Goal: Information Seeking & Learning: Compare options

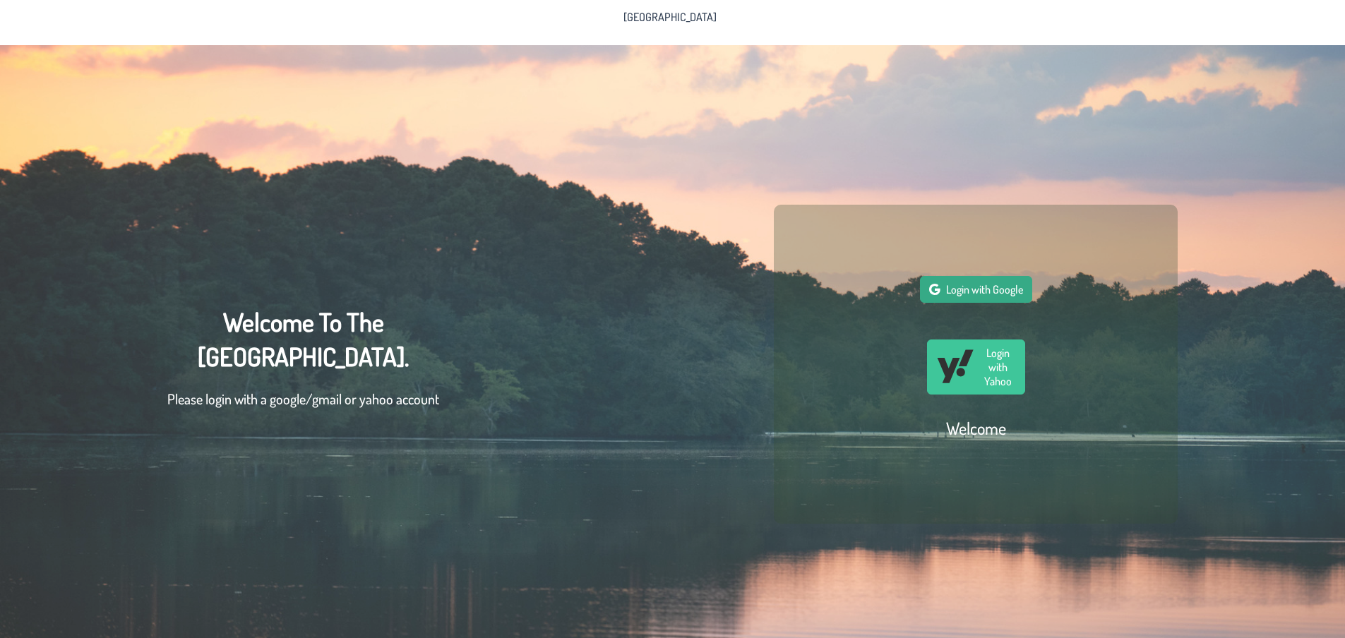
click at [999, 283] on button "Login with Google" at bounding box center [976, 289] width 112 height 27
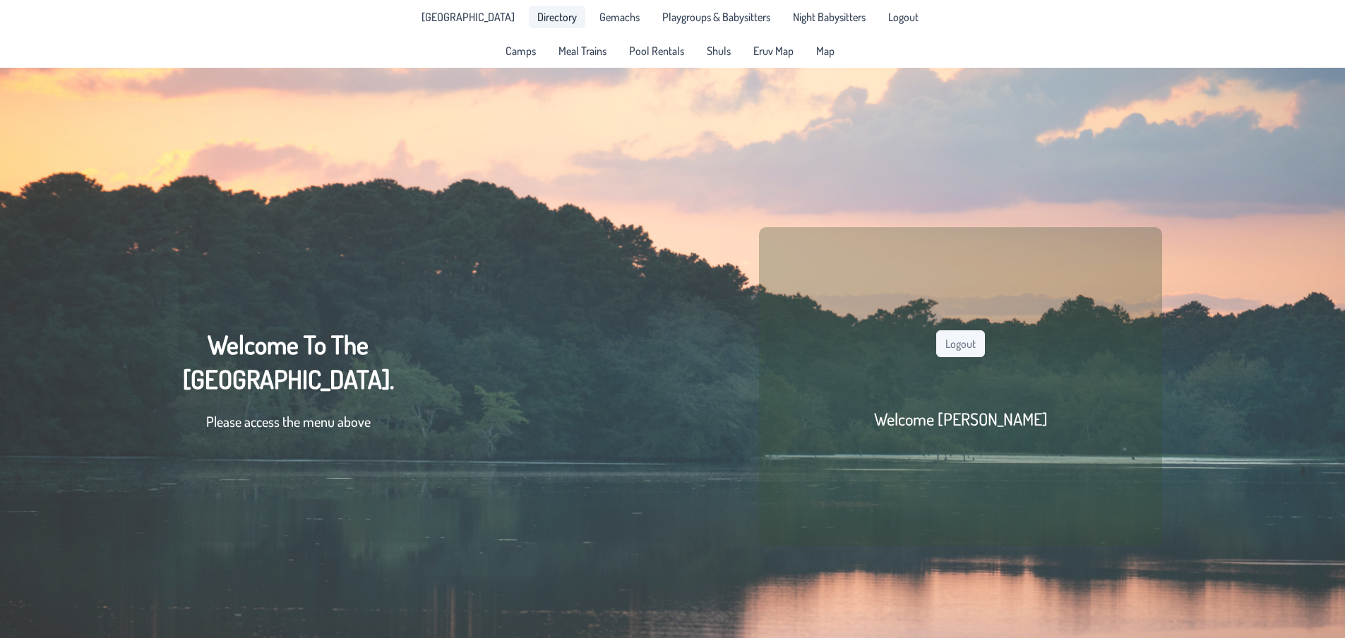
click at [543, 18] on span "Directory" at bounding box center [557, 16] width 40 height 11
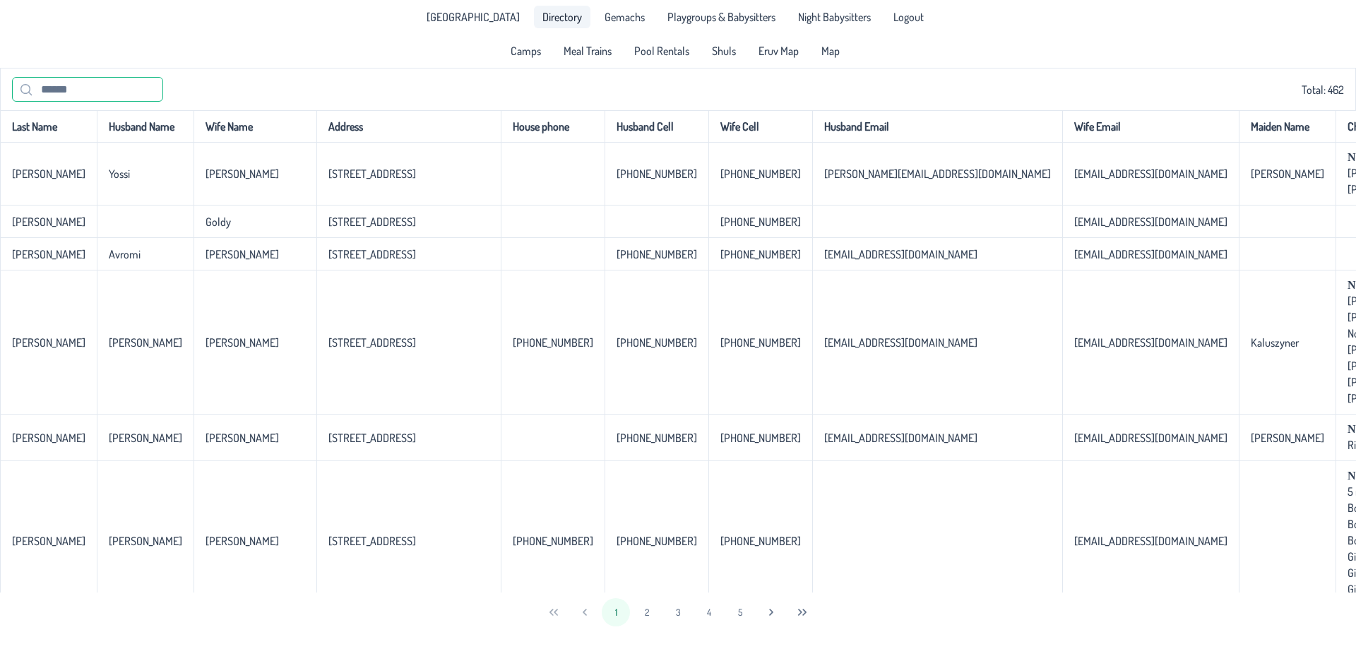
click at [86, 88] on input "text" at bounding box center [87, 89] width 151 height 25
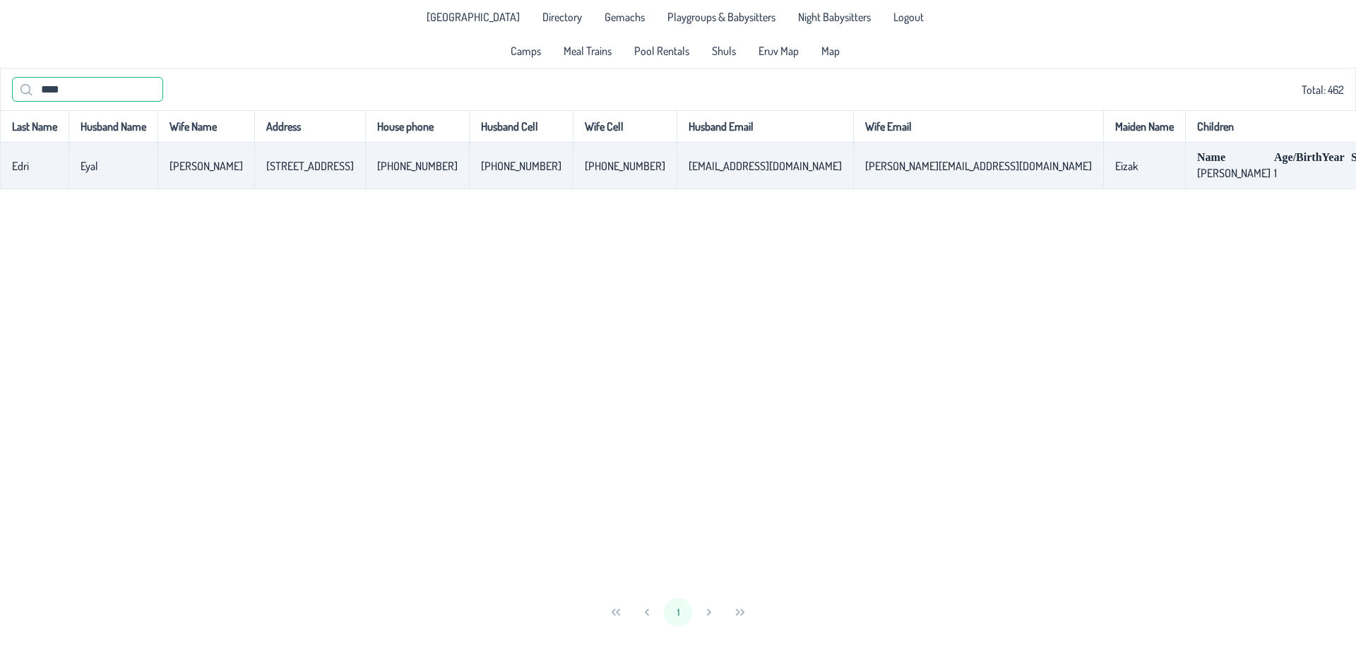
type input "****"
drag, startPoint x: 41, startPoint y: 172, endPoint x: 14, endPoint y: 169, distance: 27.0
click at [14, 169] on td "Edri" at bounding box center [34, 166] width 68 height 47
click at [14, 169] on p-celleditor "Edri" at bounding box center [20, 166] width 17 height 14
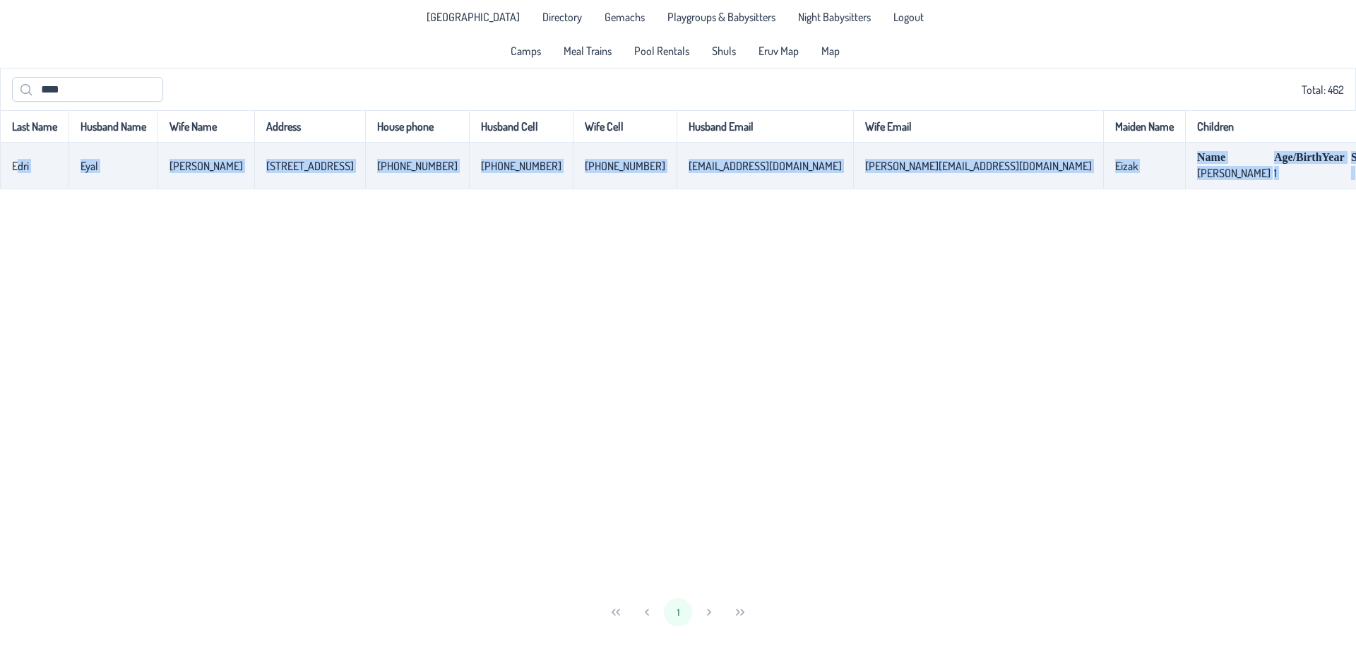
drag, startPoint x: 14, startPoint y: 169, endPoint x: 1186, endPoint y: 188, distance: 1172.4
click at [1186, 188] on tr "[PERSON_NAME] [PERSON_NAME] [STREET_ADDRESS]-485-6170 [PHONE_NUMBER] [PHONE_NUM…" at bounding box center [861, 166] width 1723 height 47
click at [1187, 189] on td "Name Age/BirthYear School [PERSON_NAME] 1" at bounding box center [1310, 166] width 251 height 47
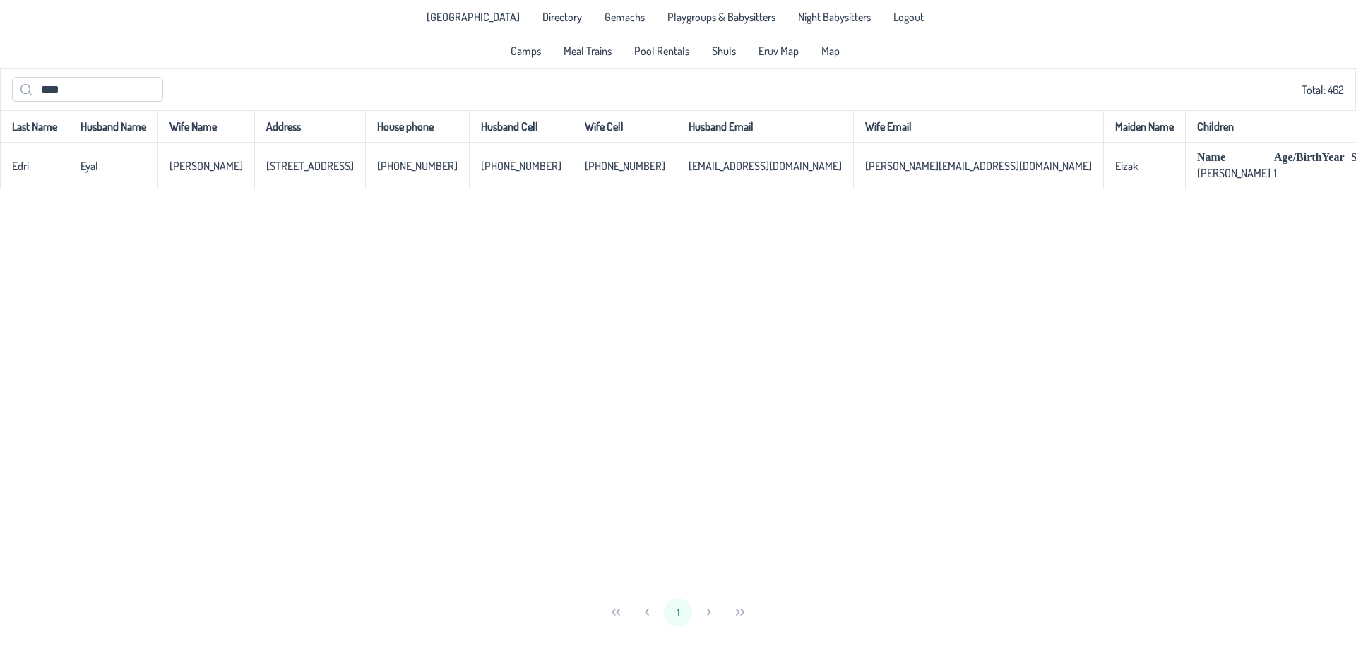
click at [1129, 390] on div "Last Name Husband Name Wife Name Address House phone Husband Cell Wife Cell Hus…" at bounding box center [678, 351] width 1356 height 482
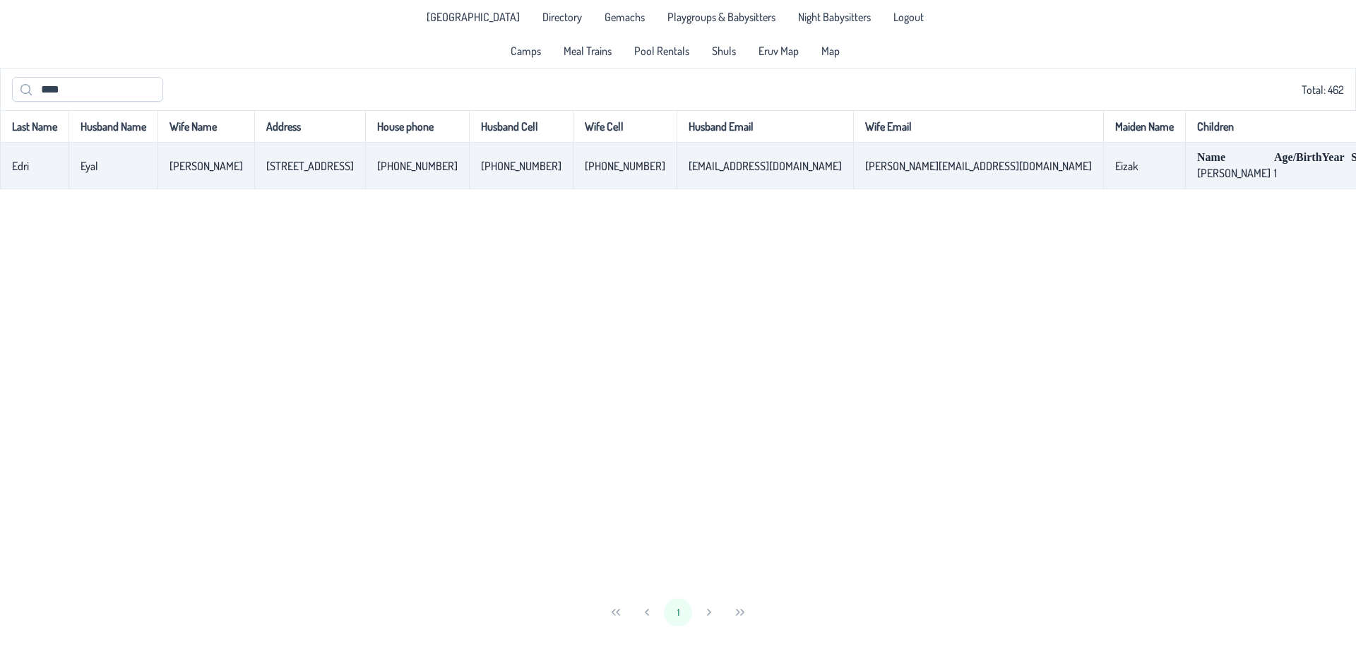
drag, startPoint x: 47, startPoint y: 170, endPoint x: 17, endPoint y: 168, distance: 30.4
click at [17, 168] on td "Edri" at bounding box center [34, 166] width 68 height 47
click at [17, 168] on p-celleditor "Edri" at bounding box center [20, 166] width 17 height 14
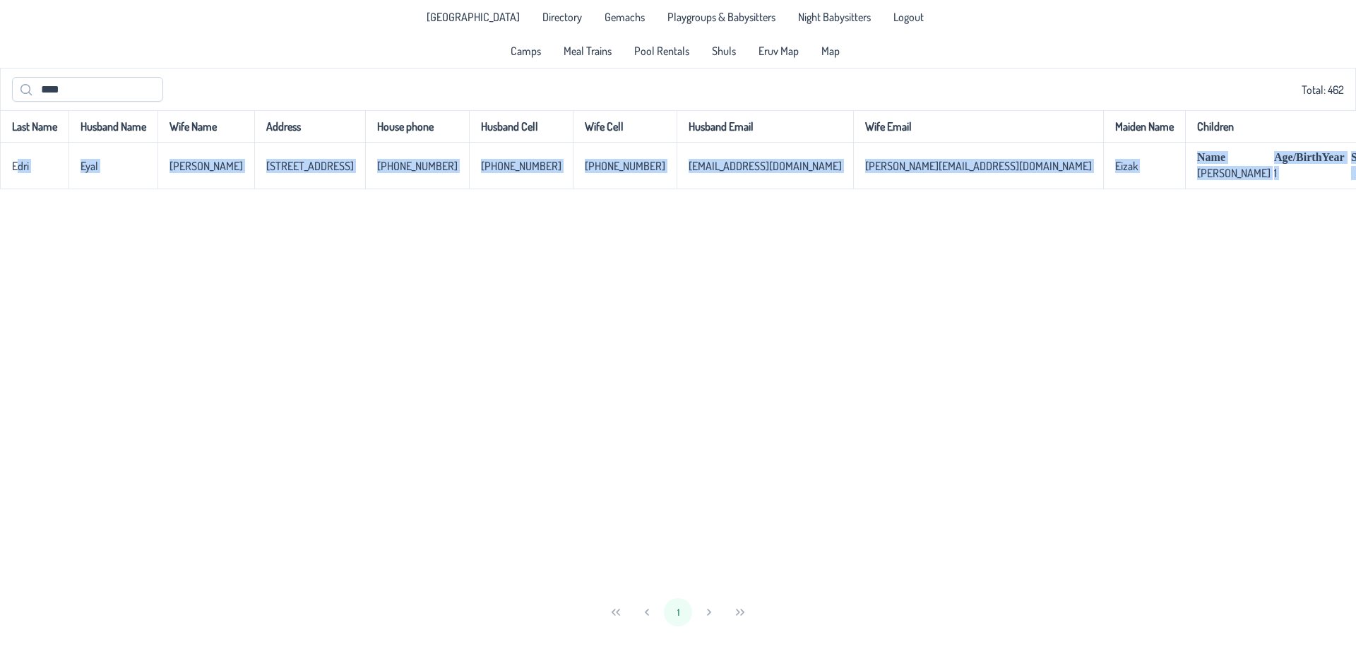
drag, startPoint x: 17, startPoint y: 168, endPoint x: 1104, endPoint y: 212, distance: 1088.4
click at [1104, 212] on div "Last Name Husband Name Wife Name Address House phone Husband Cell Wife Cell Hus…" at bounding box center [678, 351] width 1356 height 482
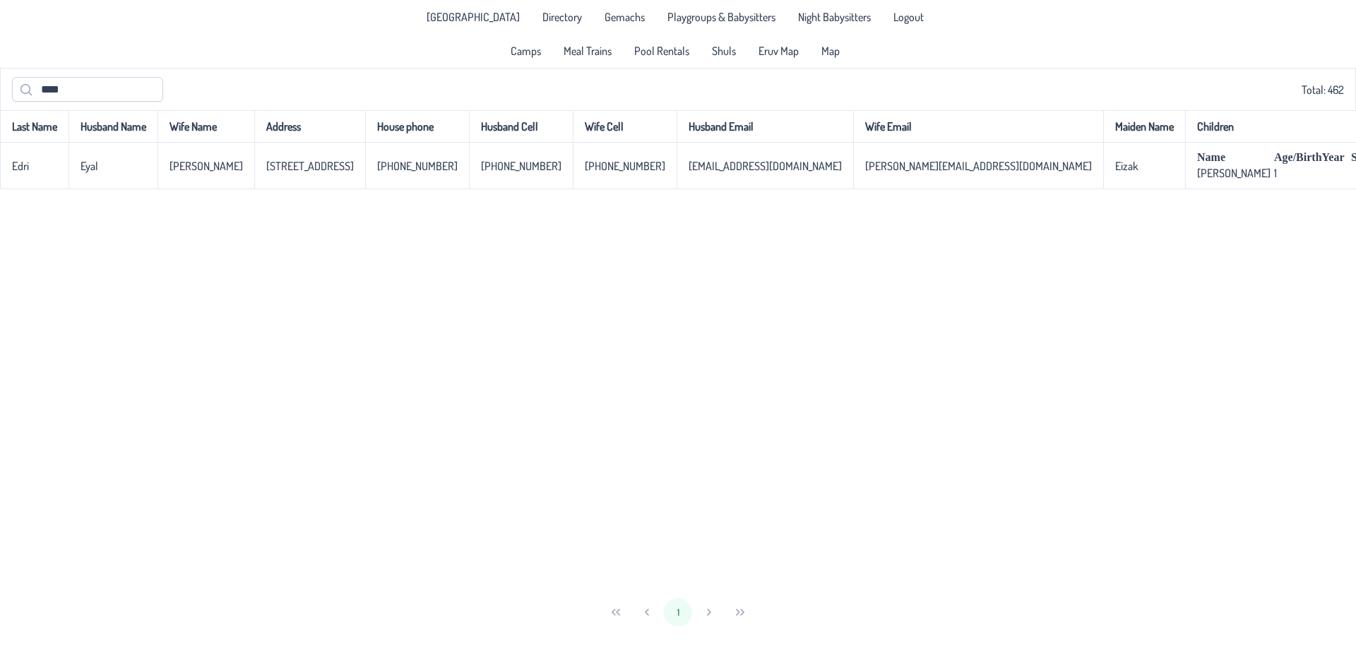
click at [503, 243] on div "Last Name Husband Name Wife Name Address House phone Husband Cell Wife Cell Hus…" at bounding box center [678, 351] width 1356 height 482
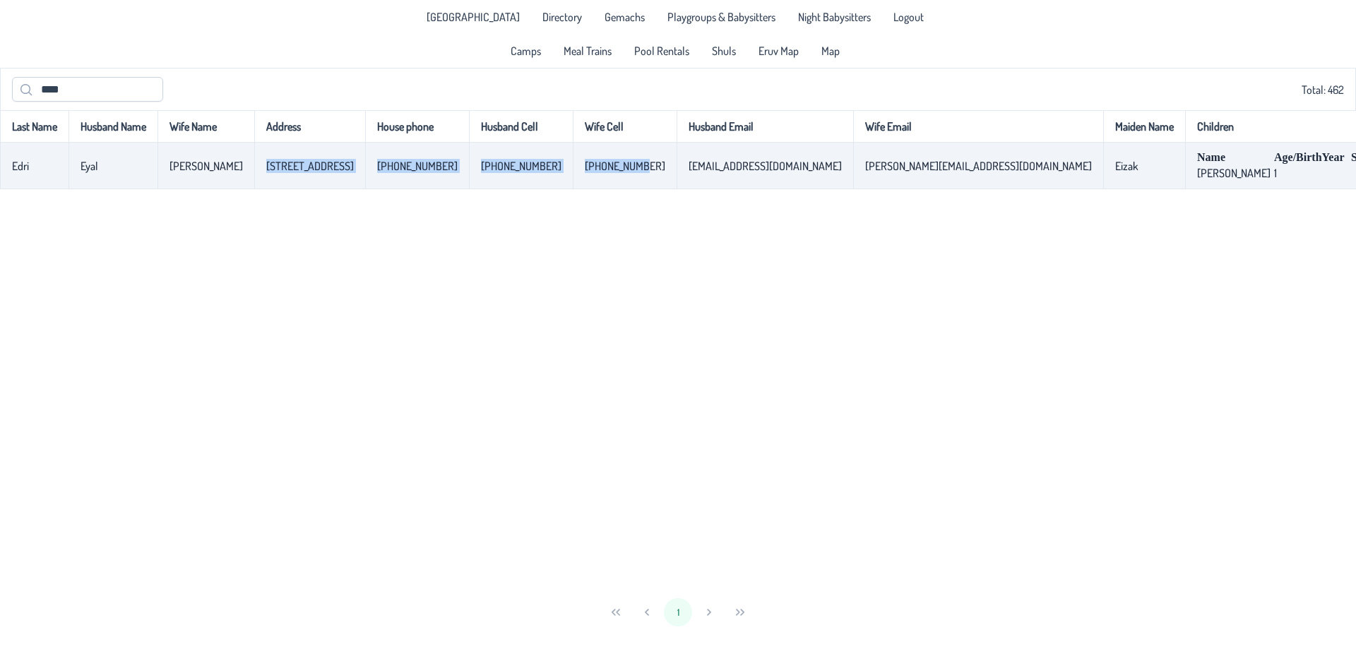
drag, startPoint x: 232, startPoint y: 167, endPoint x: 589, endPoint y: 172, distance: 356.7
click at [589, 172] on tr "[PERSON_NAME] [PERSON_NAME] [STREET_ADDRESS]-485-6170 [PHONE_NUMBER] [PHONE_NUM…" at bounding box center [861, 166] width 1723 height 47
click at [589, 172] on p-celleditor "[PHONE_NUMBER]" at bounding box center [625, 166] width 81 height 14
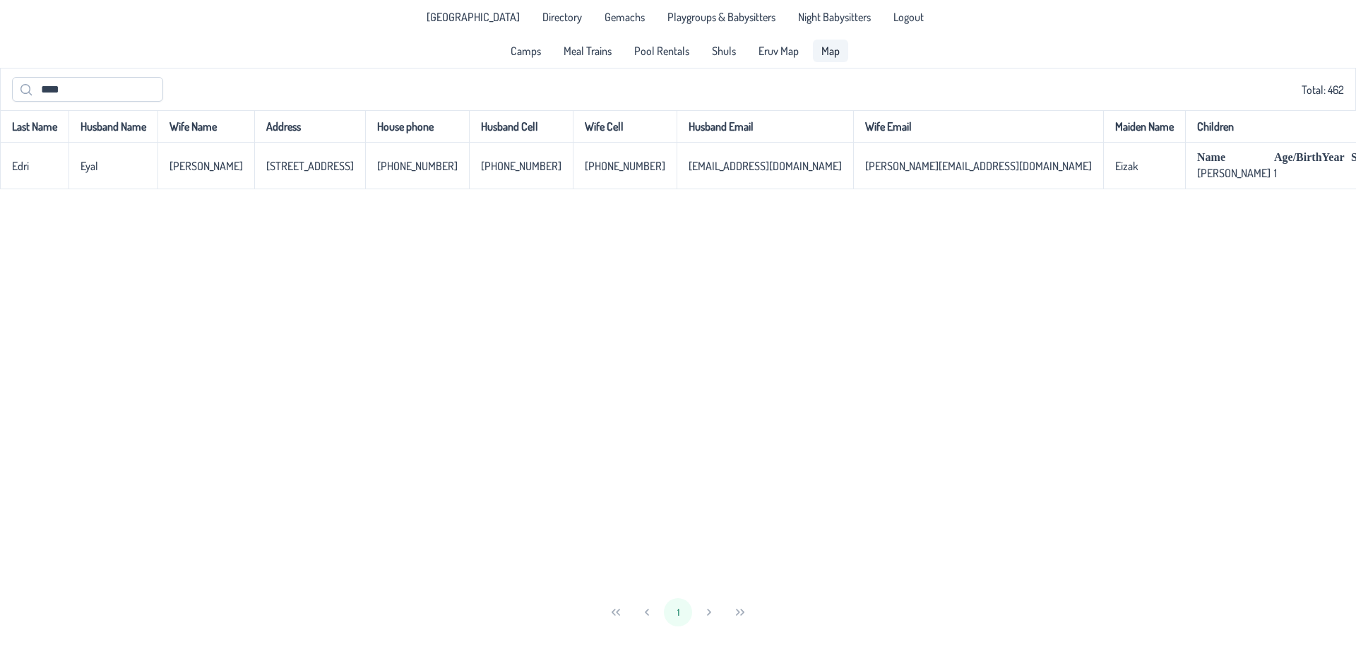
click at [821, 59] on link "Map" at bounding box center [830, 51] width 35 height 23
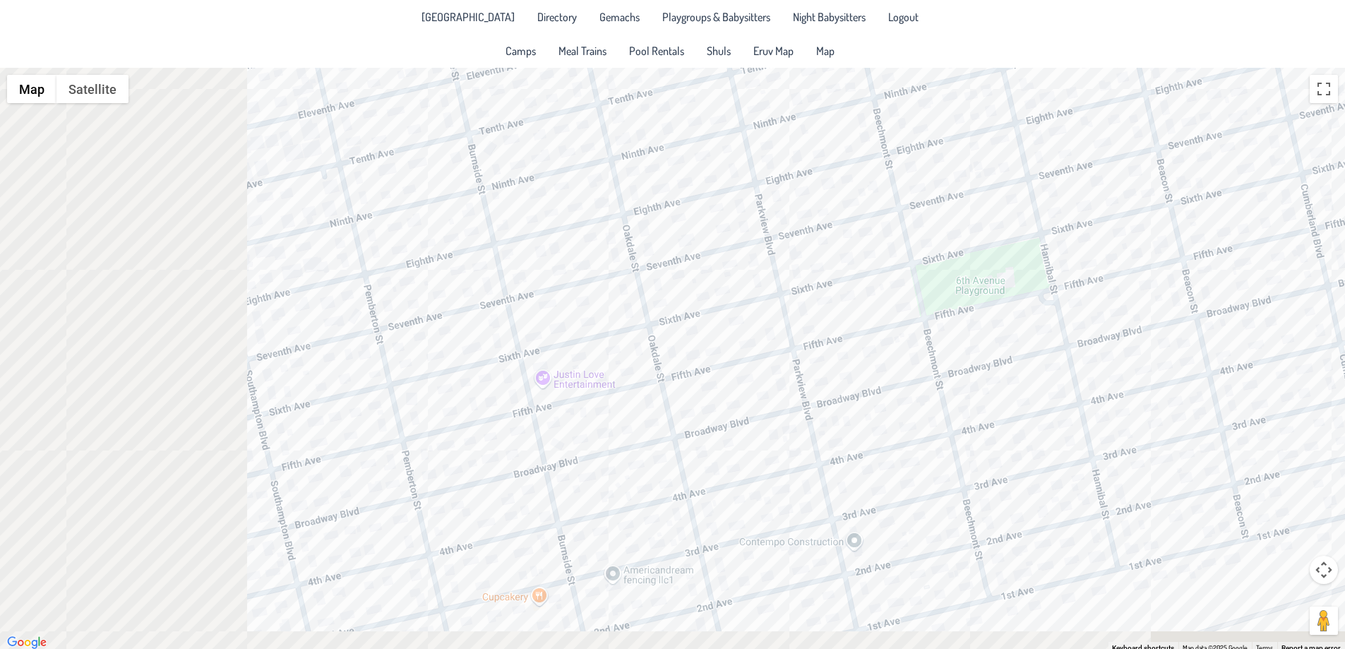
drag, startPoint x: 520, startPoint y: 305, endPoint x: 833, endPoint y: 256, distance: 317.3
click at [833, 256] on div at bounding box center [672, 360] width 1345 height 584
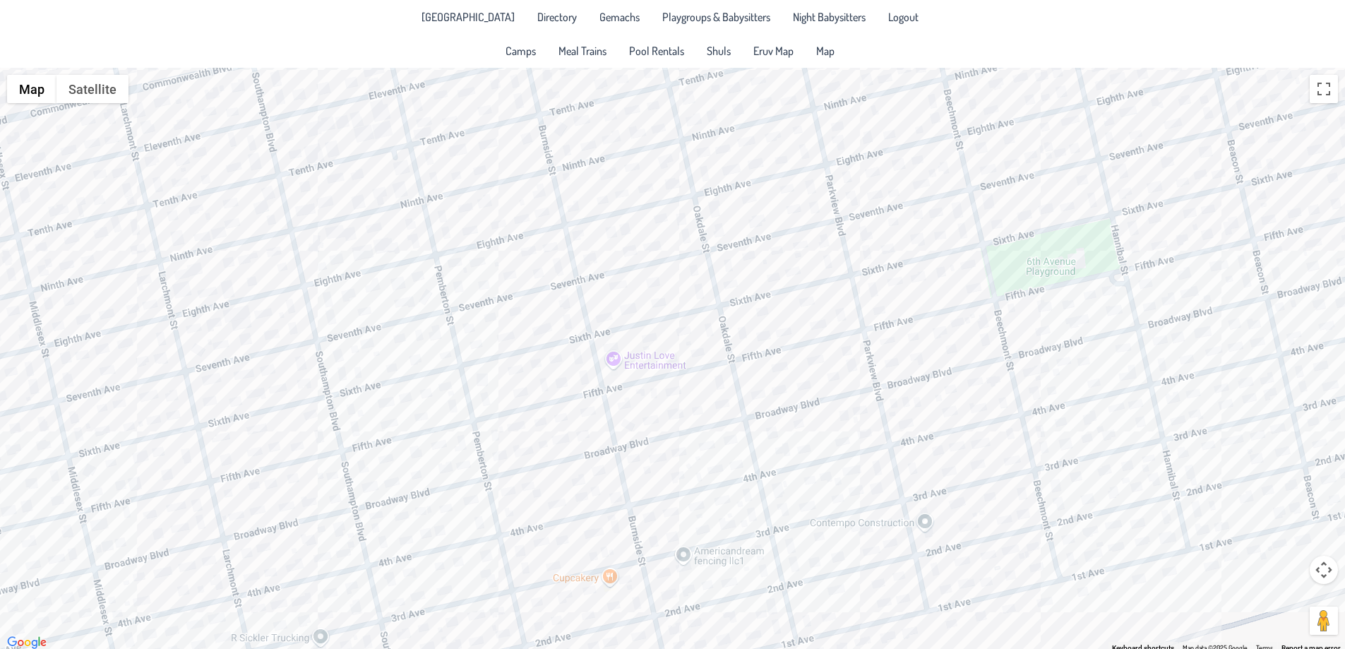
click at [693, 411] on div at bounding box center [672, 360] width 1345 height 584
click at [693, 411] on div at bounding box center [697, 407] width 18 height 8
click at [417, 480] on div "[PERSON_NAME] & [PERSON_NAME] [STREET_ADDRESS]" at bounding box center [672, 360] width 1345 height 584
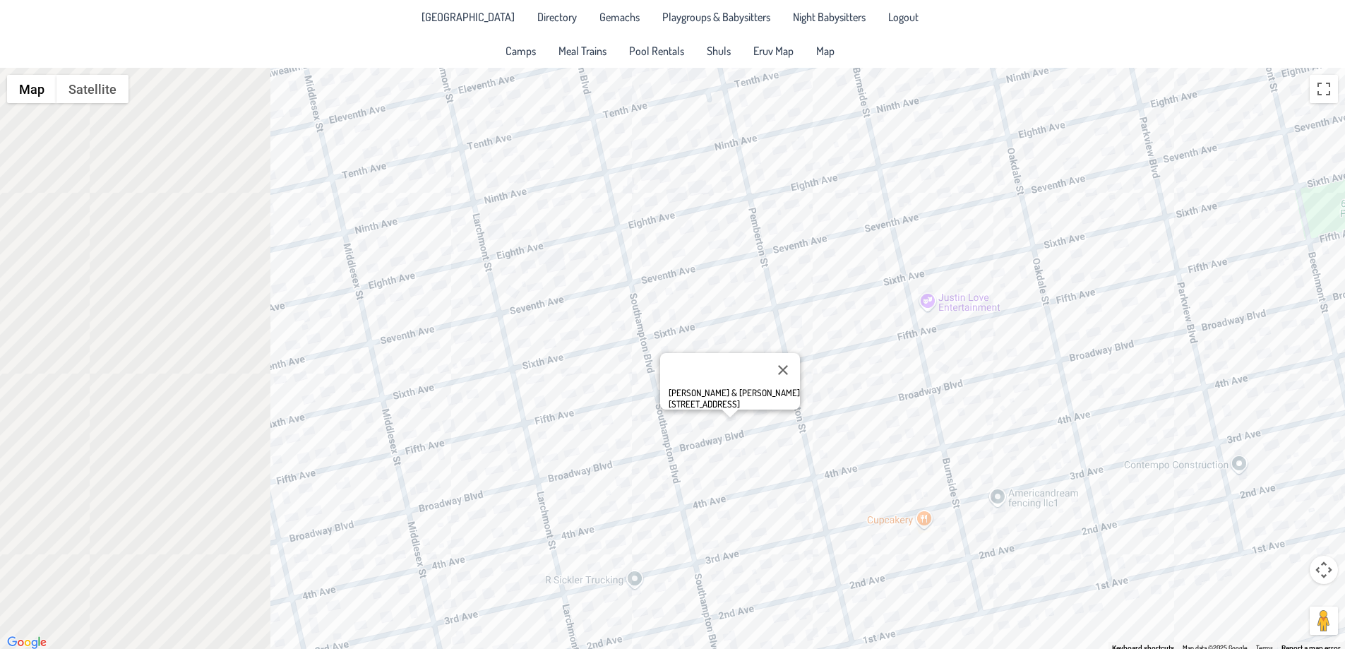
drag, startPoint x: 417, startPoint y: 480, endPoint x: 802, endPoint y: 415, distance: 390.4
click at [802, 415] on div "[PERSON_NAME] & [PERSON_NAME] [STREET_ADDRESS]" at bounding box center [672, 360] width 1345 height 584
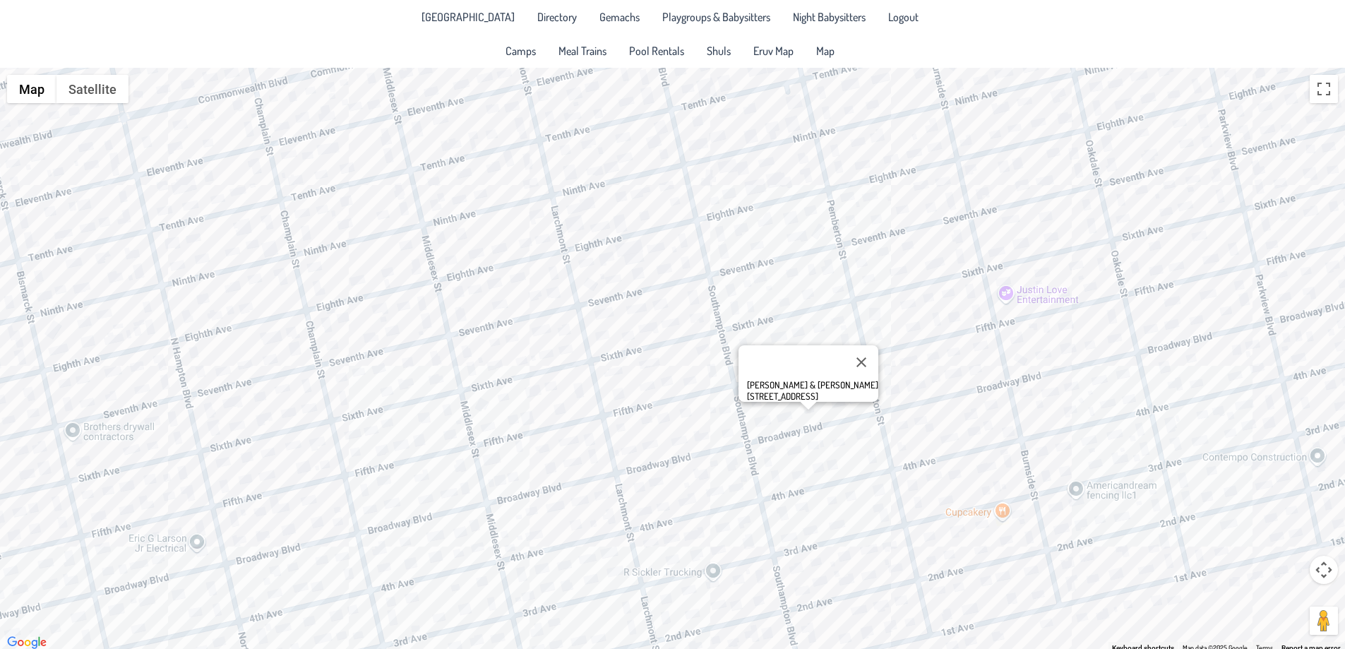
click at [464, 489] on div "[PERSON_NAME] & [PERSON_NAME] [STREET_ADDRESS]" at bounding box center [672, 360] width 1345 height 584
click at [504, 480] on div "[PERSON_NAME] & [PERSON_NAME] [STREET_ADDRESS]" at bounding box center [469, 469] width 131 height 23
click at [498, 487] on div "[PERSON_NAME] & [PERSON_NAME] [STREET_ADDRESS]" at bounding box center [672, 360] width 1345 height 584
click at [550, 472] on div "Eyal & [PERSON_NAME] [STREET_ADDRESS]" at bounding box center [672, 360] width 1345 height 584
click at [578, 466] on div "[PERSON_NAME] & [PERSON_NAME] [STREET_ADDRESS]" at bounding box center [672, 360] width 1345 height 584
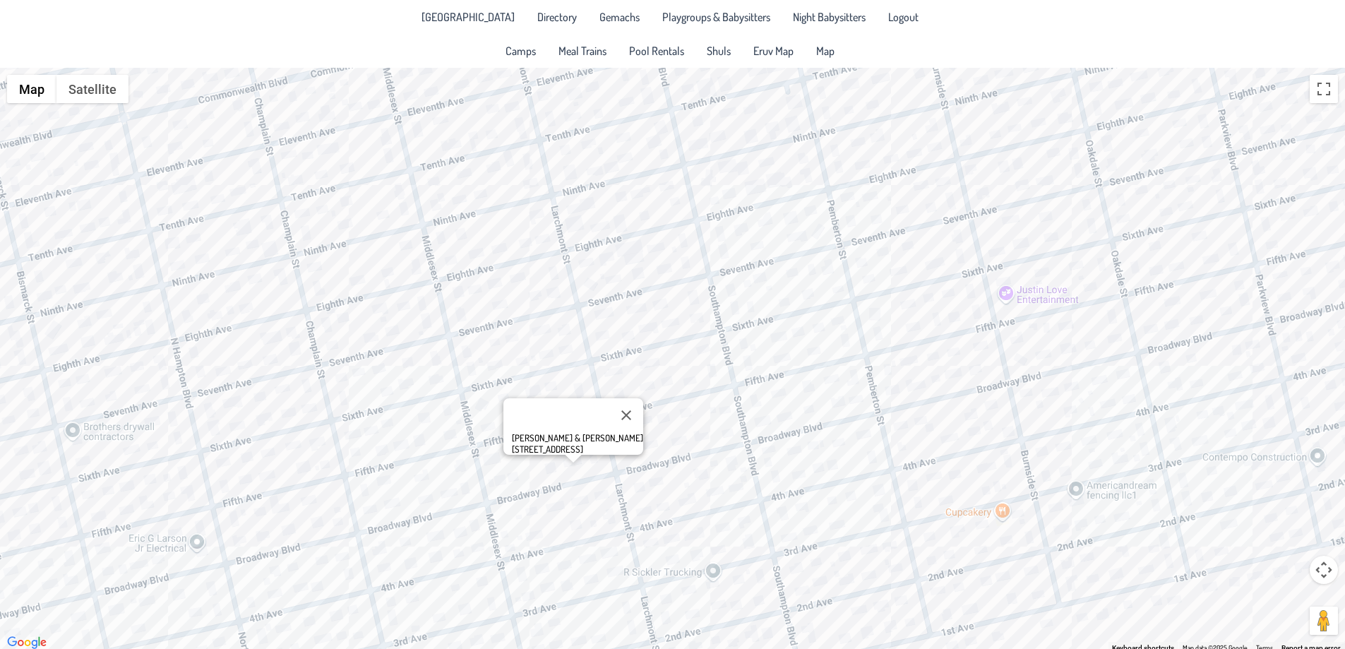
click at [553, 510] on div "[PERSON_NAME] & [PERSON_NAME] [STREET_ADDRESS]" at bounding box center [672, 360] width 1345 height 584
click at [493, 479] on div "[PERSON_NAME] & [PERSON_NAME] [STREET_ADDRESS]" at bounding box center [672, 360] width 1345 height 584
click at [570, 460] on div "Eyal & [PERSON_NAME] [STREET_ADDRESS]" at bounding box center [672, 360] width 1345 height 584
click at [545, 473] on div "[PERSON_NAME] & [PERSON_NAME] [STREET_ADDRESS]" at bounding box center [672, 360] width 1345 height 584
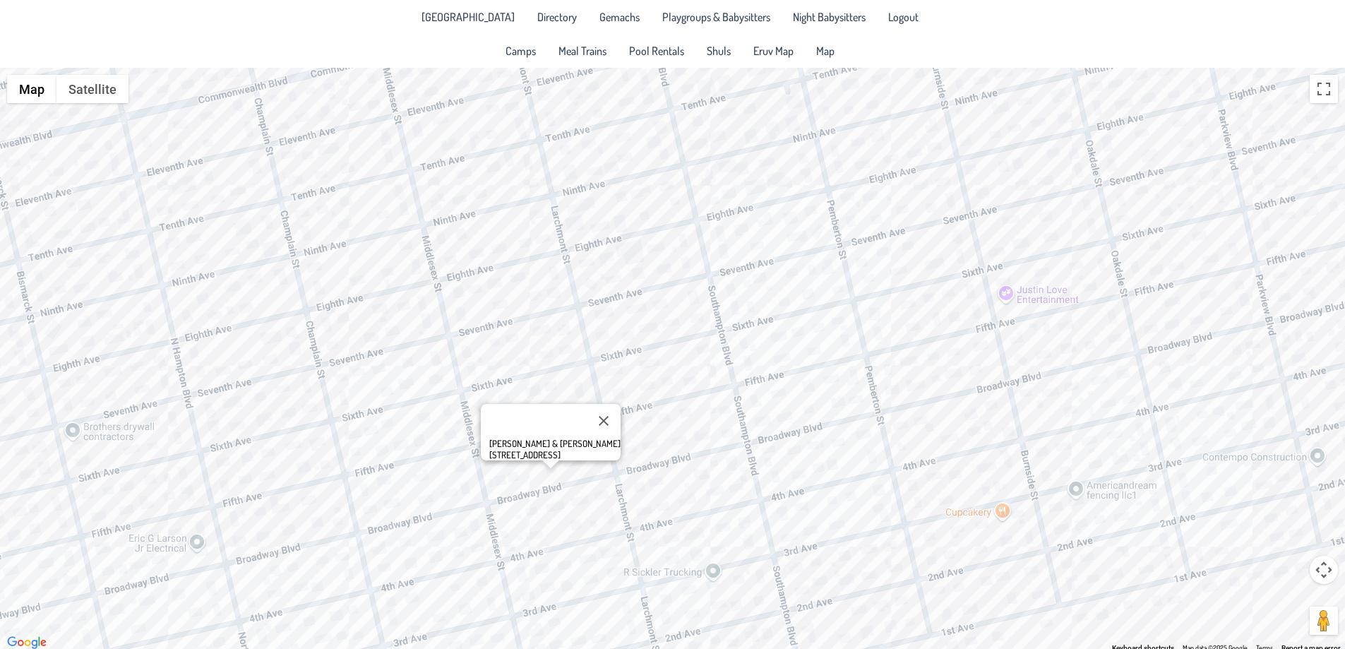
click at [507, 479] on div "[PERSON_NAME] & [PERSON_NAME] [STREET_ADDRESS]" at bounding box center [672, 360] width 1345 height 584
drag, startPoint x: 463, startPoint y: 458, endPoint x: 542, endPoint y: 462, distance: 79.9
click at [542, 462] on div "Eyal & [PERSON_NAME] [STREET_ADDRESS]" at bounding box center [500, 443] width 94 height 56
copy div "[STREET_ADDRESS]"
click at [511, 494] on div "Eyal & [PERSON_NAME] [STREET_ADDRESS]" at bounding box center [672, 360] width 1345 height 584
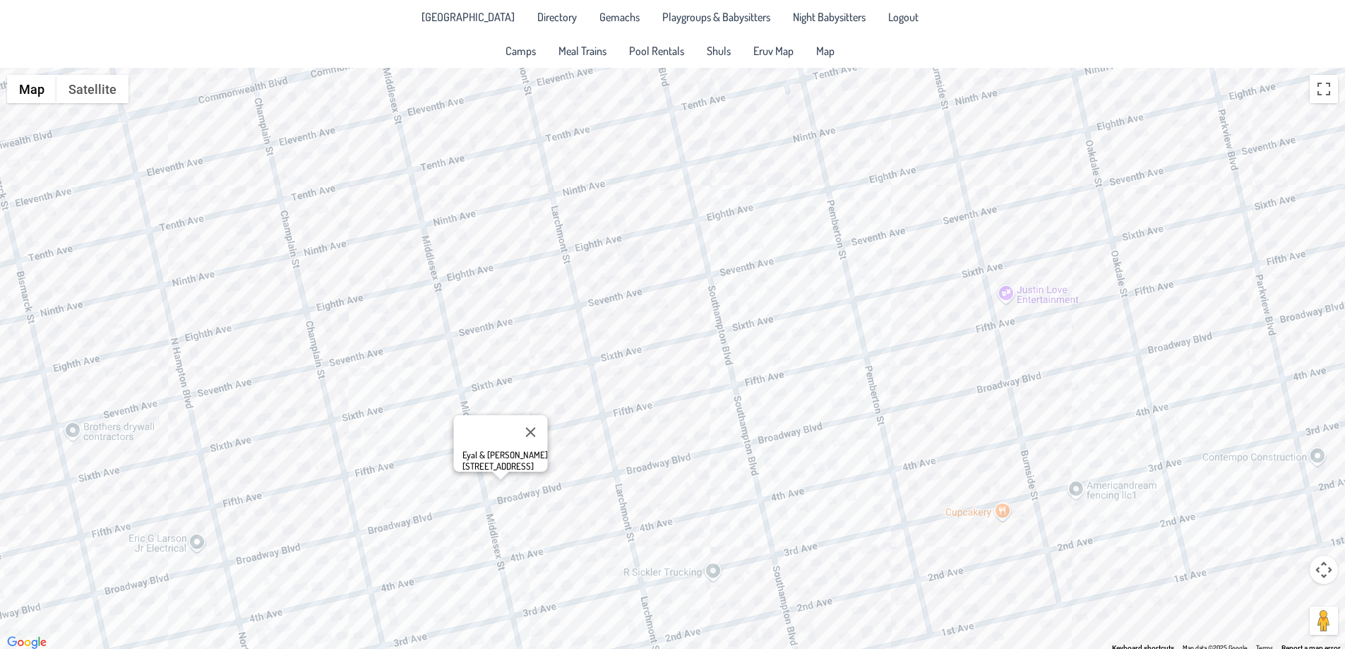
click at [506, 482] on div "Eyal & [PERSON_NAME] [STREET_ADDRESS]" at bounding box center [672, 360] width 1345 height 584
click at [530, 422] on button "Close" at bounding box center [530, 432] width 34 height 34
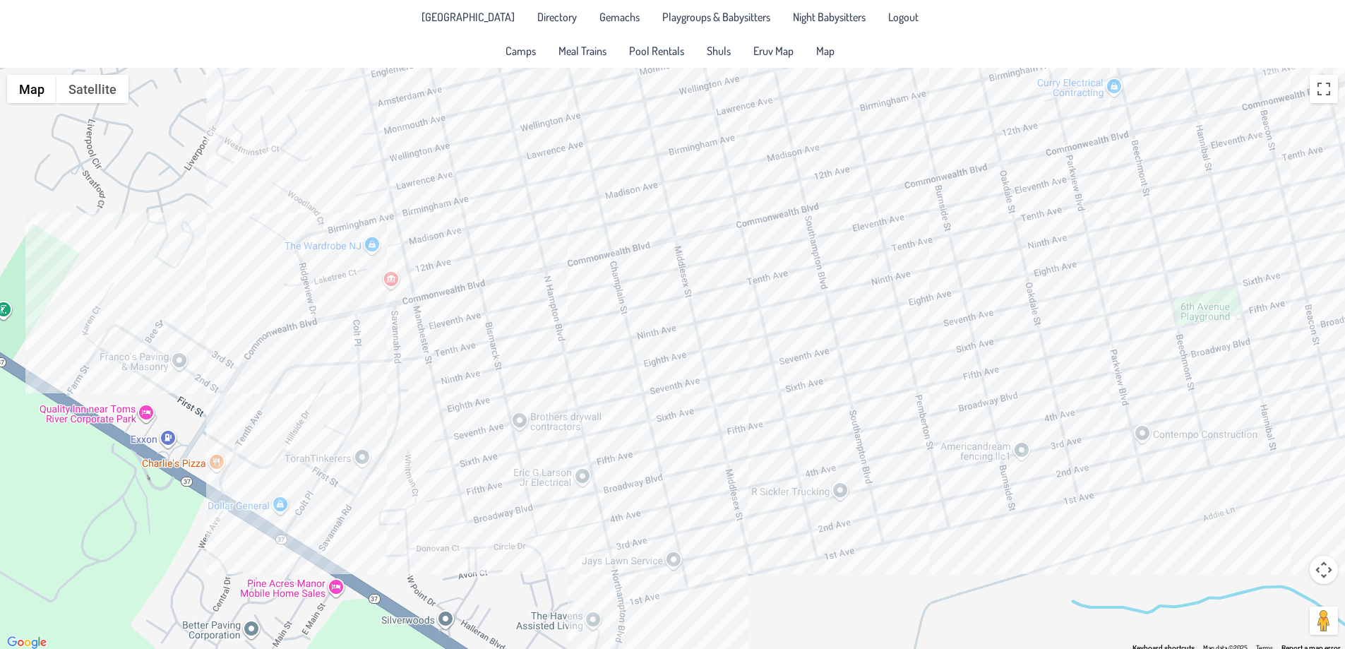
click at [979, 456] on div at bounding box center [672, 360] width 1345 height 584
click at [979, 456] on div "Americandream fencing llc1 Americandream fencing llc1 [STREET_ADDRESS] View on …" at bounding box center [672, 360] width 1345 height 584
click at [763, 493] on div "Americandream fencing llc1 Americandream fencing llc1 [STREET_ADDRESS] View on …" at bounding box center [672, 360] width 1345 height 584
click at [914, 411] on button "Close" at bounding box center [907, 420] width 34 height 34
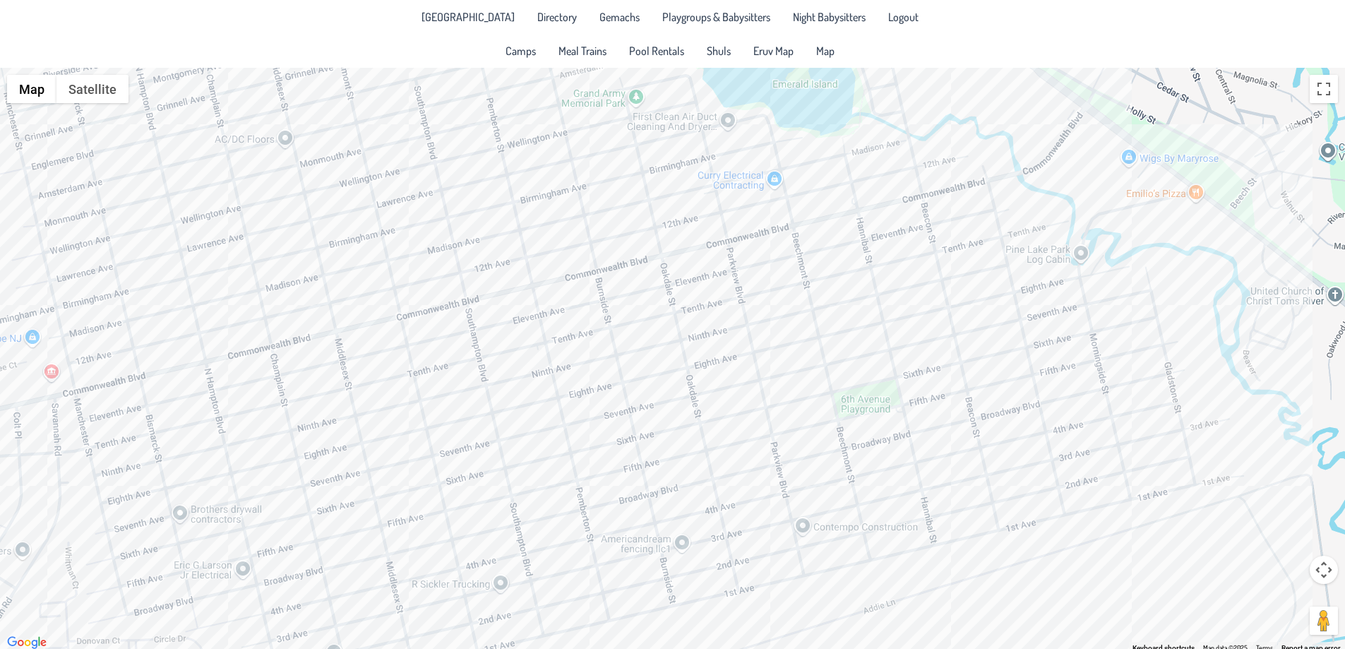
drag, startPoint x: 1179, startPoint y: 311, endPoint x: 835, endPoint y: 402, distance: 355.8
click at [835, 402] on div at bounding box center [672, 360] width 1345 height 584
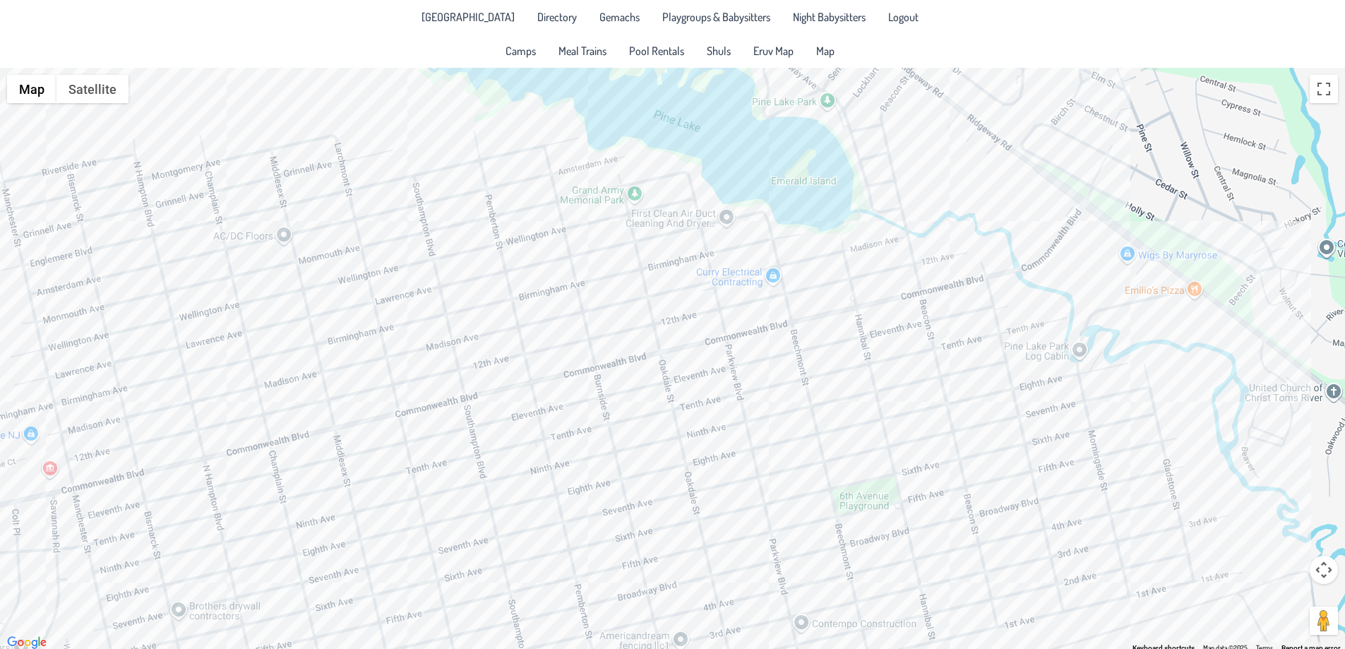
drag, startPoint x: 729, startPoint y: 280, endPoint x: 811, endPoint y: 507, distance: 241.7
click at [811, 507] on div at bounding box center [672, 360] width 1345 height 584
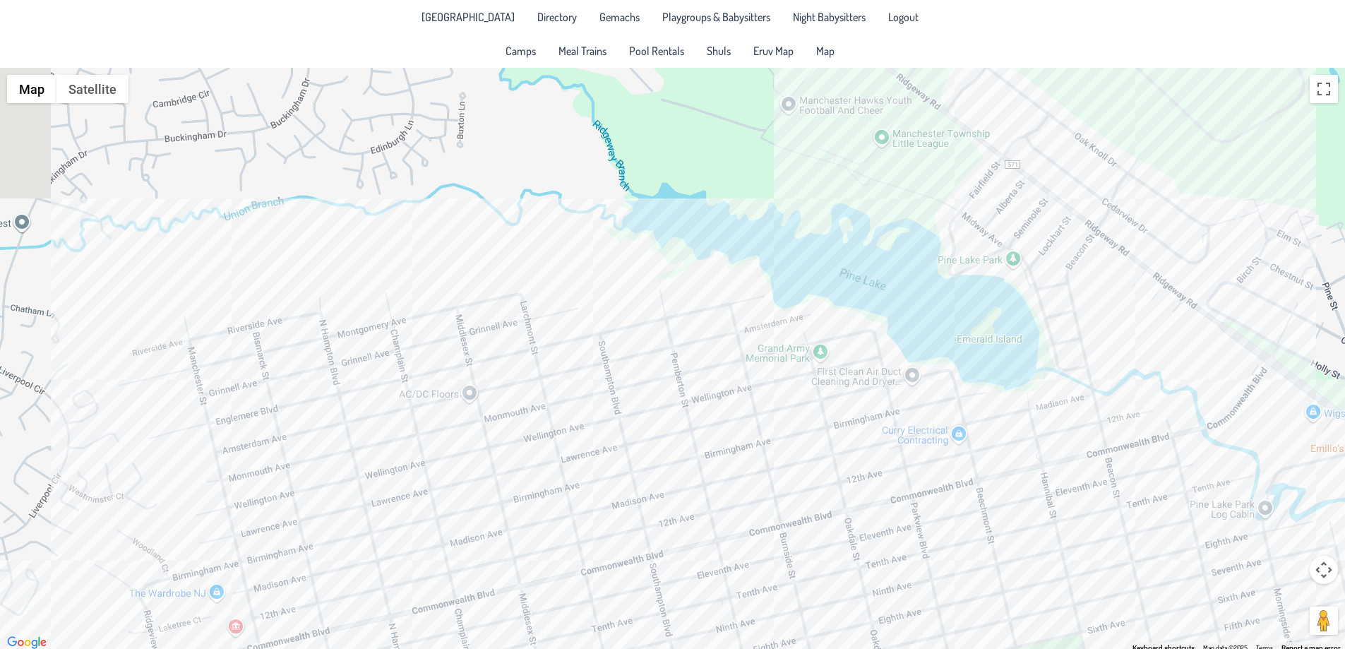
drag, startPoint x: 746, startPoint y: 496, endPoint x: 922, endPoint y: 468, distance: 177.3
click at [921, 469] on div at bounding box center [672, 360] width 1345 height 584
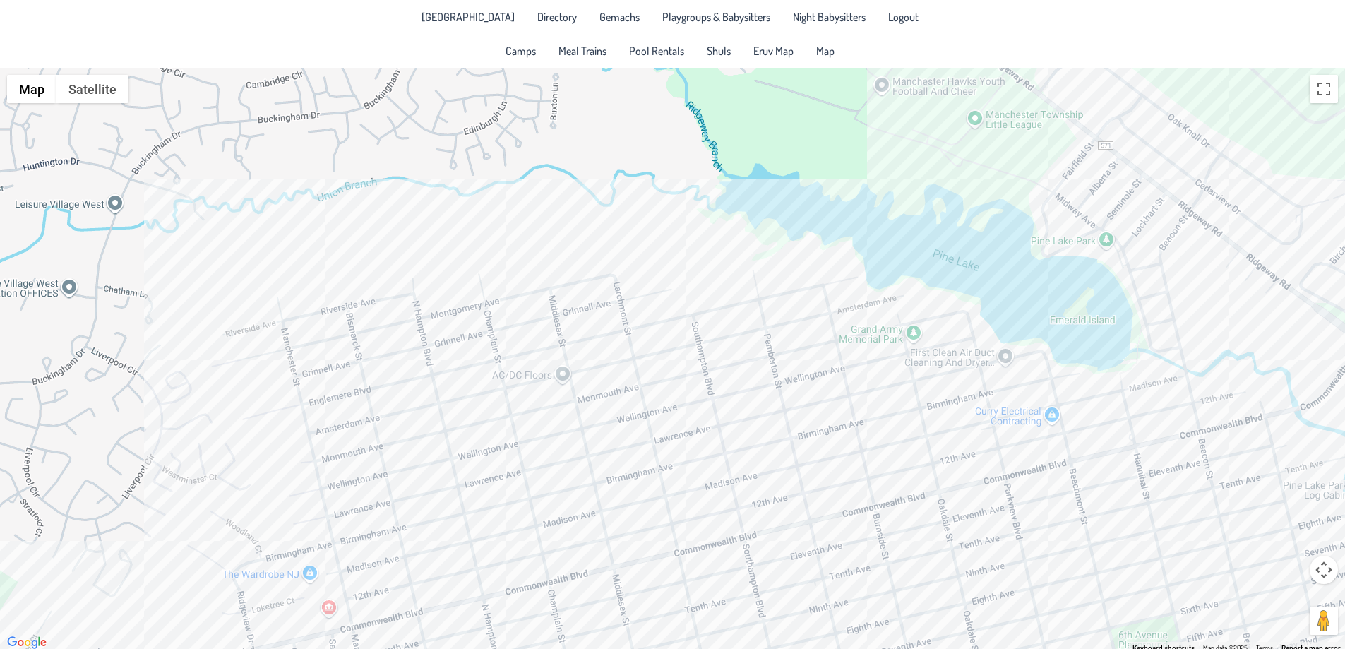
click at [1051, 422] on div at bounding box center [672, 360] width 1345 height 584
click at [1118, 328] on button "Close" at bounding box center [1120, 345] width 34 height 34
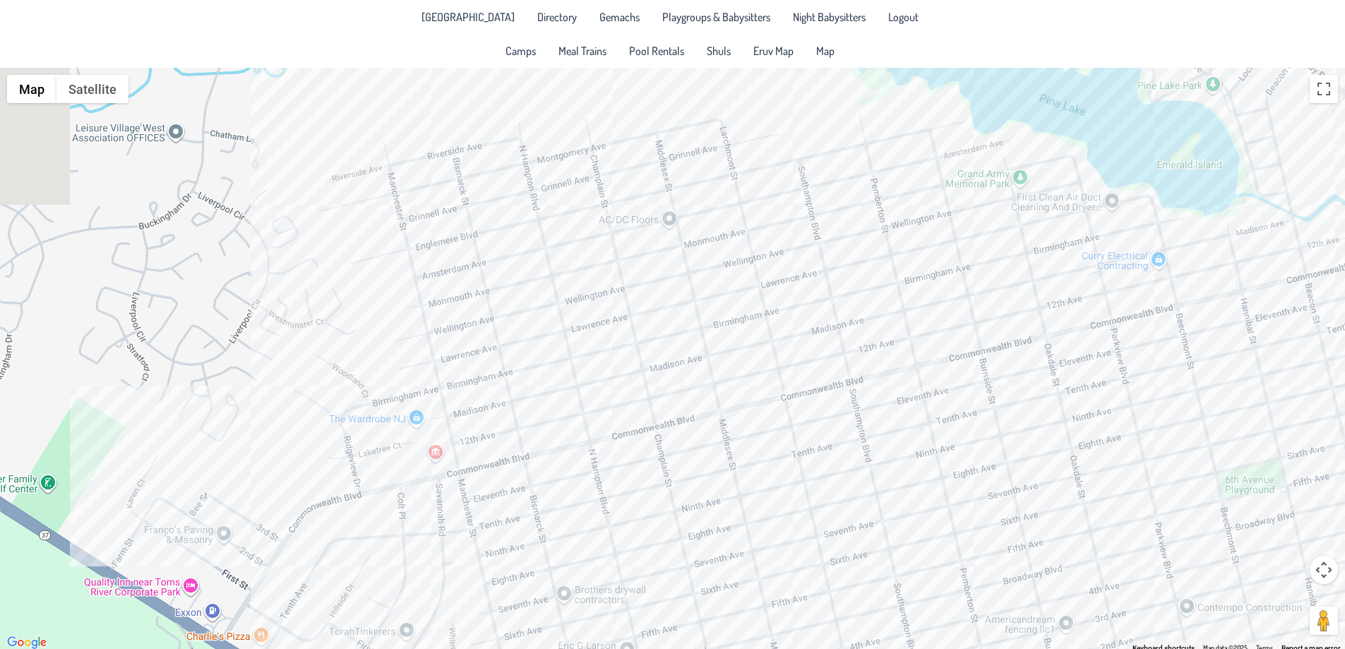
drag, startPoint x: 479, startPoint y: 572, endPoint x: 604, endPoint y: 402, distance: 211.6
click at [604, 402] on div at bounding box center [672, 360] width 1345 height 584
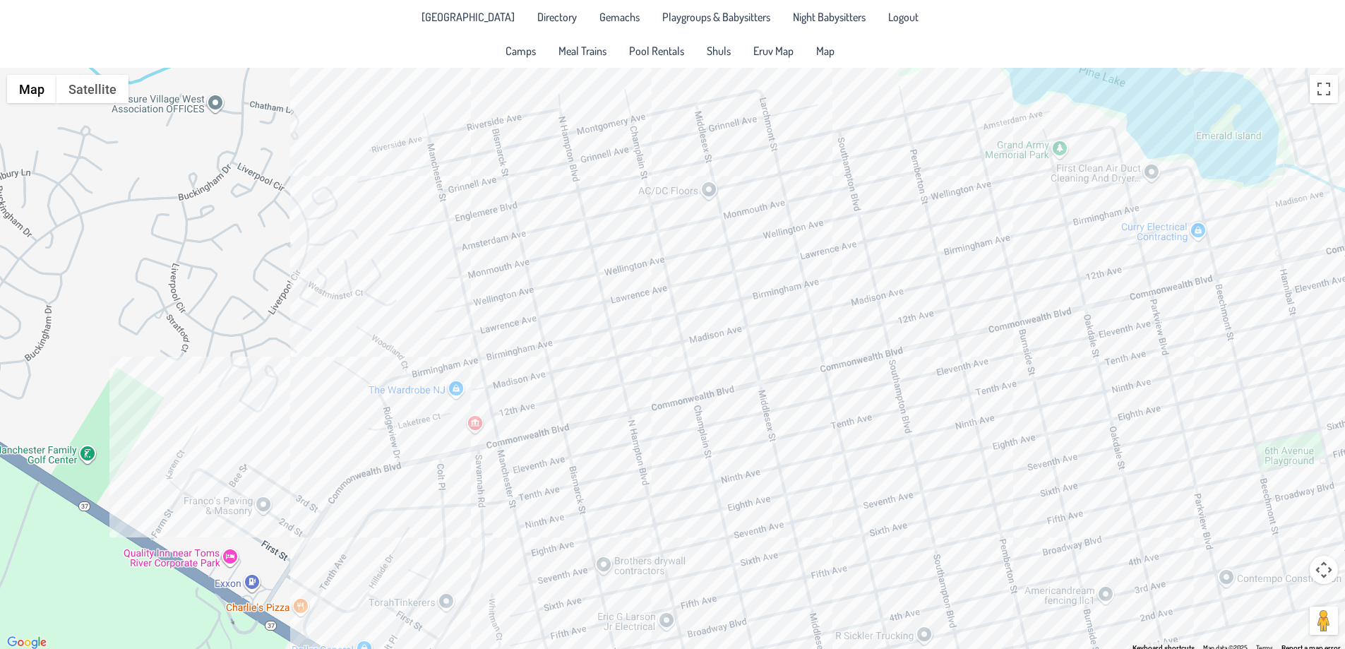
click at [458, 390] on div at bounding box center [672, 360] width 1345 height 584
click at [520, 306] on button "Close" at bounding box center [523, 319] width 34 height 34
click at [475, 429] on div at bounding box center [672, 360] width 1345 height 584
click at [544, 348] on button "Close" at bounding box center [542, 353] width 34 height 34
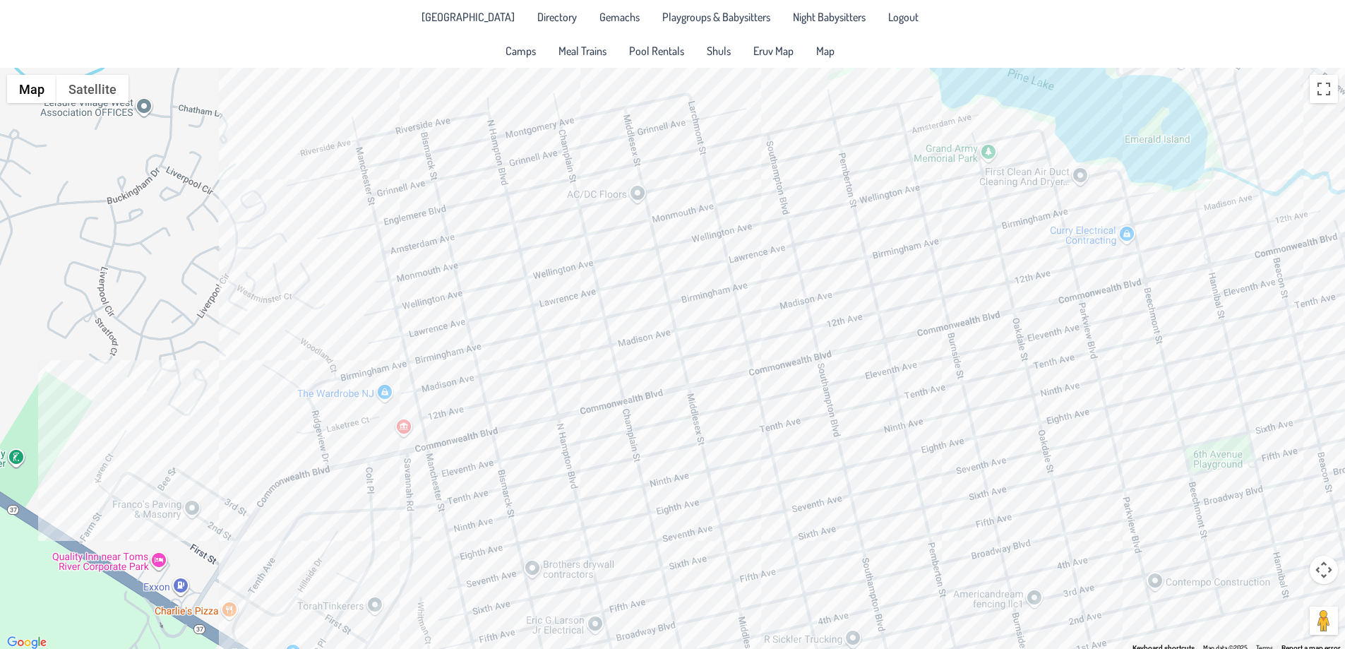
drag, startPoint x: 986, startPoint y: 415, endPoint x: 765, endPoint y: 448, distance: 223.4
click at [765, 448] on div at bounding box center [672, 360] width 1345 height 584
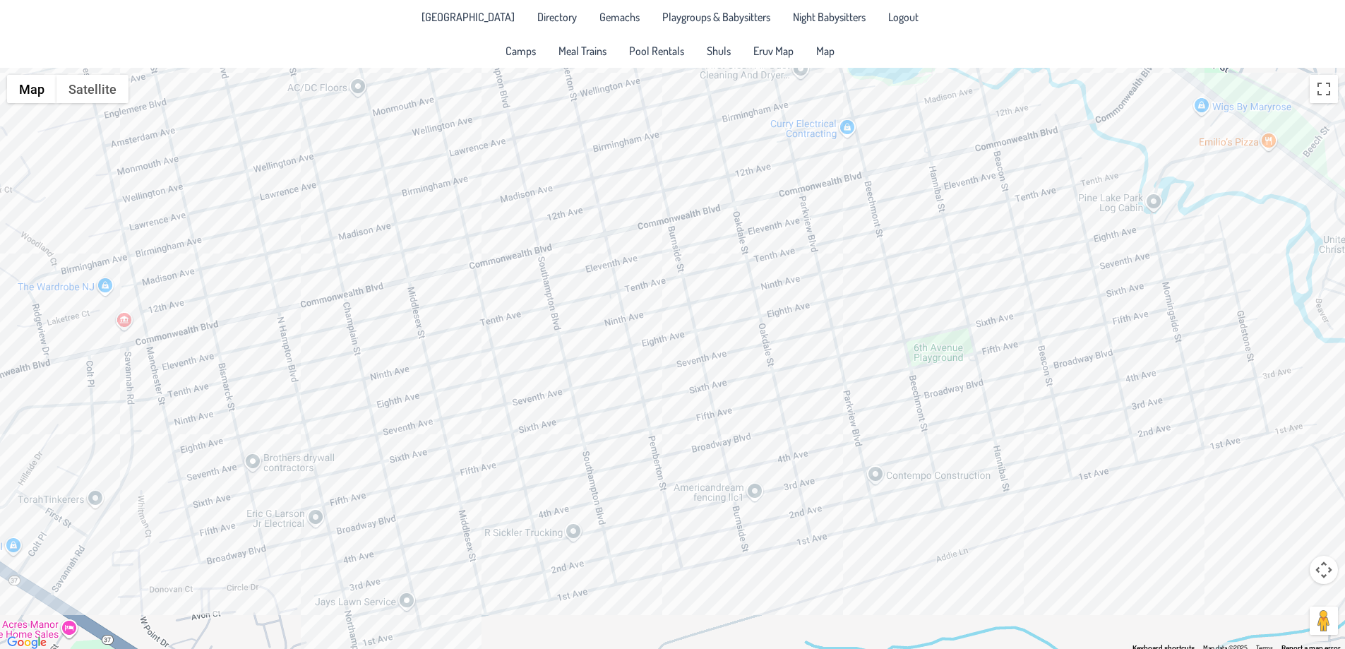
drag, startPoint x: 743, startPoint y: 305, endPoint x: 684, endPoint y: 200, distance: 120.4
click at [684, 200] on div at bounding box center [672, 360] width 1345 height 584
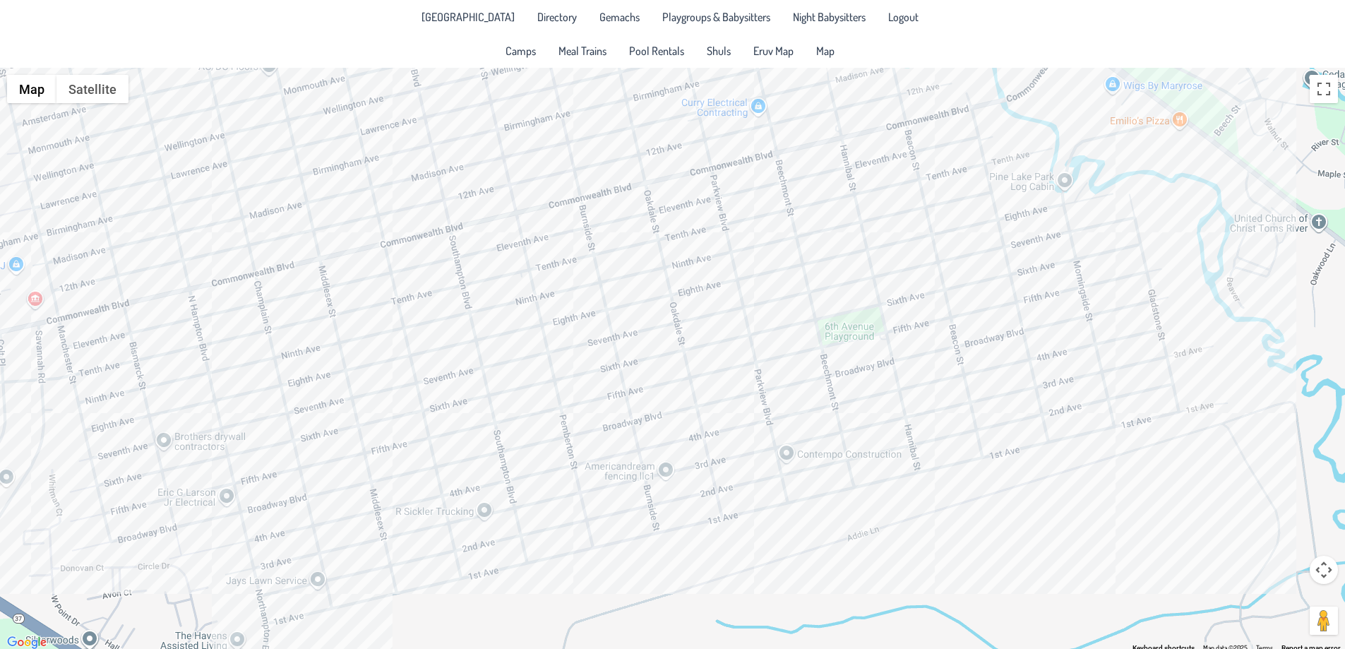
drag, startPoint x: 685, startPoint y: 201, endPoint x: 703, endPoint y: 395, distance: 195.1
click at [703, 395] on div at bounding box center [672, 360] width 1345 height 584
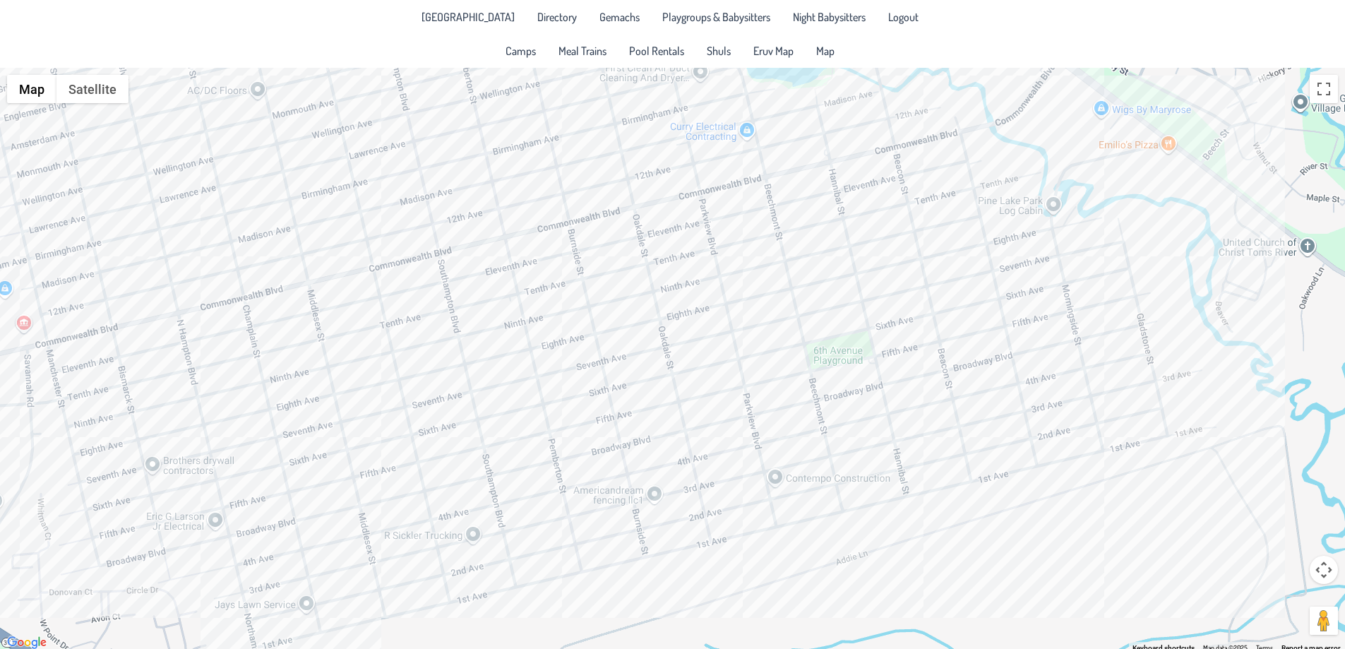
click at [561, 329] on div at bounding box center [672, 360] width 1345 height 584
click at [553, 317] on div at bounding box center [672, 360] width 1345 height 584
click at [588, 335] on div "Shmully & [PERSON_NAME] [STREET_ADDRESS]" at bounding box center [672, 360] width 1345 height 584
click at [587, 326] on div "Shmully & [PERSON_NAME] [STREET_ADDRESS]" at bounding box center [672, 360] width 1345 height 584
click at [620, 268] on button "Close" at bounding box center [637, 280] width 34 height 34
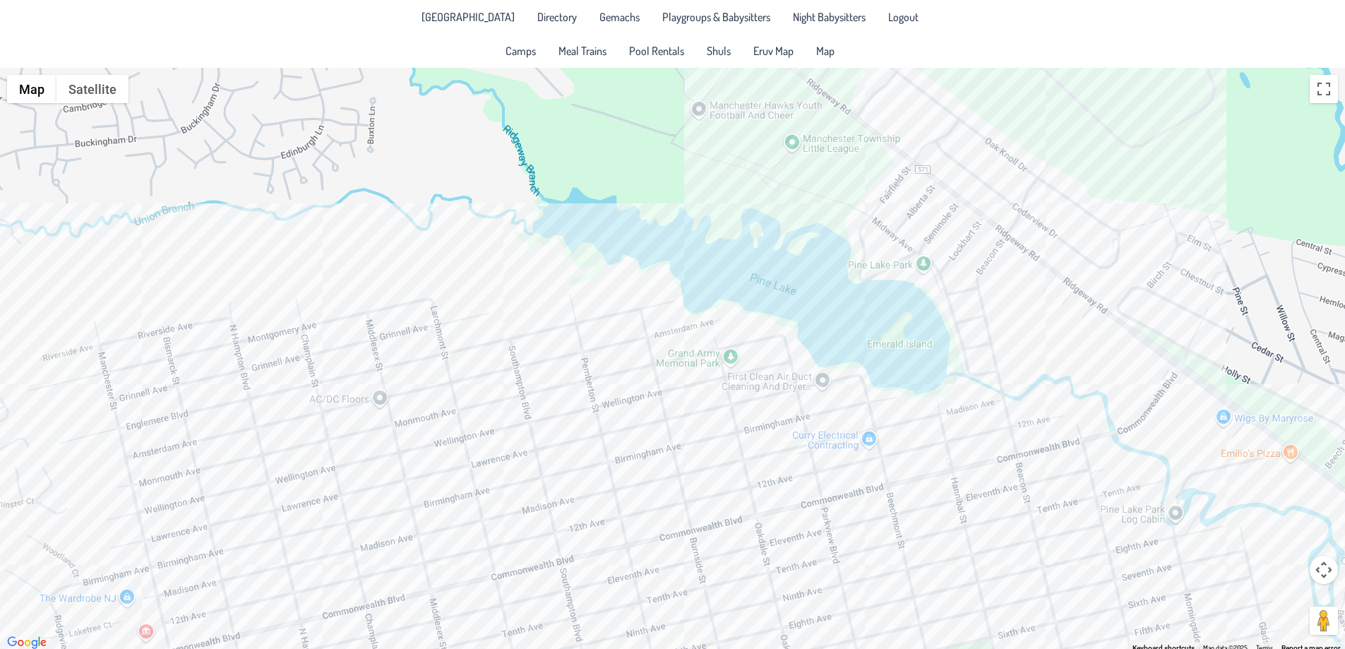
drag, startPoint x: 660, startPoint y: 398, endPoint x: 684, endPoint y: 475, distance: 80.0
click at [684, 475] on div at bounding box center [672, 360] width 1345 height 584
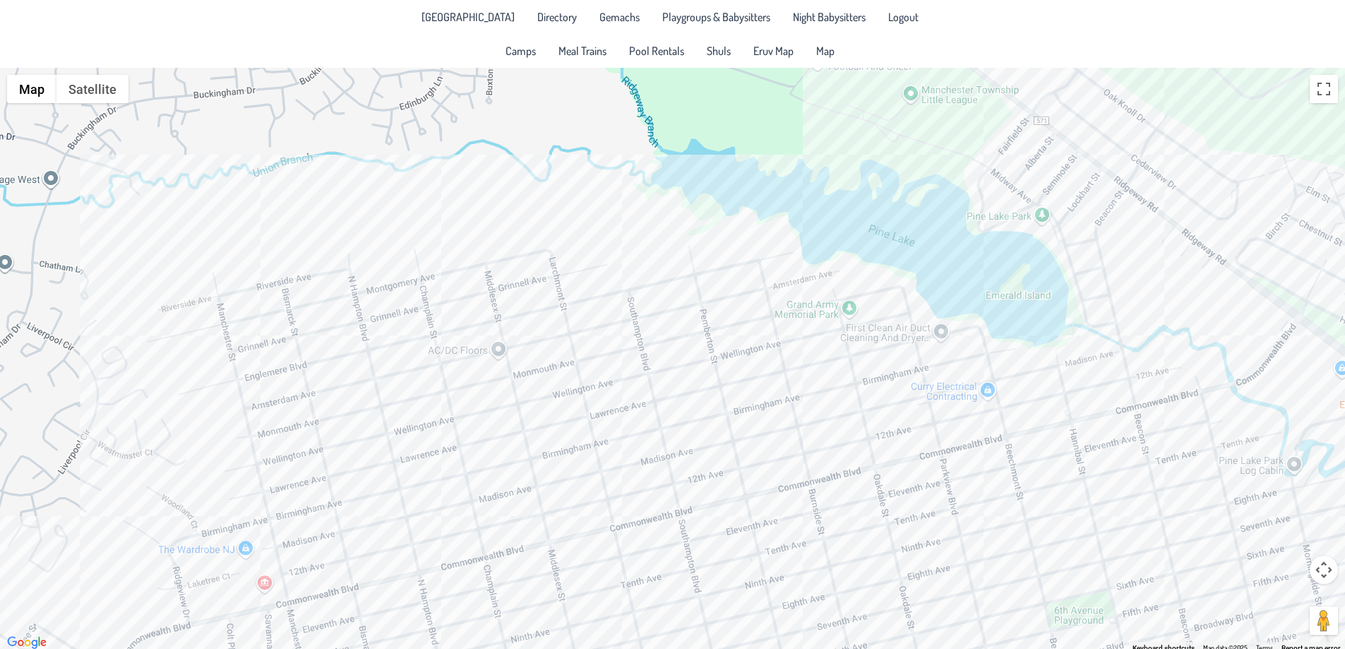
drag, startPoint x: 612, startPoint y: 477, endPoint x: 727, endPoint y: 359, distance: 163.8
click at [699, 370] on div at bounding box center [672, 360] width 1345 height 584
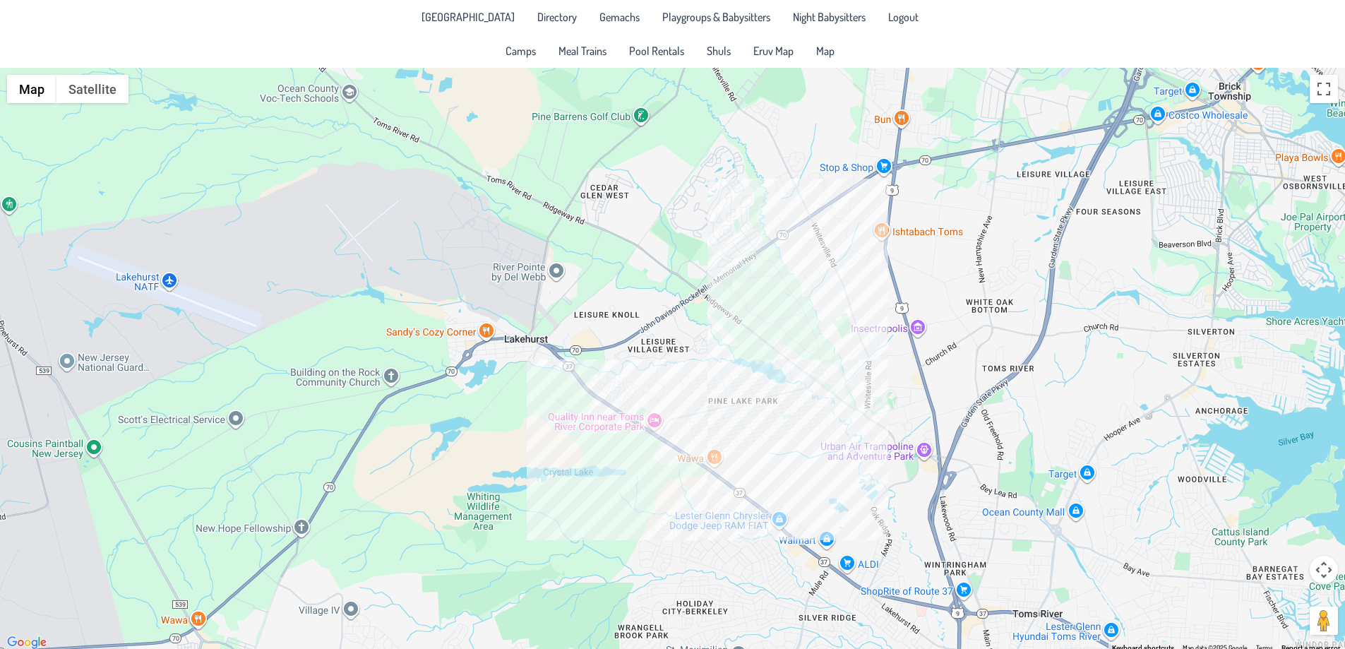
click at [165, 280] on div at bounding box center [672, 360] width 1345 height 584
click at [165, 280] on div "[GEOGRAPHIC_DATA] [GEOGRAPHIC_DATA][PERSON_NAME] View on Google Maps" at bounding box center [672, 360] width 1345 height 584
click at [72, 365] on div "[GEOGRAPHIC_DATA] [GEOGRAPHIC_DATA][PERSON_NAME] View on Google Maps" at bounding box center [672, 360] width 1345 height 584
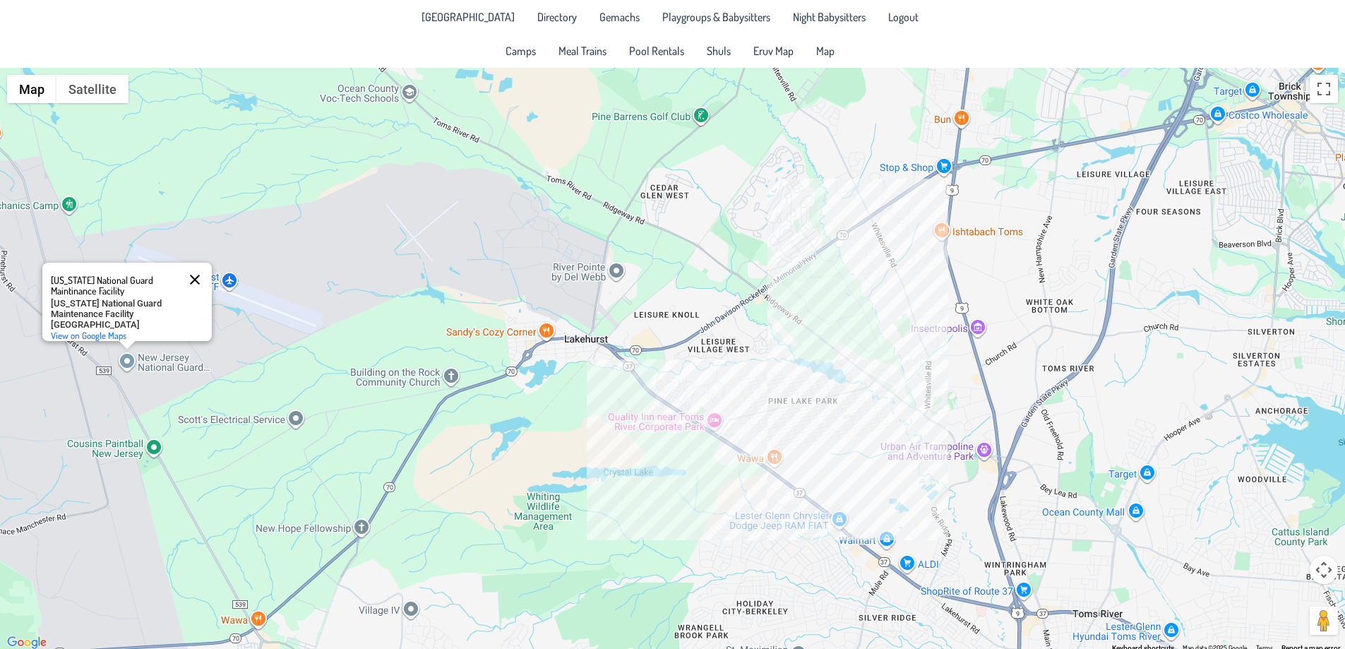
click at [199, 263] on button "Close" at bounding box center [195, 280] width 34 height 34
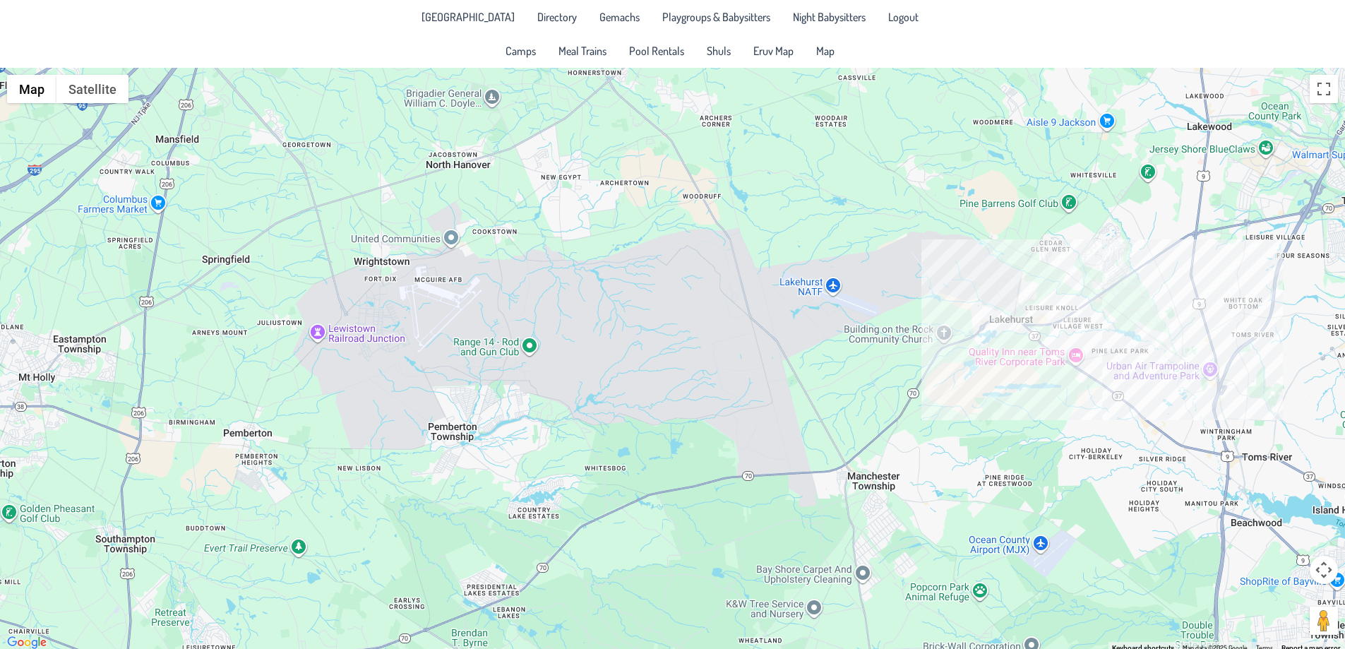
drag, startPoint x: 292, startPoint y: 416, endPoint x: 864, endPoint y: 391, distance: 572.5
click at [864, 391] on div at bounding box center [672, 360] width 1345 height 584
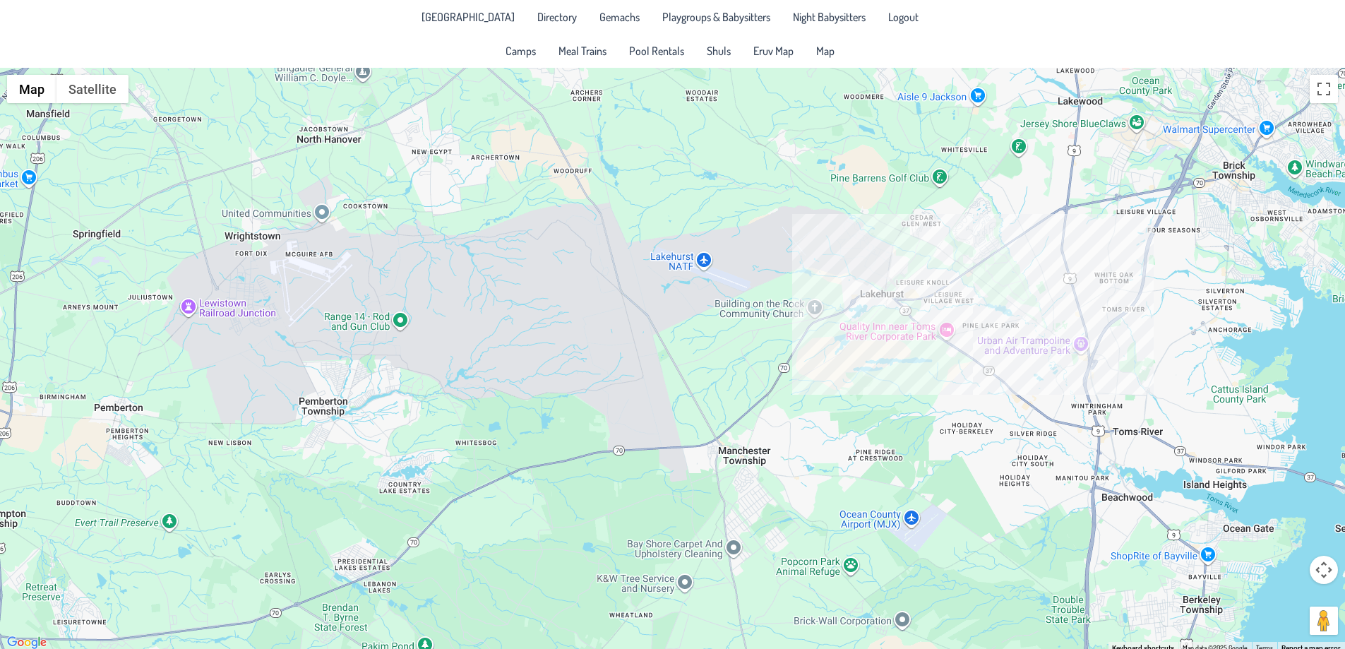
drag, startPoint x: 799, startPoint y: 426, endPoint x: 662, endPoint y: 407, distance: 139.0
click at [662, 407] on div at bounding box center [672, 360] width 1345 height 584
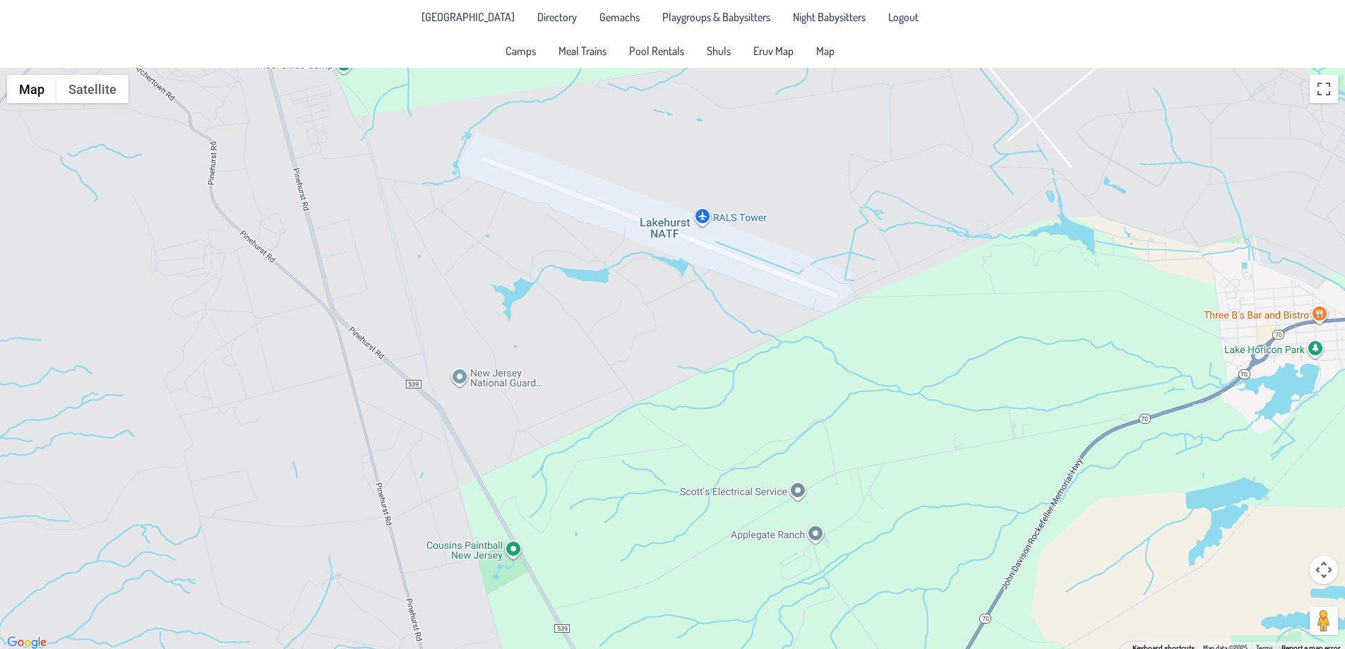
drag, startPoint x: 804, startPoint y: 306, endPoint x: 439, endPoint y: 371, distance: 370.8
click at [439, 371] on div at bounding box center [672, 360] width 1345 height 584
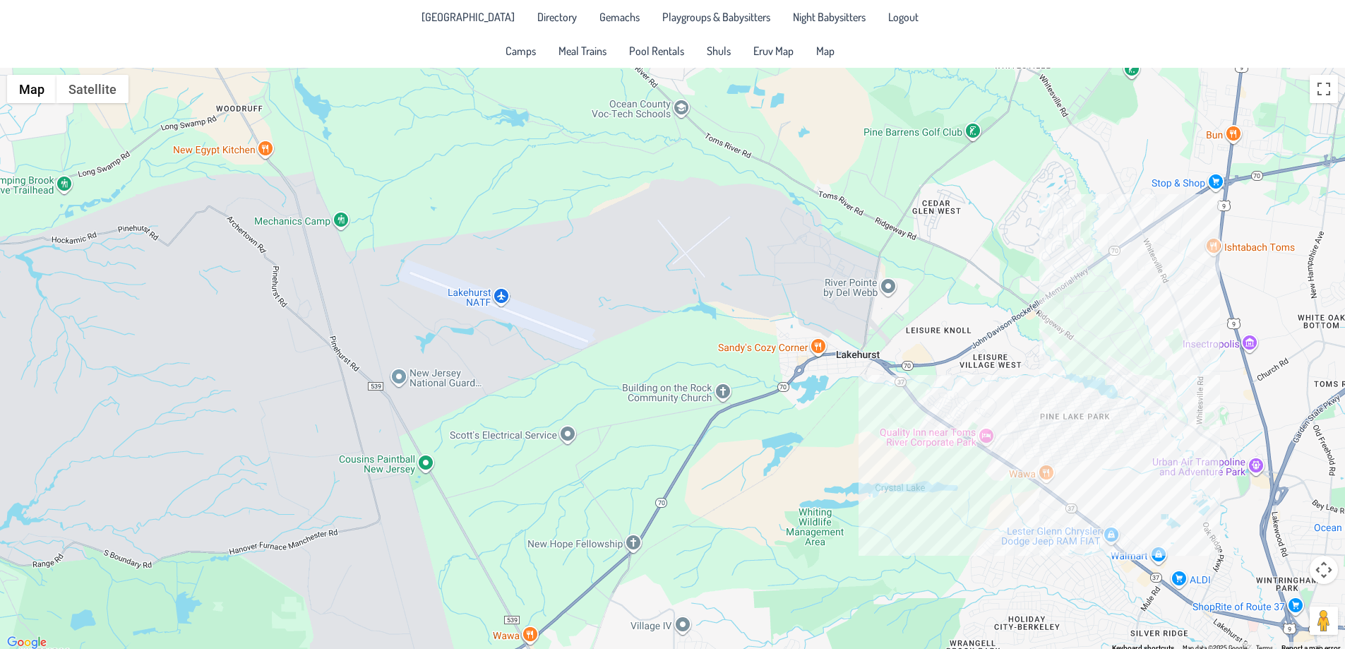
drag, startPoint x: 690, startPoint y: 294, endPoint x: 643, endPoint y: 299, distance: 46.9
click at [643, 299] on div at bounding box center [672, 360] width 1345 height 584
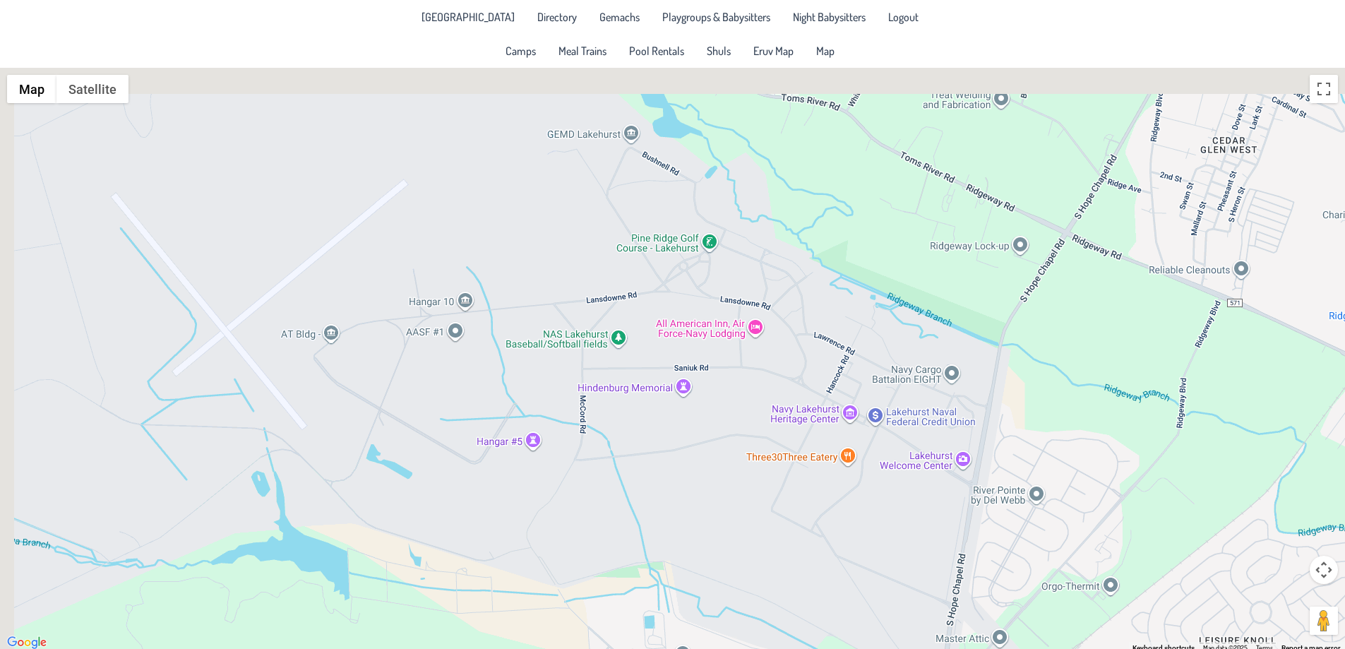
drag, startPoint x: 551, startPoint y: 211, endPoint x: 835, endPoint y: 486, distance: 395.0
click at [835, 486] on div at bounding box center [672, 360] width 1345 height 584
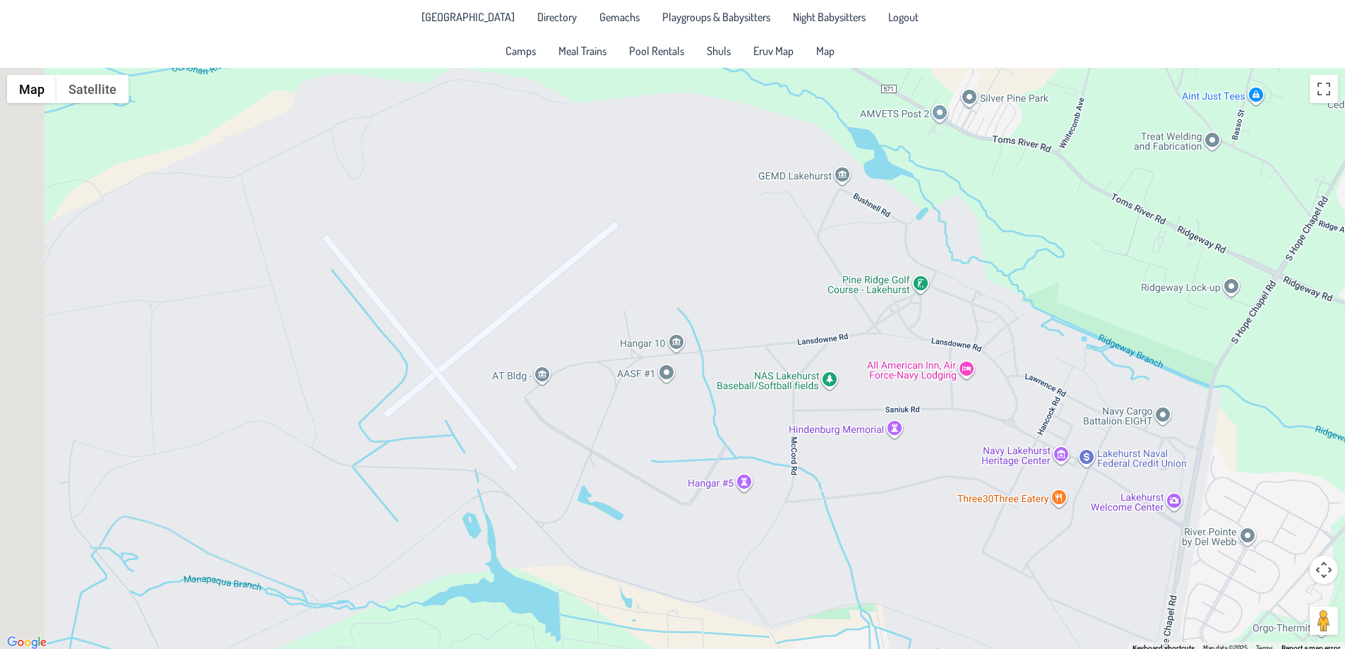
drag, startPoint x: 261, startPoint y: 429, endPoint x: 604, endPoint y: 340, distance: 354.5
click at [602, 341] on div at bounding box center [672, 360] width 1345 height 584
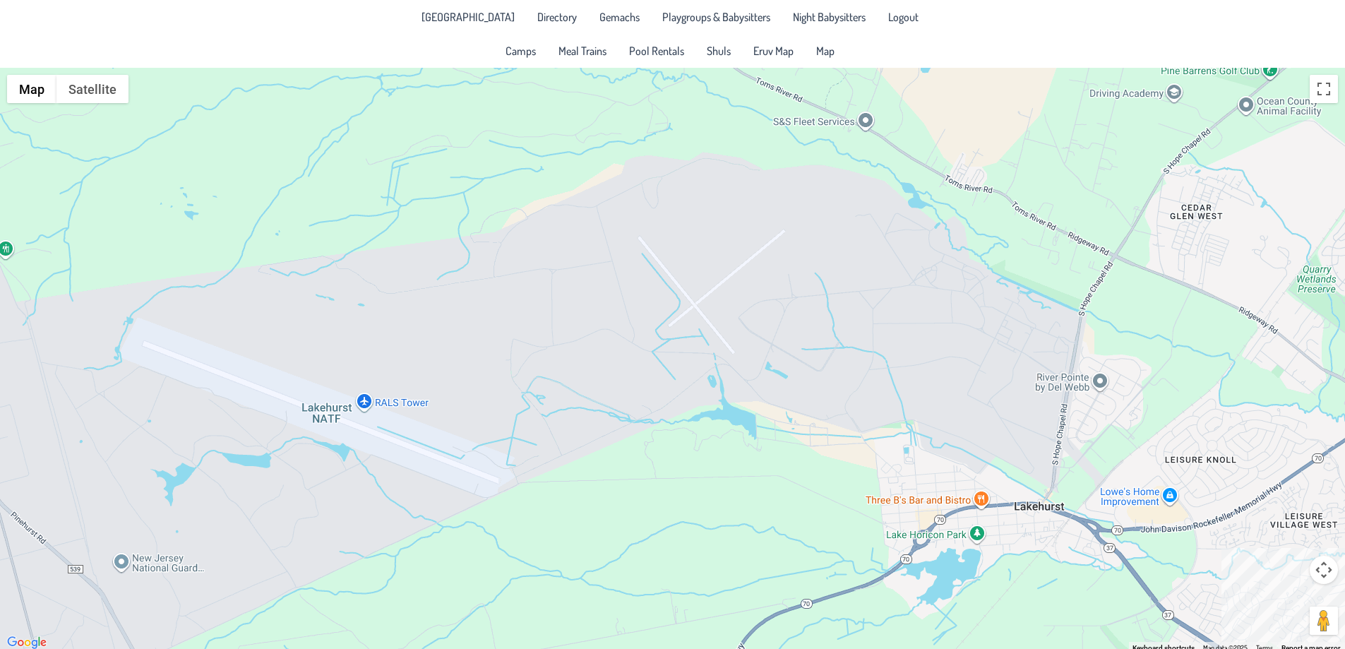
drag, startPoint x: 568, startPoint y: 409, endPoint x: 892, endPoint y: 322, distance: 335.6
click at [892, 322] on div at bounding box center [672, 360] width 1345 height 584
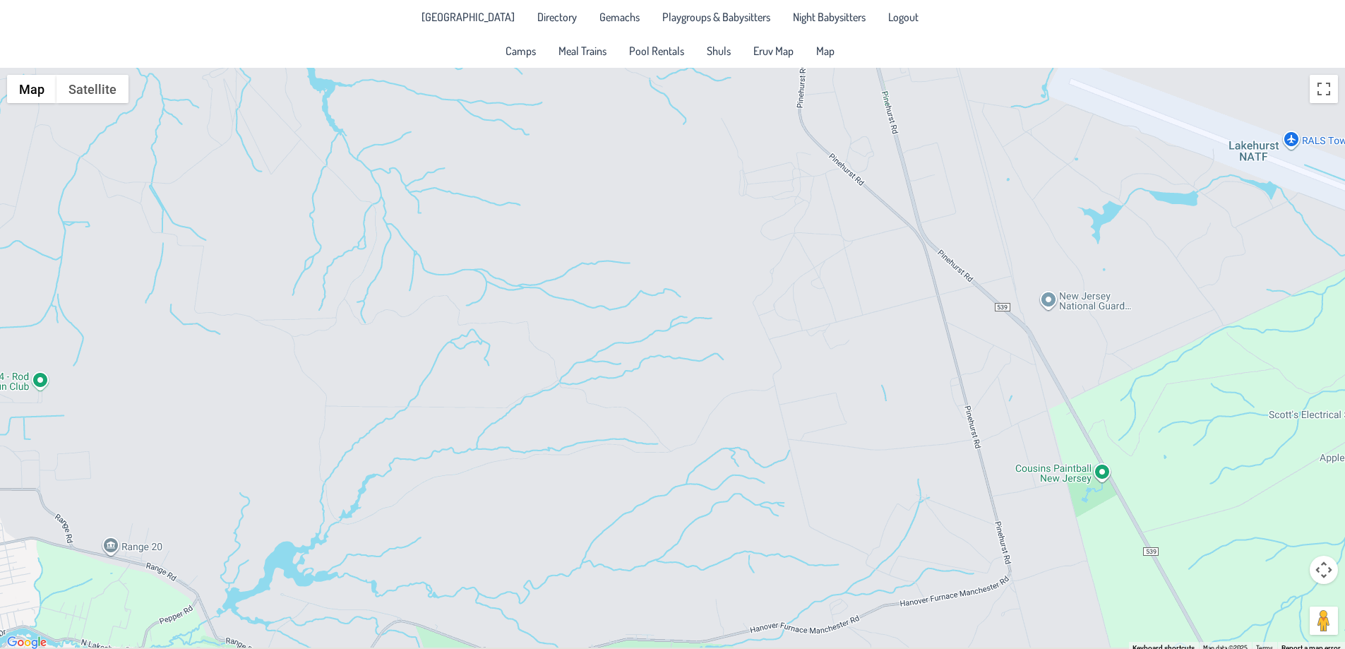
drag, startPoint x: 596, startPoint y: 410, endPoint x: 797, endPoint y: 374, distance: 204.6
click at [754, 381] on div at bounding box center [672, 360] width 1345 height 584
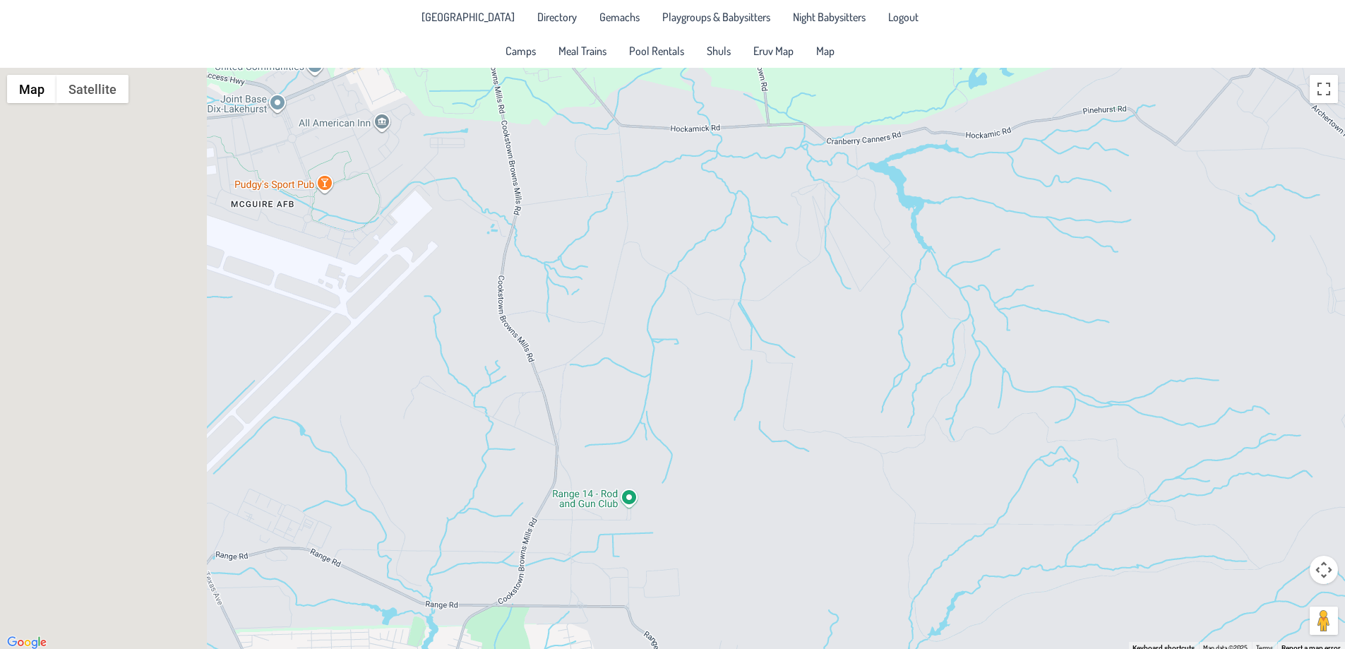
drag, startPoint x: 367, startPoint y: 332, endPoint x: 887, endPoint y: 484, distance: 541.5
click at [887, 484] on div at bounding box center [672, 360] width 1345 height 584
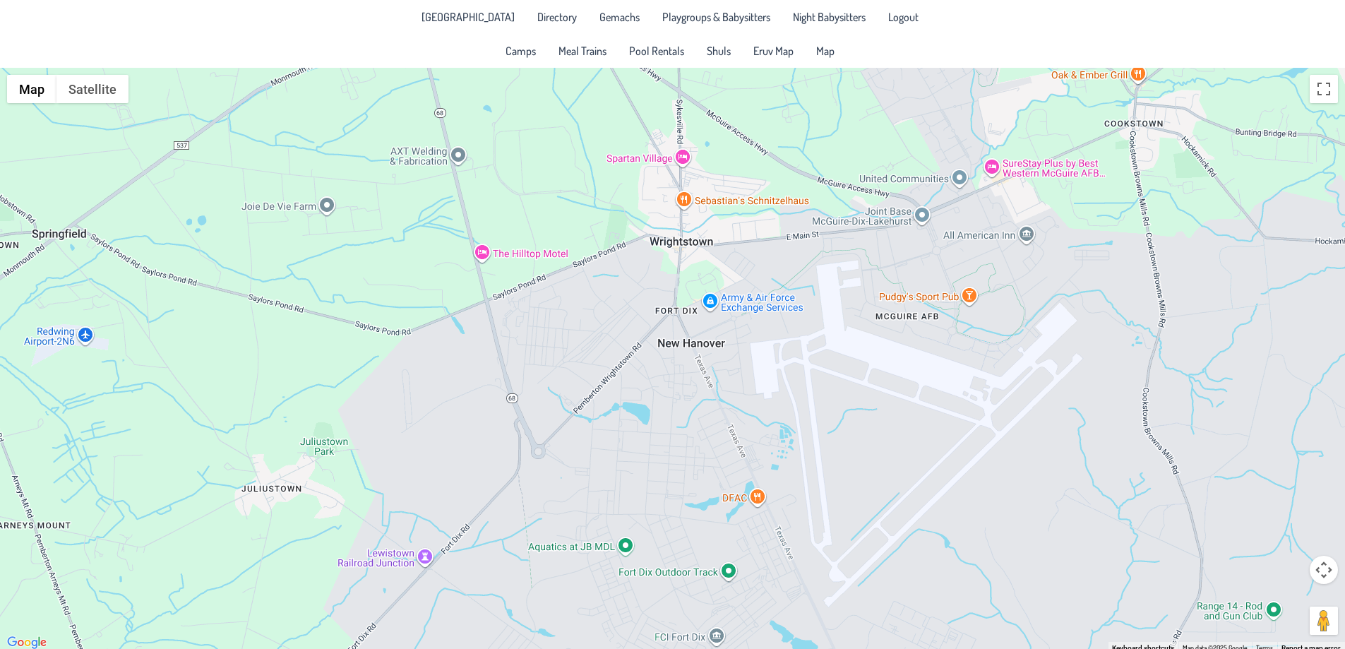
drag, startPoint x: 887, startPoint y: 484, endPoint x: 527, endPoint y: 293, distance: 407.5
click at [530, 296] on div at bounding box center [672, 360] width 1345 height 584
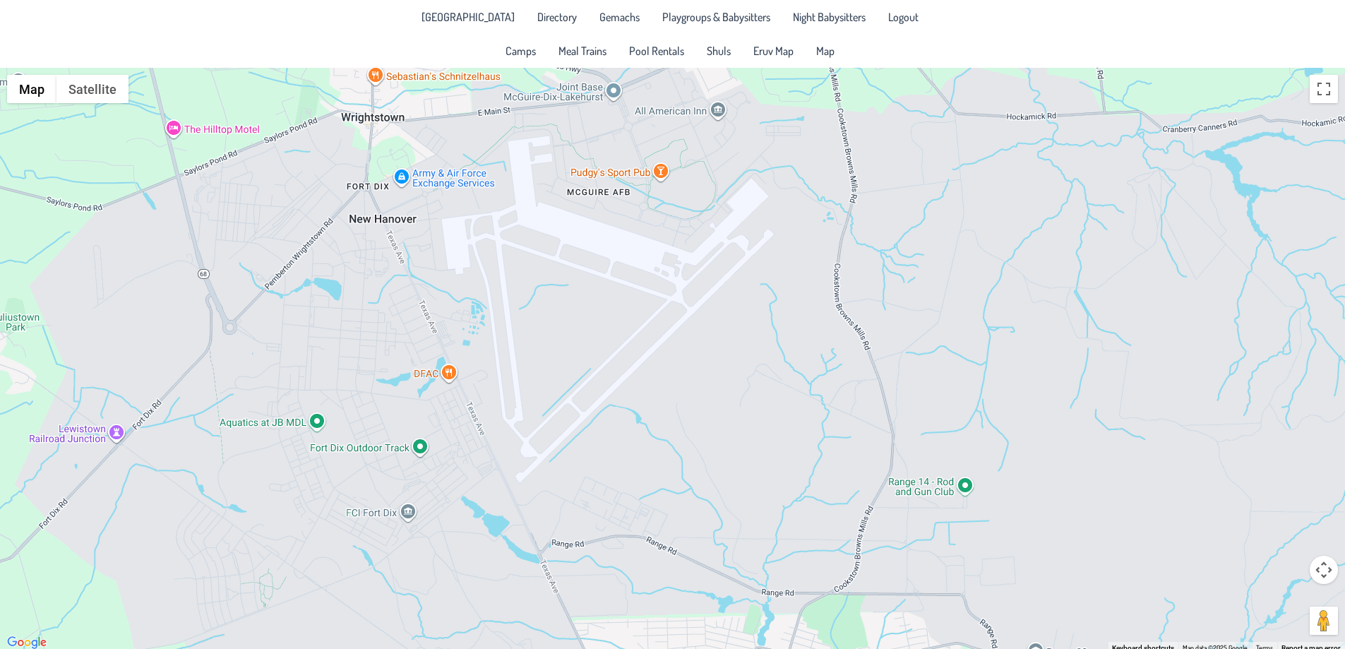
drag, startPoint x: 863, startPoint y: 425, endPoint x: 580, endPoint y: 323, distance: 300.9
click at [580, 323] on div at bounding box center [672, 360] width 1345 height 584
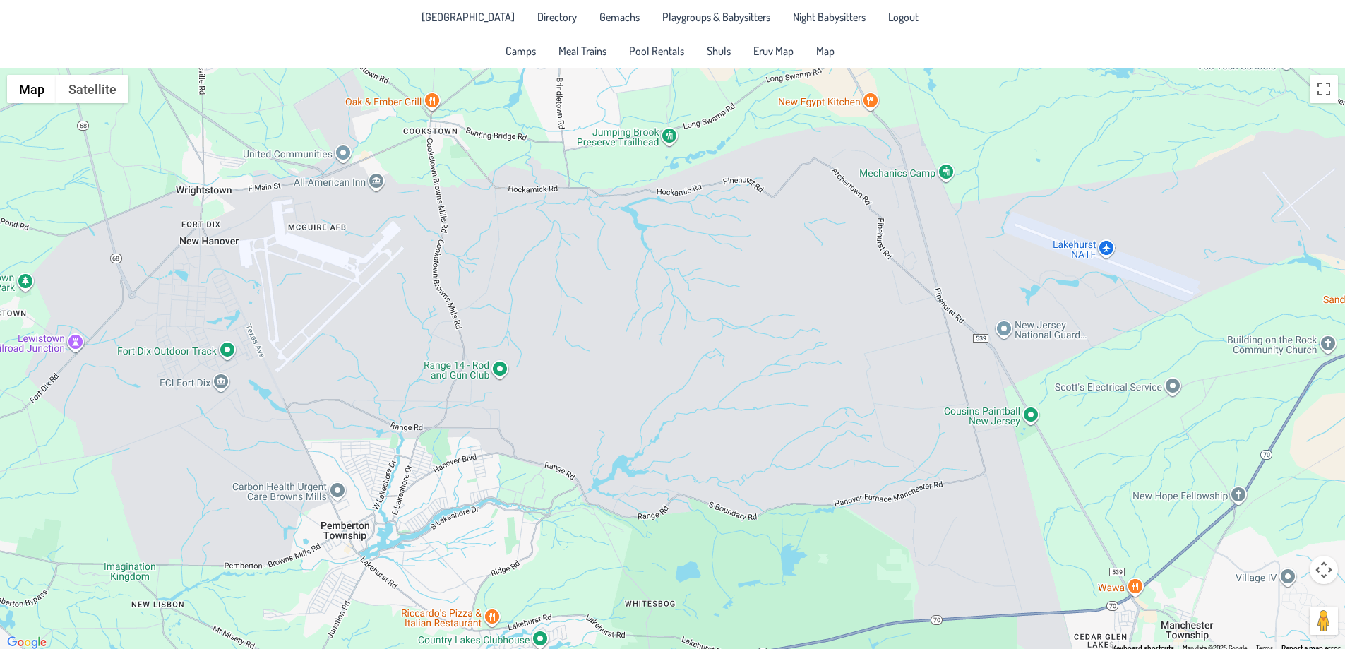
drag, startPoint x: 489, startPoint y: 365, endPoint x: 439, endPoint y: 261, distance: 115.3
click at [444, 266] on div at bounding box center [672, 360] width 1345 height 584
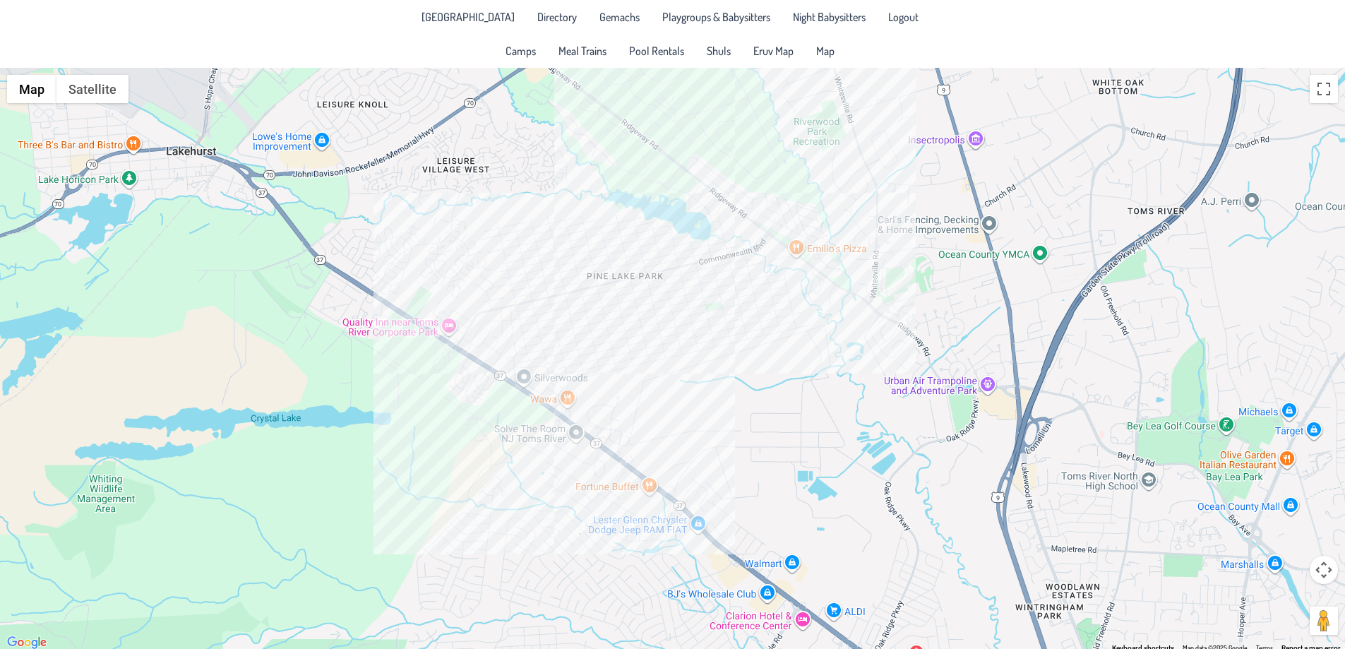
drag, startPoint x: 737, startPoint y: 258, endPoint x: 701, endPoint y: 338, distance: 88.2
click at [701, 338] on div at bounding box center [672, 360] width 1345 height 584
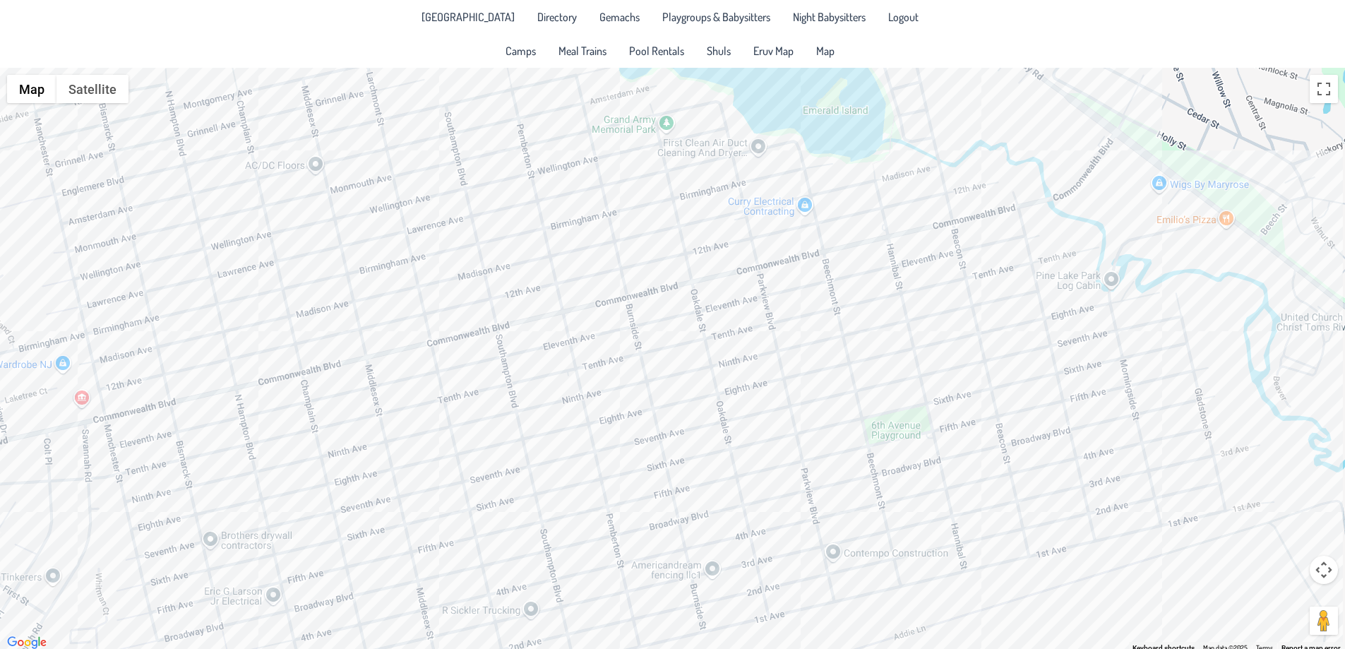
drag, startPoint x: 662, startPoint y: 276, endPoint x: 824, endPoint y: 408, distance: 208.8
click at [824, 408] on div at bounding box center [672, 360] width 1345 height 584
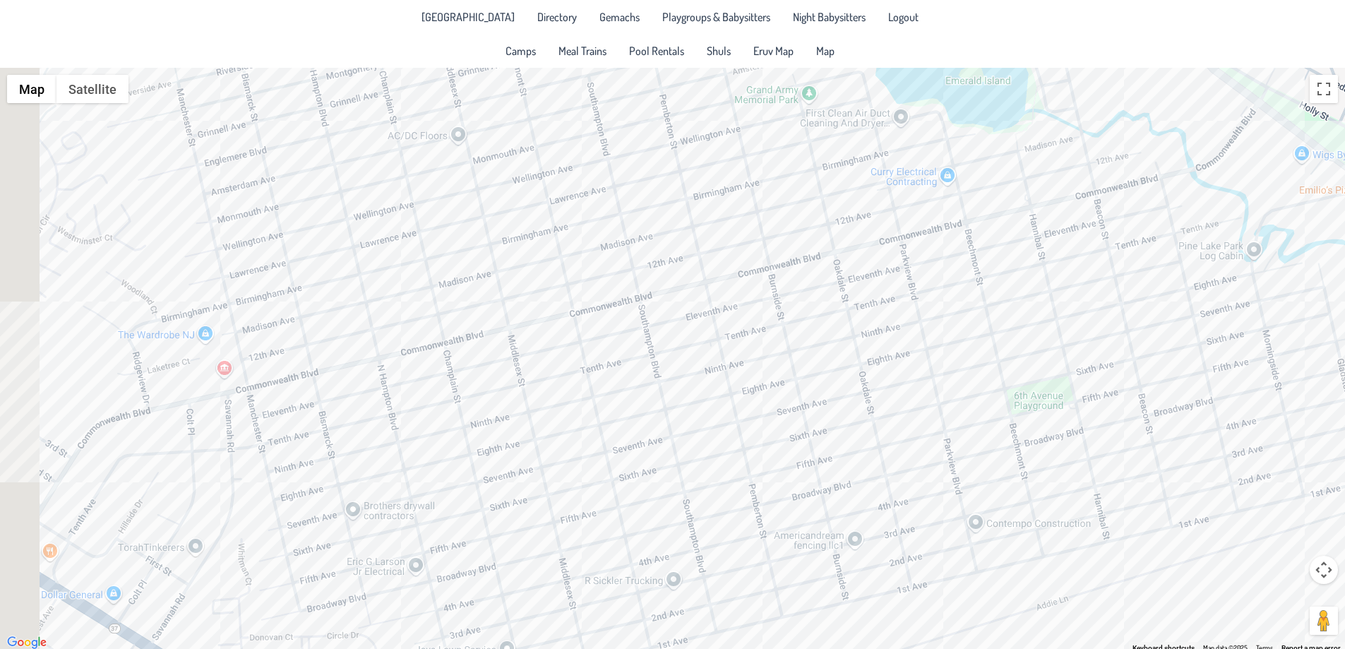
drag, startPoint x: 272, startPoint y: 499, endPoint x: 360, endPoint y: 380, distance: 148.4
click at [359, 381] on div at bounding box center [672, 360] width 1345 height 584
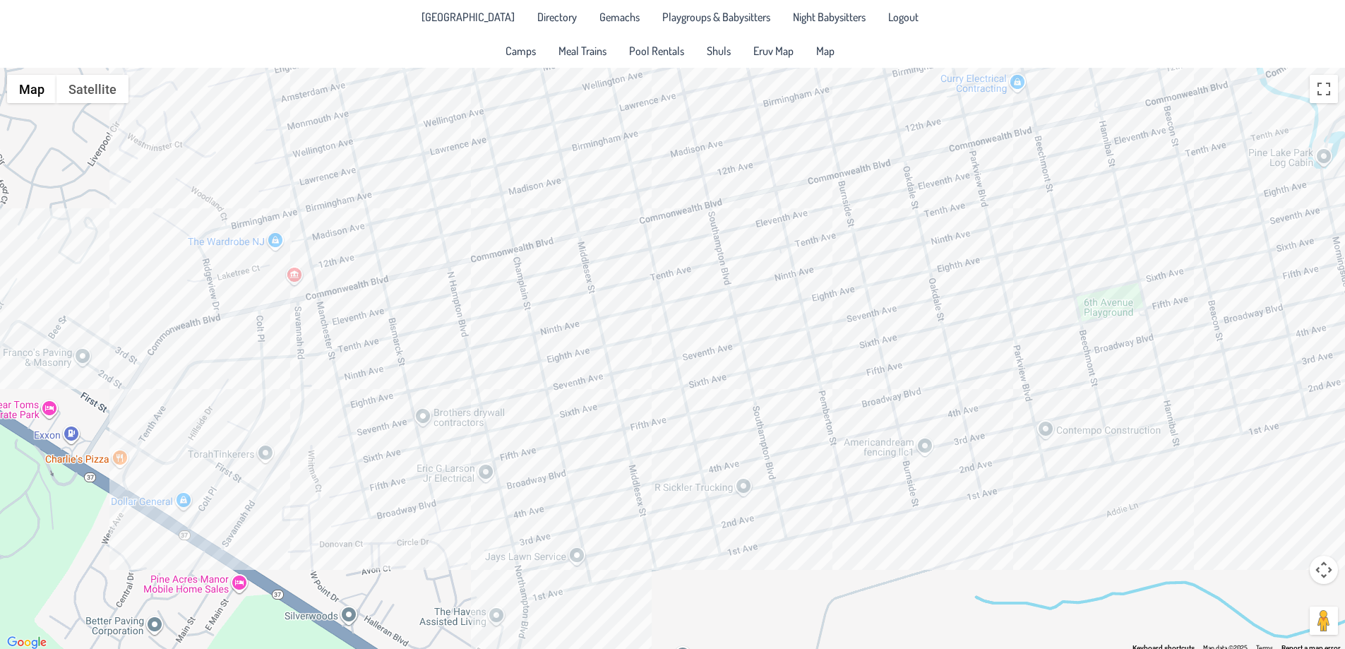
click at [237, 454] on div at bounding box center [672, 360] width 1345 height 584
click at [237, 454] on div "TorahTinkerers TorahTinkerers [STREET_ADDRESS] View on Google Maps" at bounding box center [672, 360] width 1345 height 584
click at [336, 375] on button "Close" at bounding box center [333, 382] width 34 height 34
click at [295, 277] on div at bounding box center [672, 360] width 1345 height 584
click at [361, 198] on button "Close" at bounding box center [362, 205] width 34 height 34
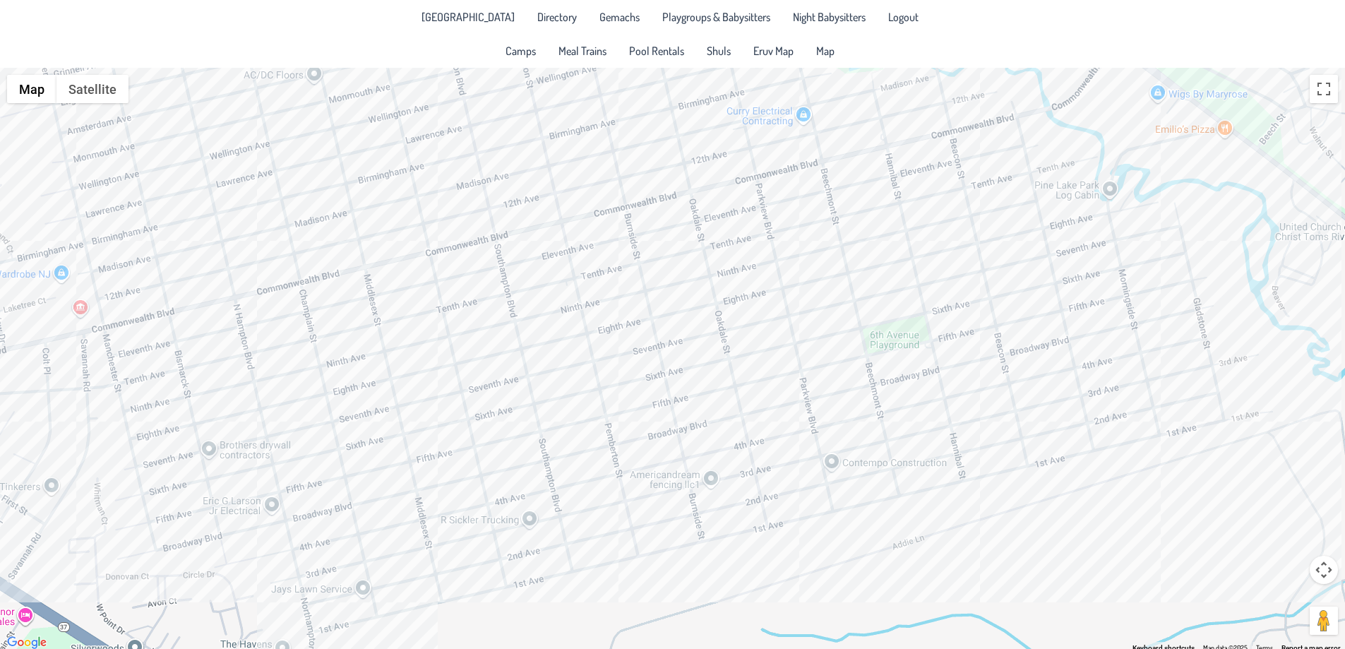
drag, startPoint x: 914, startPoint y: 330, endPoint x: 695, endPoint y: 336, distance: 219.7
click at [696, 336] on div at bounding box center [672, 360] width 1345 height 584
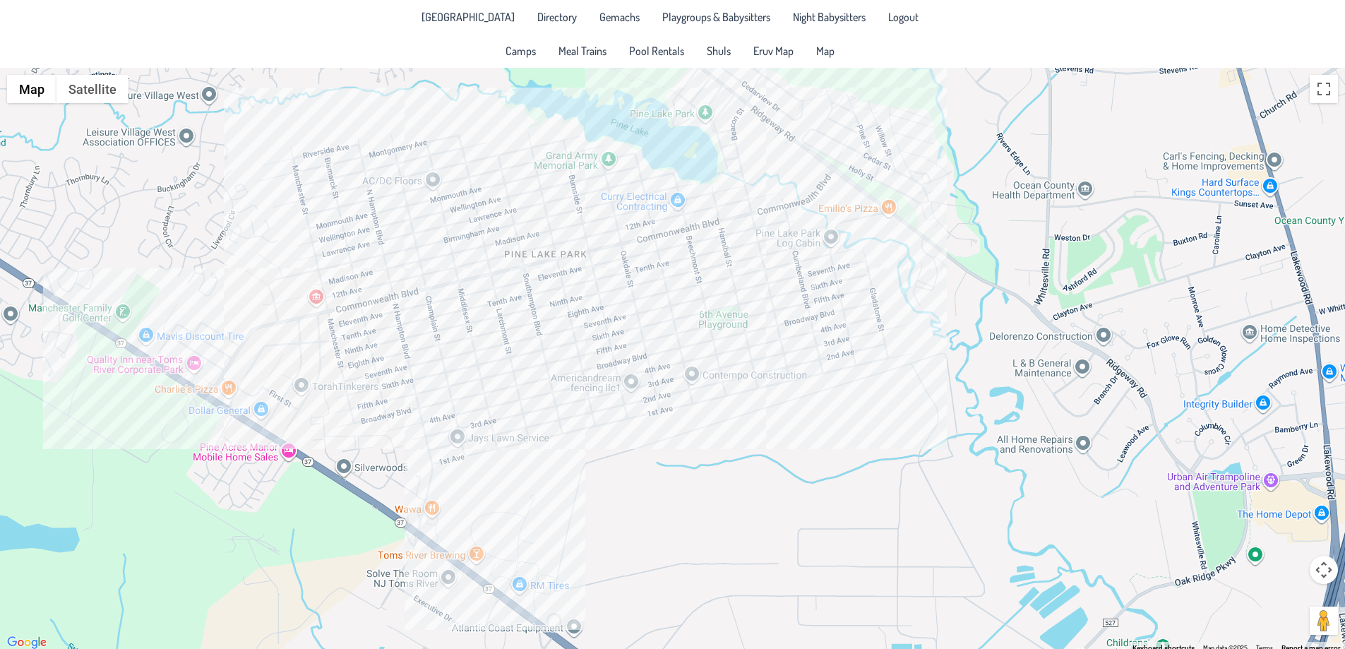
click at [689, 265] on div at bounding box center [672, 360] width 1345 height 584
click at [727, 204] on button "Close" at bounding box center [744, 215] width 34 height 34
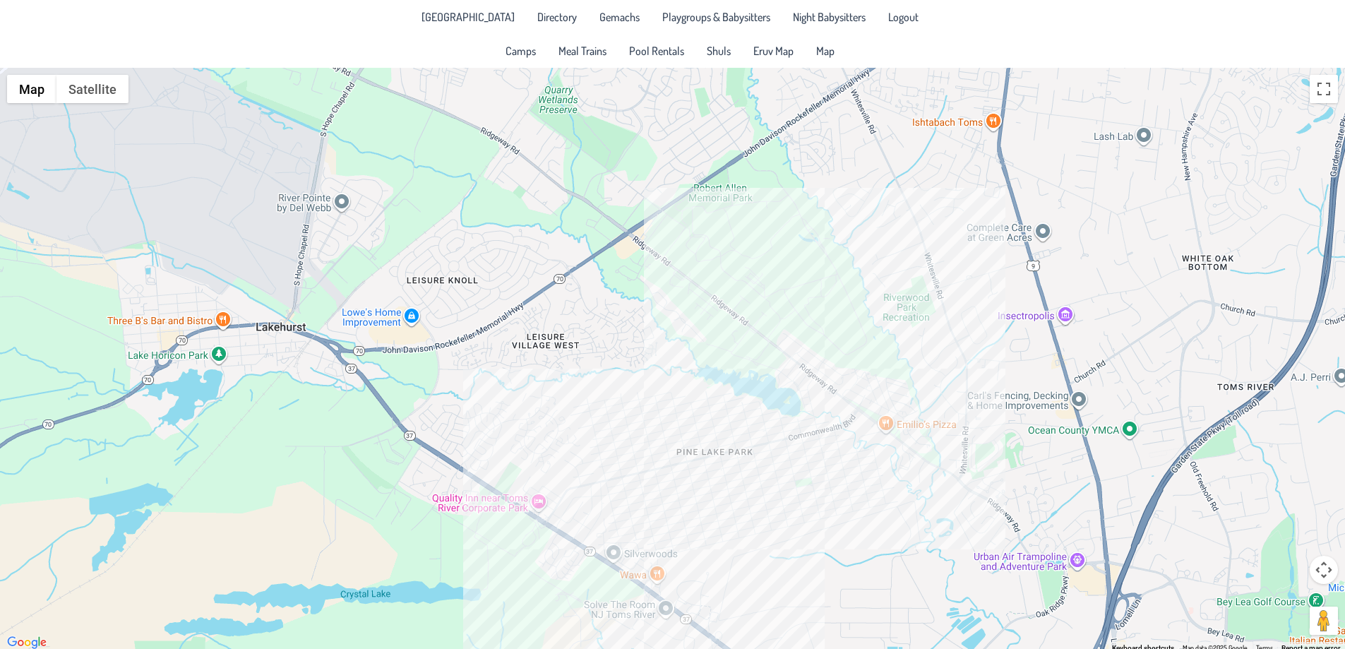
drag, startPoint x: 764, startPoint y: 191, endPoint x: 986, endPoint y: 362, distance: 280.4
click at [986, 362] on div at bounding box center [672, 360] width 1345 height 584
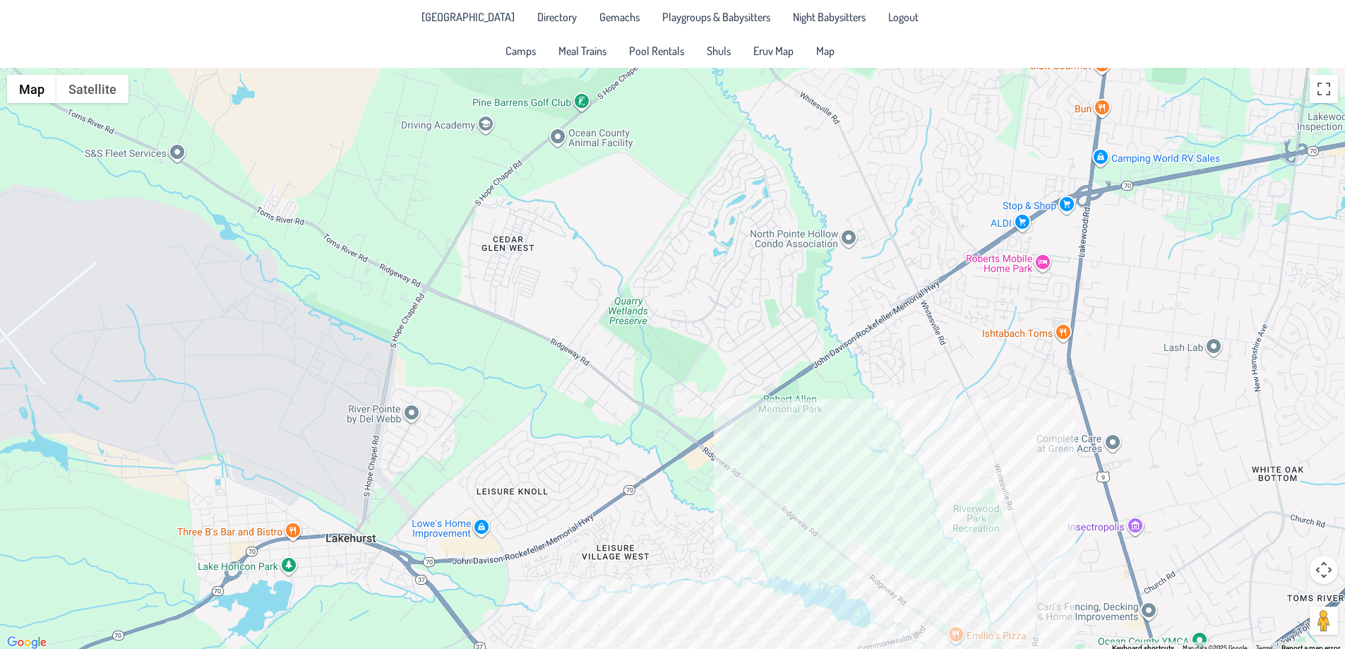
drag, startPoint x: 787, startPoint y: 303, endPoint x: 857, endPoint y: 514, distance: 222.4
click at [857, 514] on div at bounding box center [672, 360] width 1345 height 584
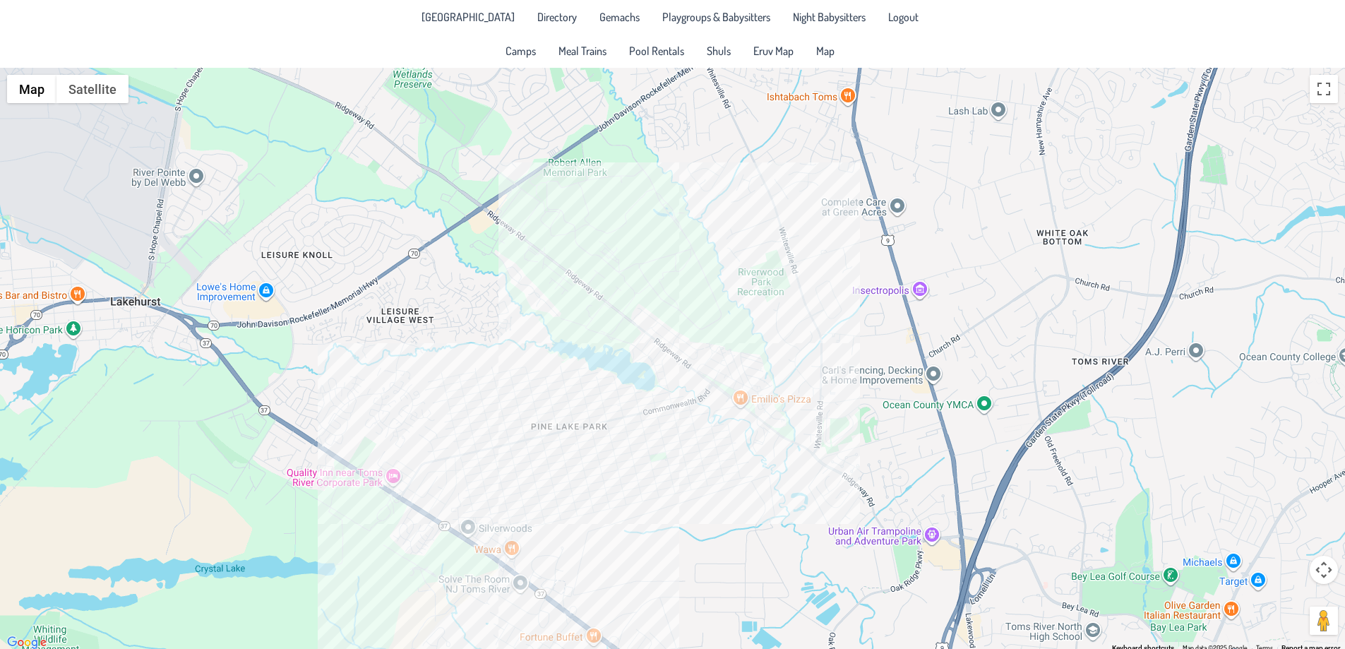
drag, startPoint x: 703, startPoint y: 405, endPoint x: 477, endPoint y: 160, distance: 333.8
click at [480, 162] on div at bounding box center [672, 360] width 1345 height 584
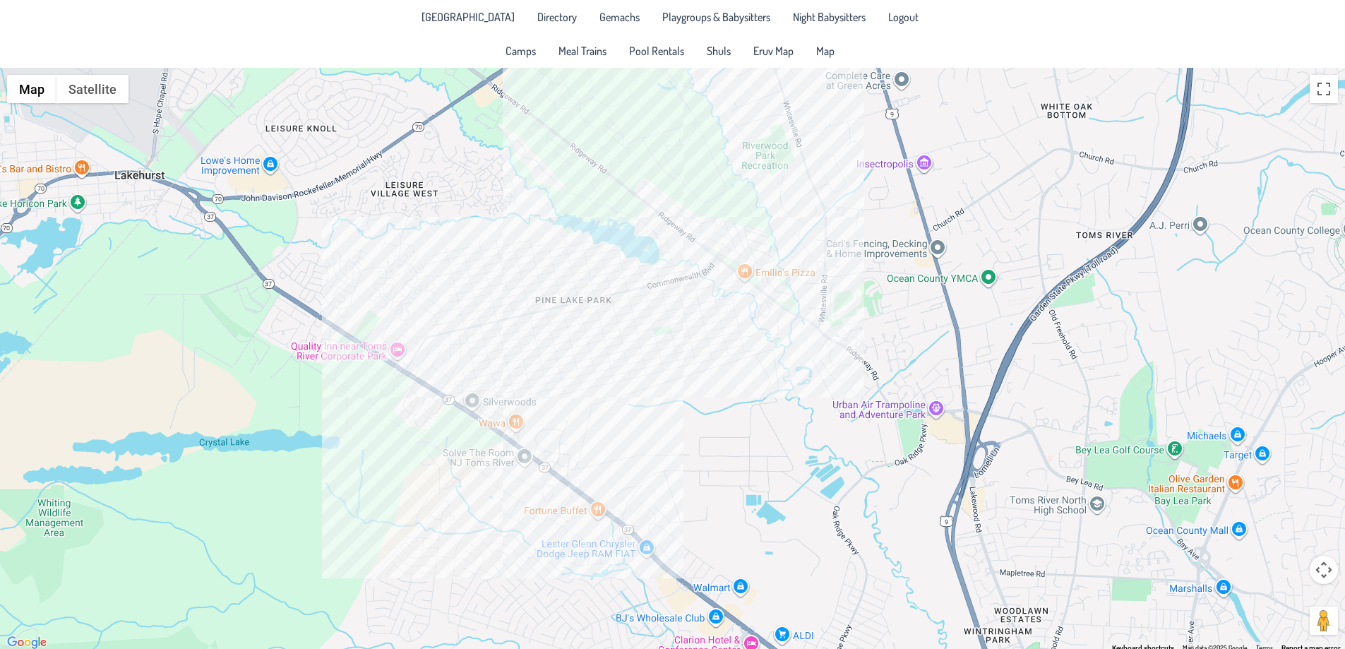
drag, startPoint x: 425, startPoint y: 258, endPoint x: 586, endPoint y: 282, distance: 162.9
click at [586, 282] on div at bounding box center [672, 360] width 1345 height 584
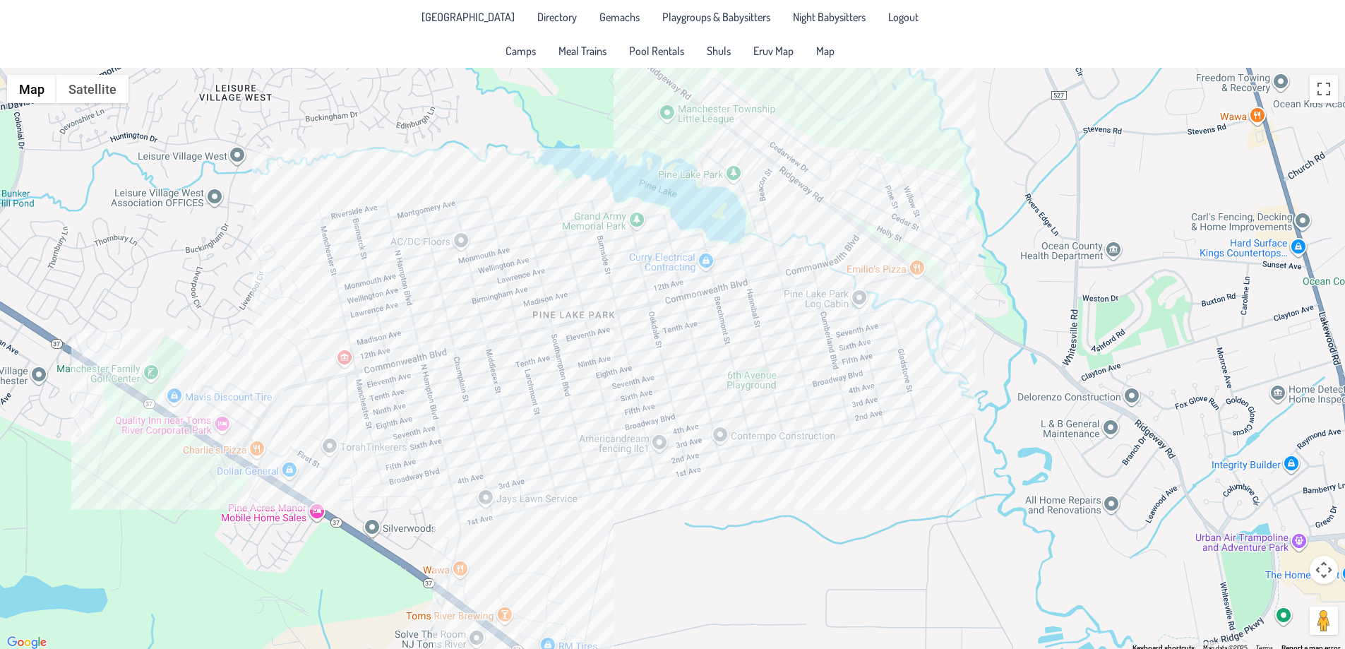
click at [732, 322] on div at bounding box center [672, 360] width 1345 height 584
click at [732, 322] on div "[PERSON_NAME] & [PERSON_NAME] [STREET_ADDRESS]" at bounding box center [672, 360] width 1345 height 584
click at [744, 317] on div "[PERSON_NAME] & [PERSON_NAME] [STREET_ADDRESS]" at bounding box center [672, 360] width 1345 height 584
click at [678, 333] on div "[PERSON_NAME] & [PERSON_NAME] [STREET_ADDRESS]" at bounding box center [672, 360] width 1345 height 584
click at [676, 364] on div "[PERSON_NAME] & [PERSON_NAME] [STREET_ADDRESS]" at bounding box center [672, 360] width 1345 height 584
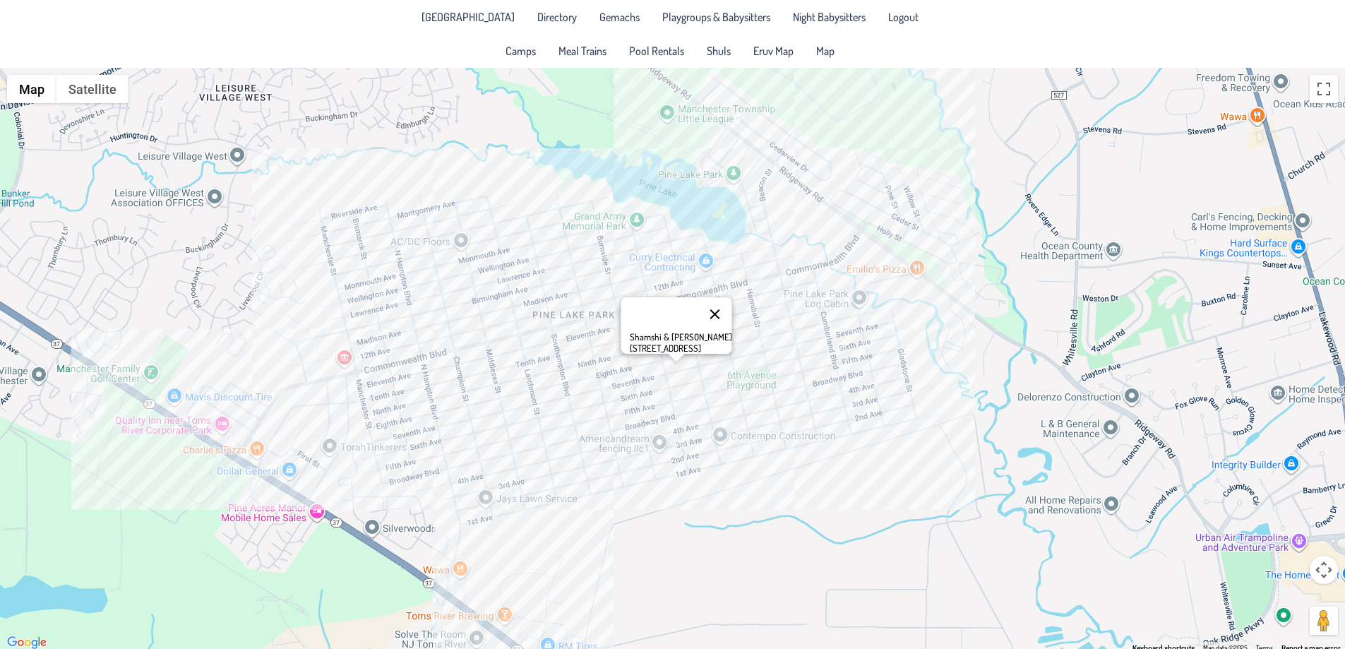
click at [711, 302] on button "Close" at bounding box center [715, 314] width 34 height 34
click at [669, 281] on div at bounding box center [672, 360] width 1345 height 584
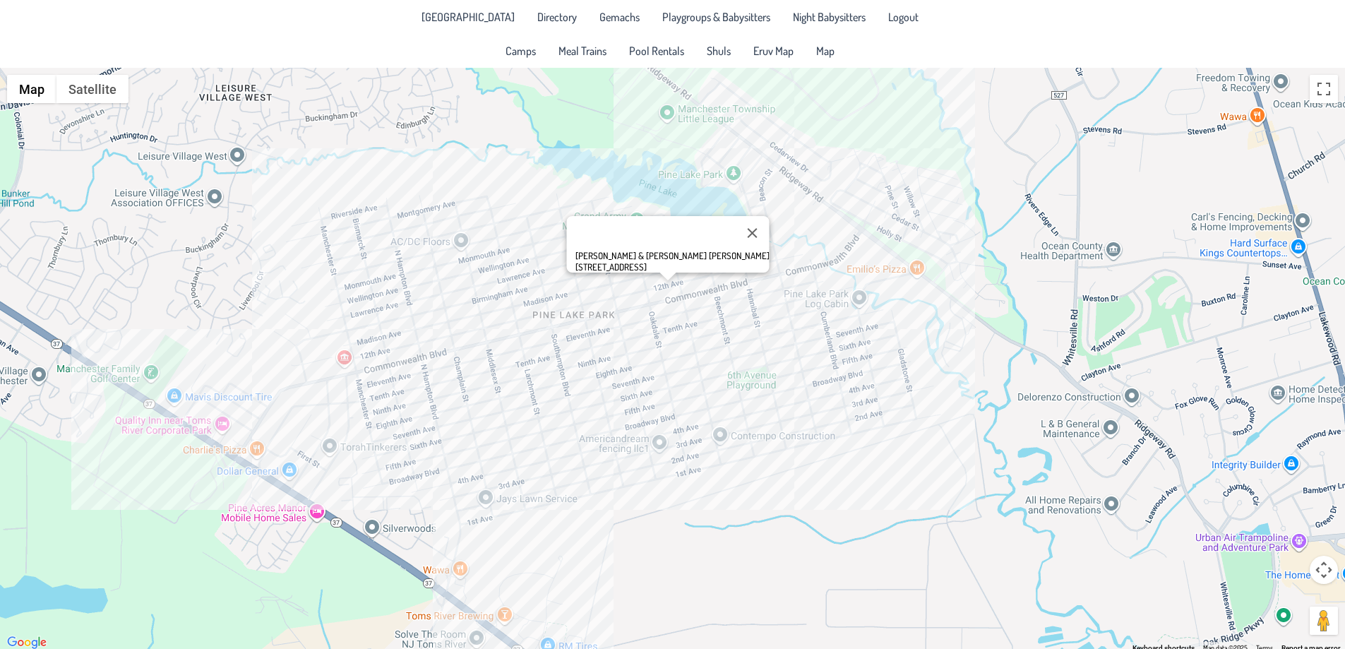
click at [669, 281] on div "[PERSON_NAME] & [PERSON_NAME] [PERSON_NAME] [STREET_ADDRESS]" at bounding box center [672, 360] width 1345 height 584
click at [735, 225] on button "Close" at bounding box center [752, 233] width 34 height 34
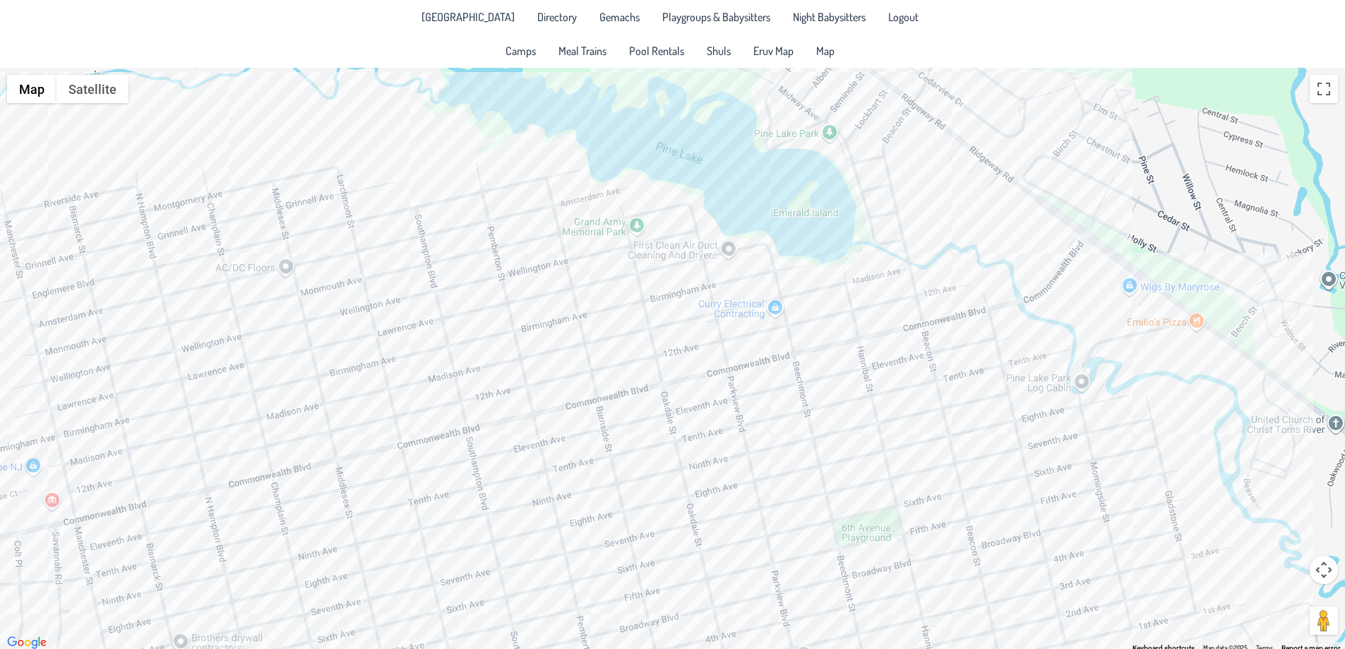
click at [505, 279] on div at bounding box center [672, 360] width 1345 height 584
click at [557, 225] on button "Close" at bounding box center [546, 234] width 34 height 34
click at [487, 288] on div at bounding box center [672, 360] width 1345 height 584
click at [482, 291] on div at bounding box center [672, 360] width 1345 height 584
click at [516, 228] on button "Close" at bounding box center [533, 242] width 34 height 34
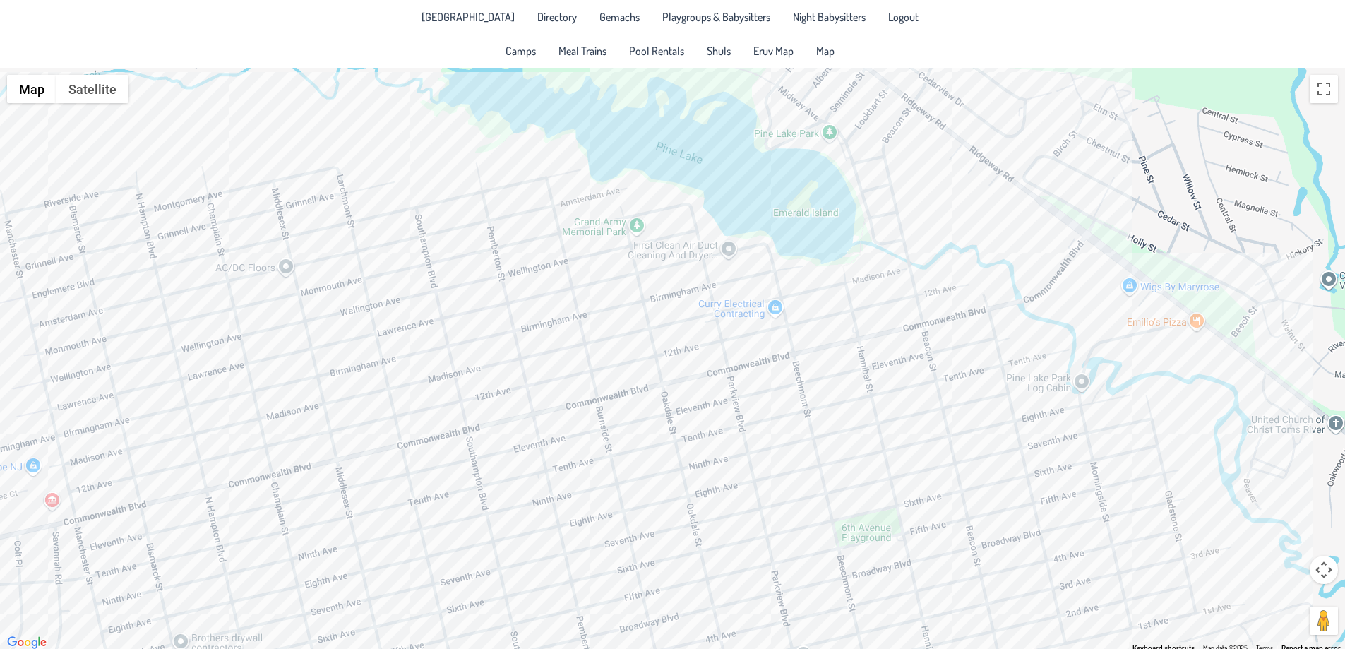
click at [466, 277] on div at bounding box center [672, 360] width 1345 height 584
click at [467, 306] on div "Elchonen & [PERSON_NAME] [STREET_ADDRESS]" at bounding box center [672, 360] width 1345 height 584
click at [463, 308] on div "Elchonen & [PERSON_NAME] [STREET_ADDRESS]" at bounding box center [672, 360] width 1345 height 584
click at [498, 248] on button "Close" at bounding box center [515, 258] width 34 height 34
click at [335, 252] on div at bounding box center [672, 360] width 1345 height 584
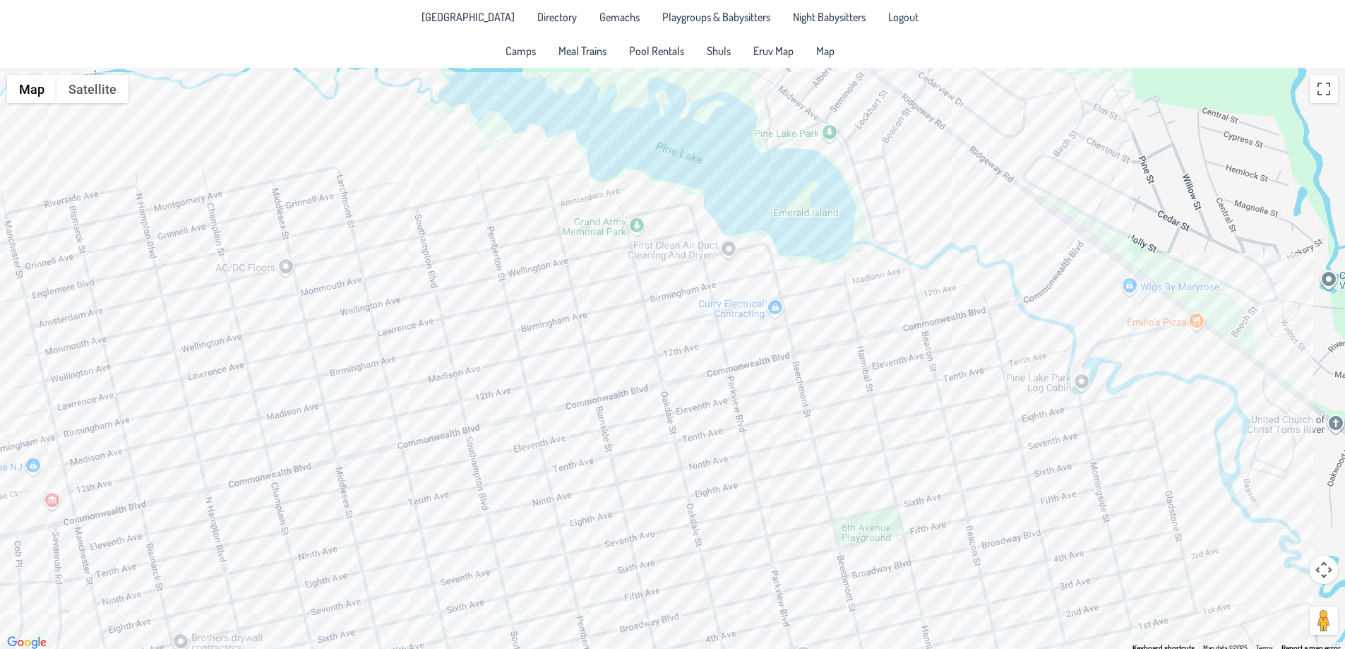
click at [322, 252] on div at bounding box center [672, 360] width 1345 height 584
click at [325, 268] on div "[PERSON_NAME] & [PERSON_NAME] [STREET_ADDRESS]" at bounding box center [672, 360] width 1345 height 584
click at [341, 276] on div "[PERSON_NAME] & [PERSON_NAME] [STREET_ADDRESS]" at bounding box center [672, 360] width 1345 height 584
click at [390, 292] on div "[PERSON_NAME] & [PERSON_NAME] [STREET_ADDRESS]" at bounding box center [672, 360] width 1345 height 584
click at [441, 333] on div "[PERSON_NAME] & [PERSON_NAME] [STREET_ADDRESS]" at bounding box center [672, 360] width 1345 height 584
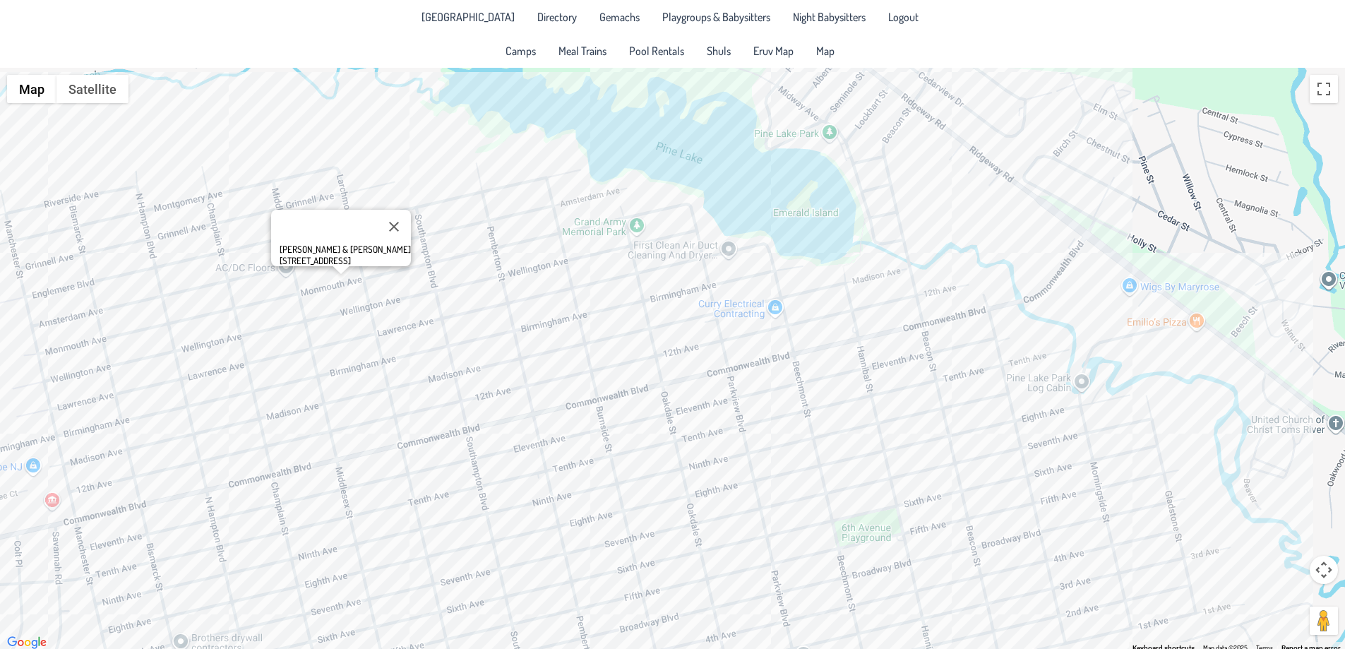
click at [461, 304] on div "[PERSON_NAME] & [PERSON_NAME] [STREET_ADDRESS]" at bounding box center [672, 360] width 1345 height 584
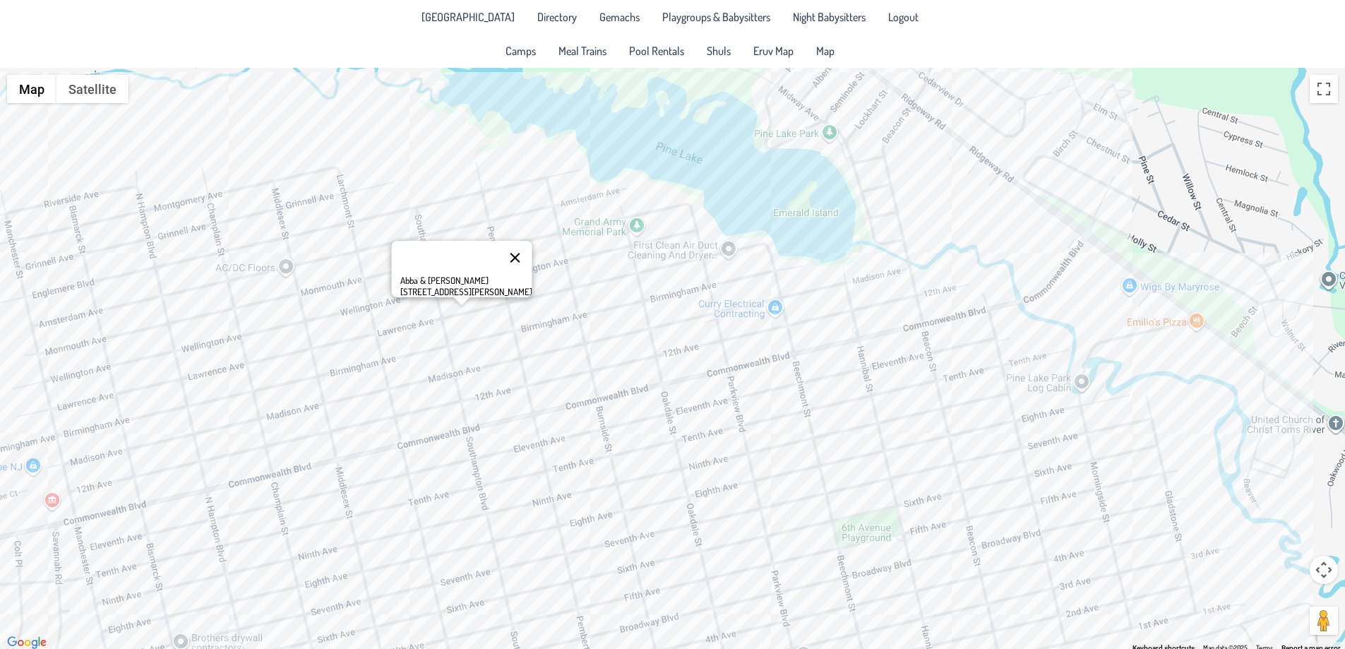
click at [498, 246] on button "Close" at bounding box center [515, 258] width 34 height 34
click at [585, 222] on div at bounding box center [672, 360] width 1345 height 584
click at [580, 220] on div at bounding box center [672, 360] width 1345 height 584
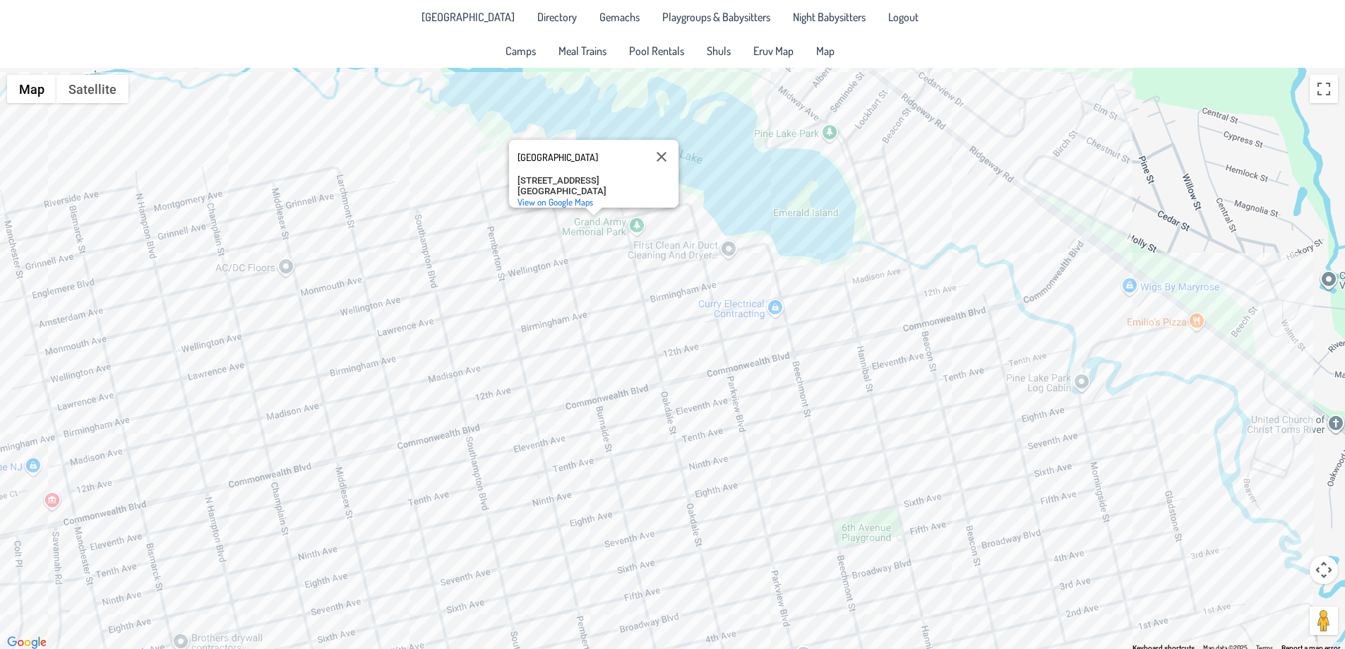
click at [580, 220] on div "[GEOGRAPHIC_DATA] [STREET_ADDRESS] View on Google Maps" at bounding box center [672, 360] width 1345 height 584
click at [600, 16] on span "Gemachs" at bounding box center [620, 16] width 40 height 11
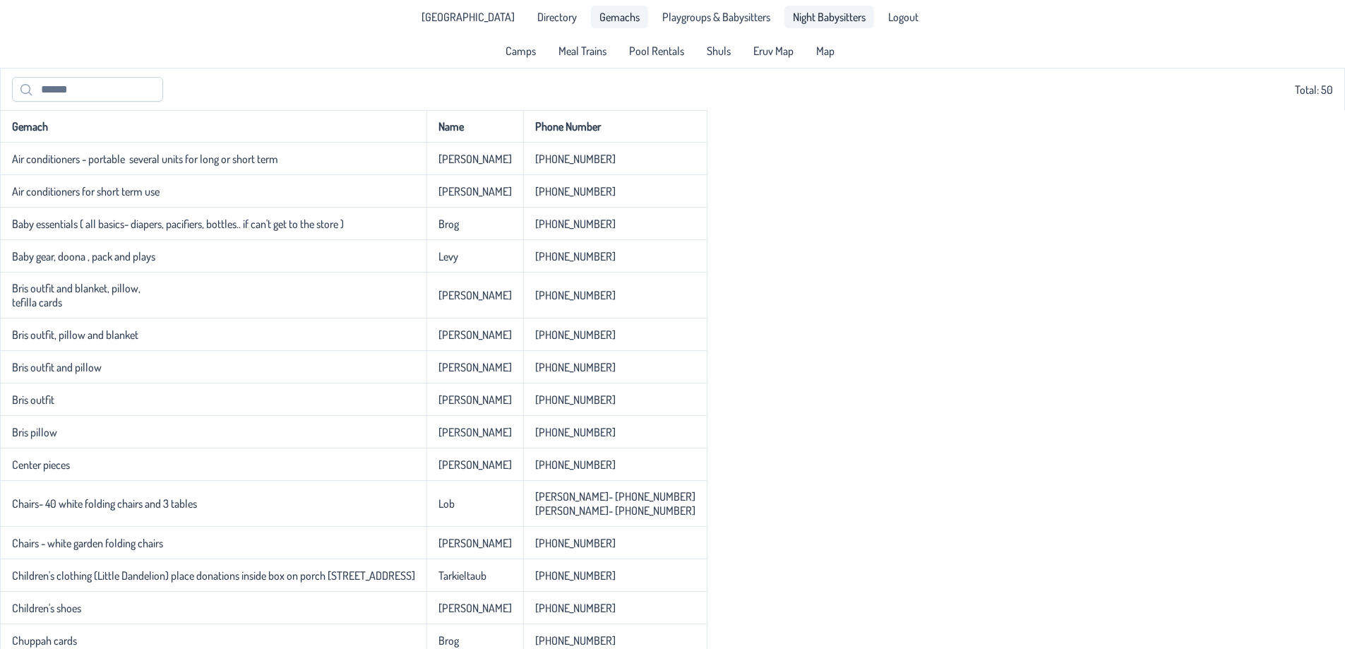
click at [819, 13] on span "Night Babysitters" at bounding box center [829, 16] width 73 height 11
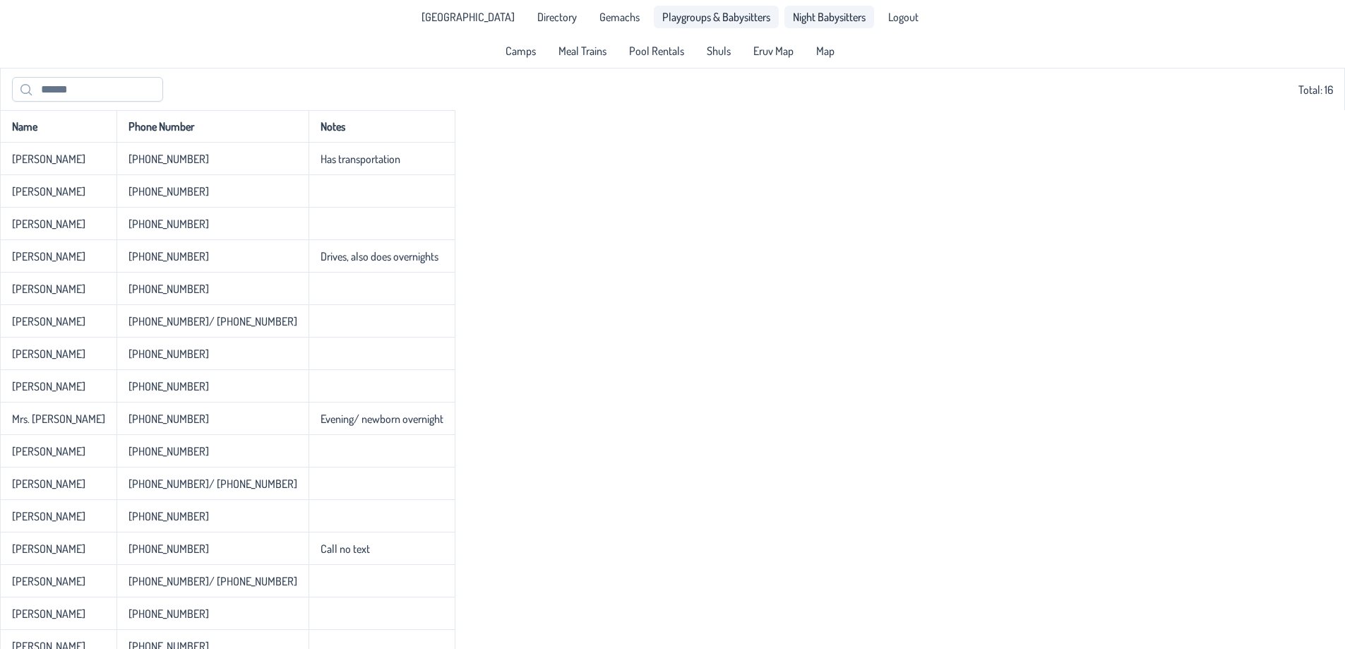
click at [761, 10] on link "Playgroups & Babysitters" at bounding box center [716, 17] width 125 height 23
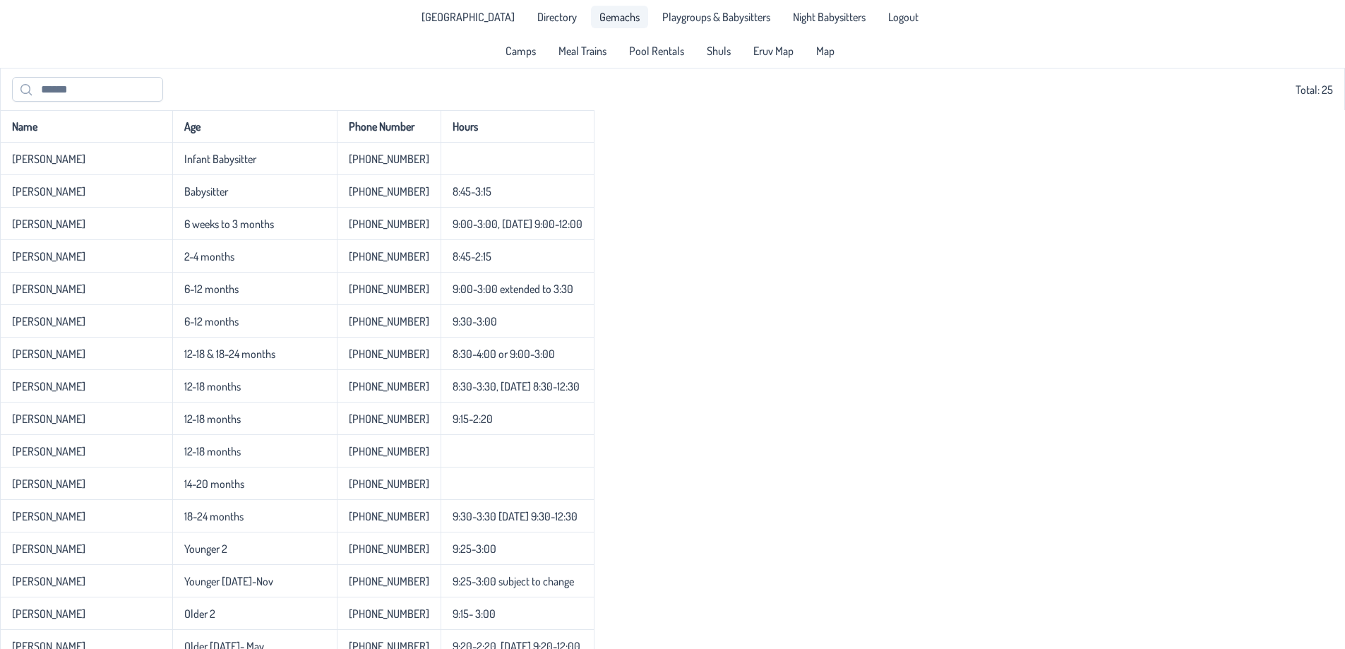
click at [600, 18] on span "Gemachs" at bounding box center [620, 16] width 40 height 11
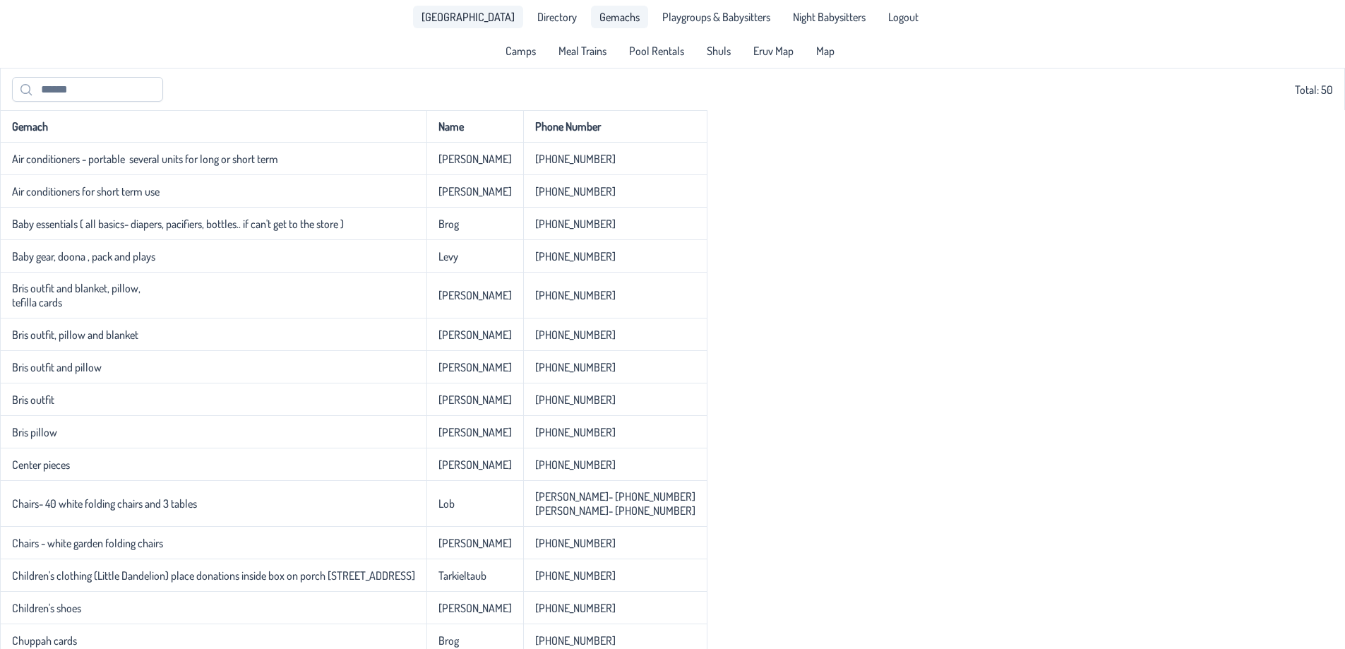
drag, startPoint x: 546, startPoint y: 12, endPoint x: 513, endPoint y: 25, distance: 35.8
click at [545, 12] on span "Directory" at bounding box center [557, 16] width 40 height 11
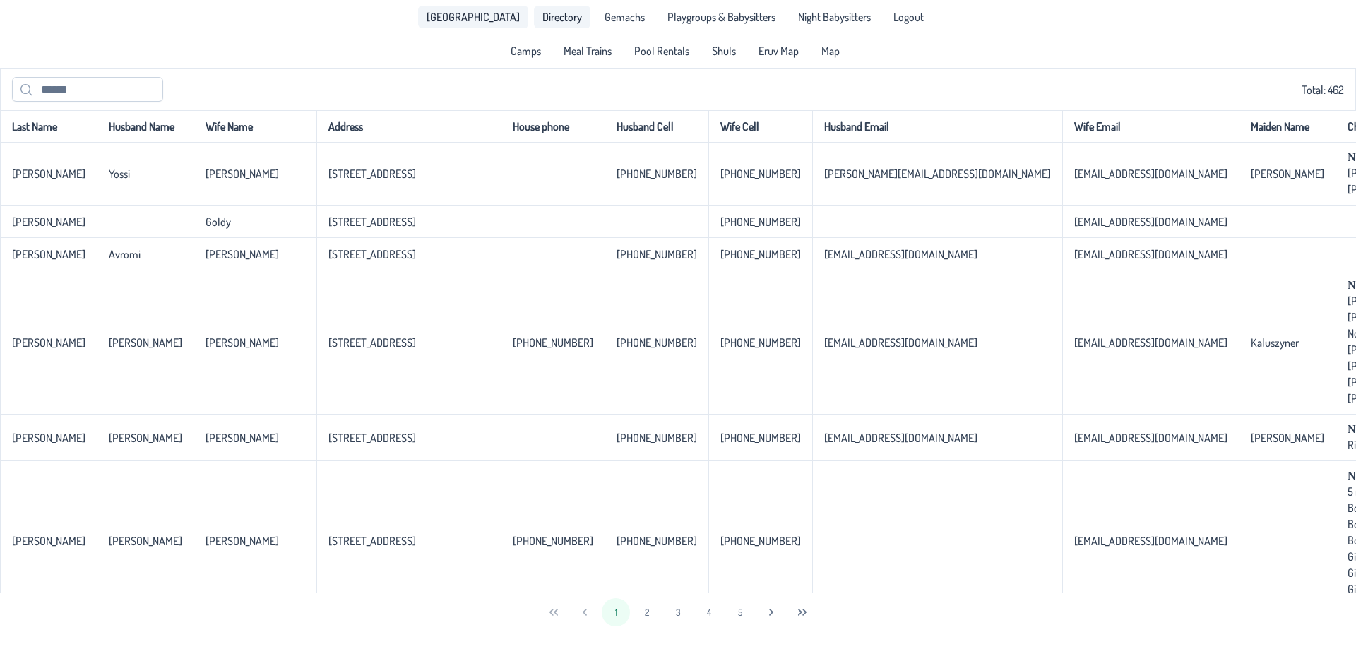
click at [479, 22] on span "[GEOGRAPHIC_DATA]" at bounding box center [473, 16] width 93 height 11
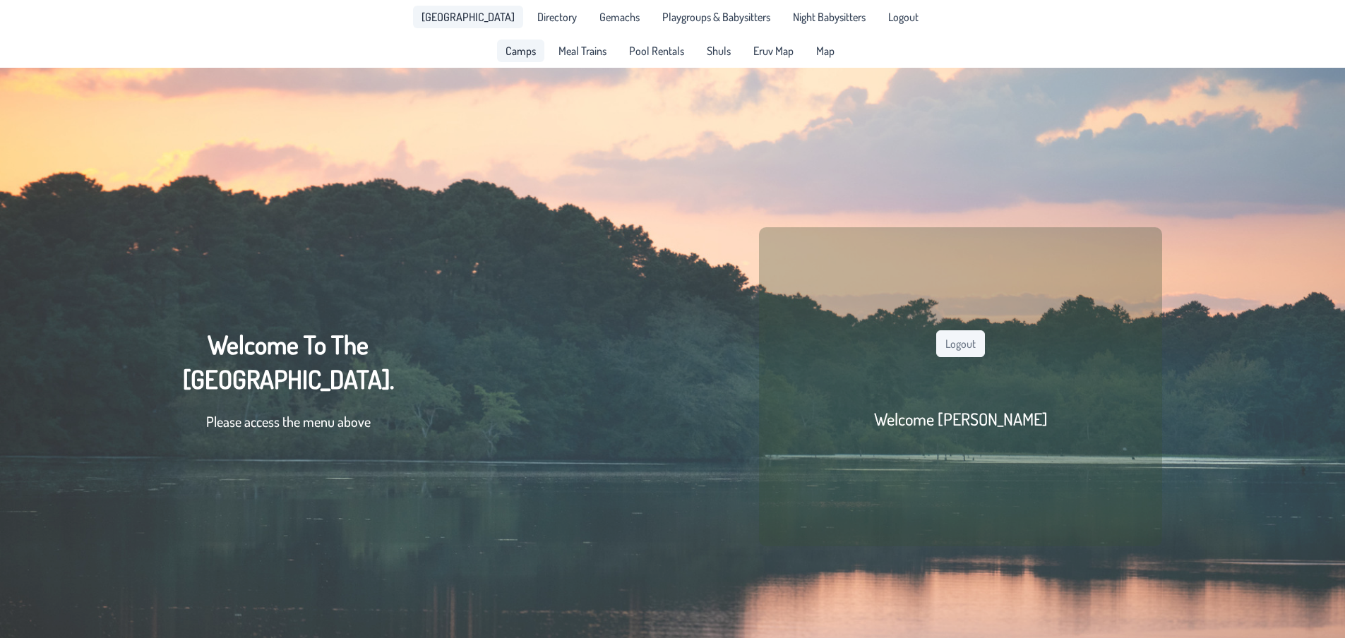
click at [517, 40] on link "Camps" at bounding box center [520, 51] width 47 height 23
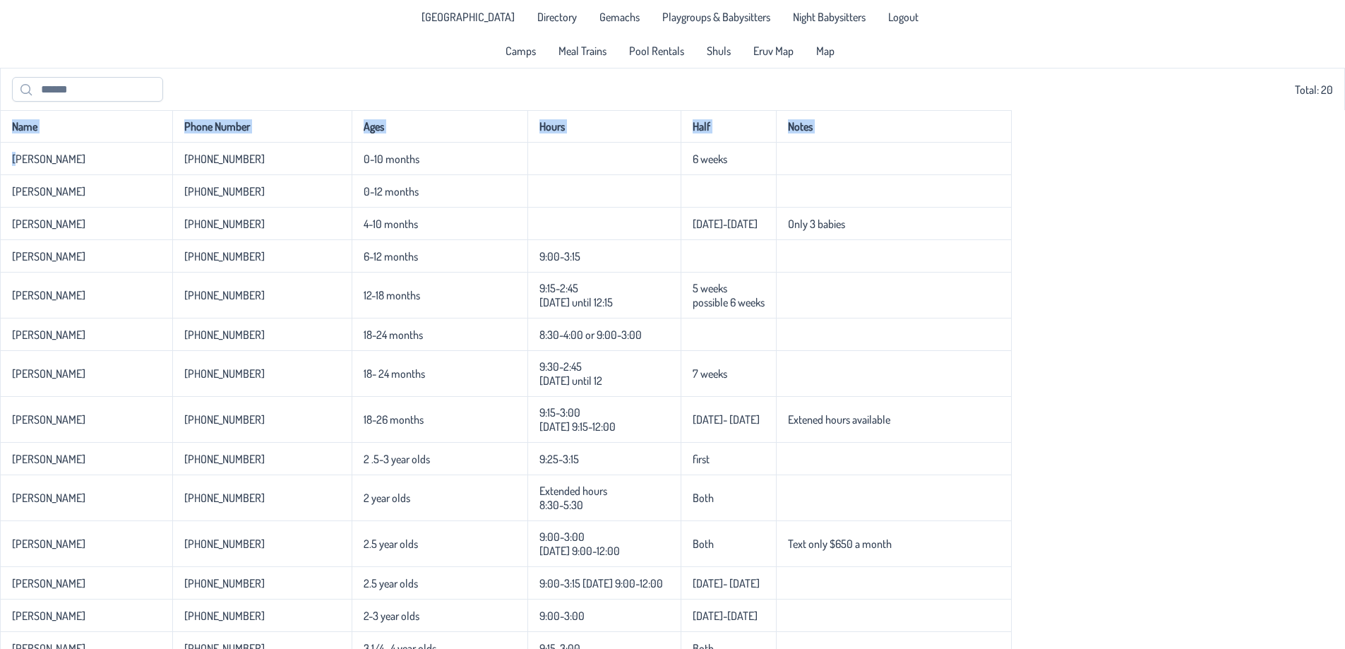
drag, startPoint x: 14, startPoint y: 161, endPoint x: 1074, endPoint y: 463, distance: 1102.2
click at [1095, 532] on div "Name Phone Number Ages Hours Half Notes [PERSON_NAME] [PHONE_NUMBER] 0-10 month…" at bounding box center [672, 546] width 1345 height 872
click at [1059, 362] on div "Name Phone Number Ages Hours Half Notes [PERSON_NAME] [PHONE_NUMBER] 0-10 month…" at bounding box center [672, 546] width 1345 height 872
click at [826, 20] on span "Night Babysitters" at bounding box center [829, 16] width 73 height 11
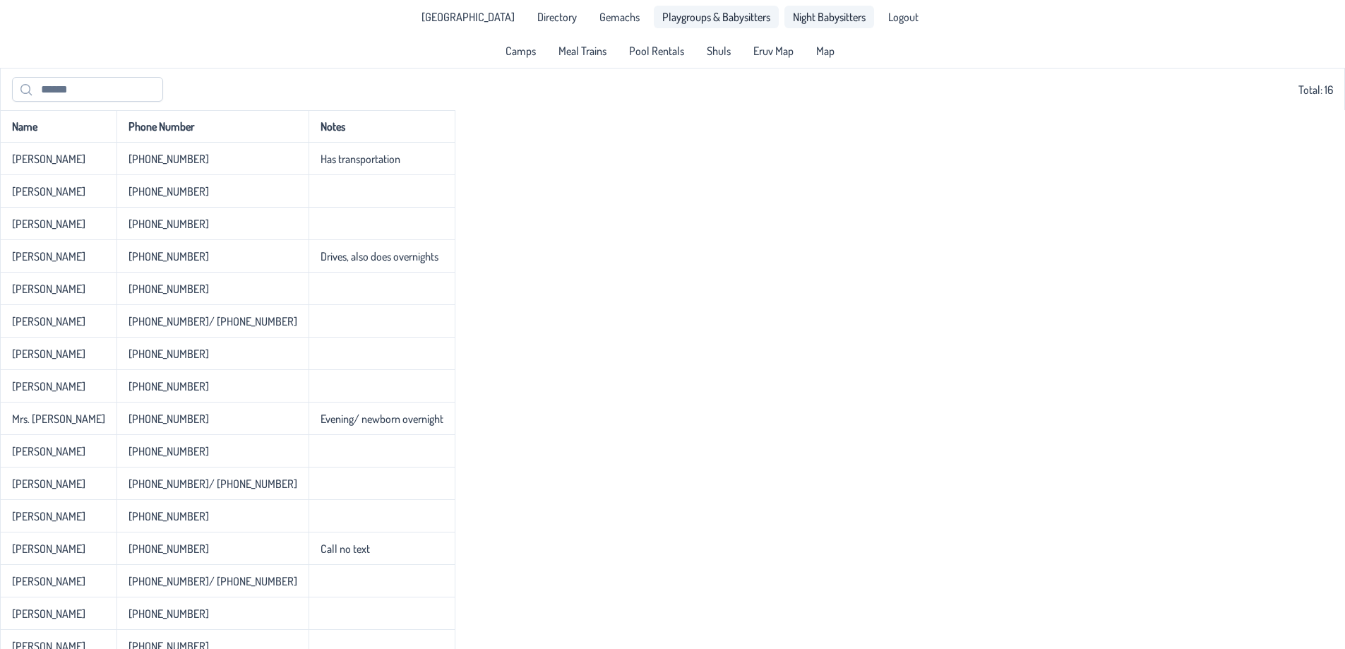
click at [684, 13] on span "Playgroups & Babysitters" at bounding box center [716, 16] width 108 height 11
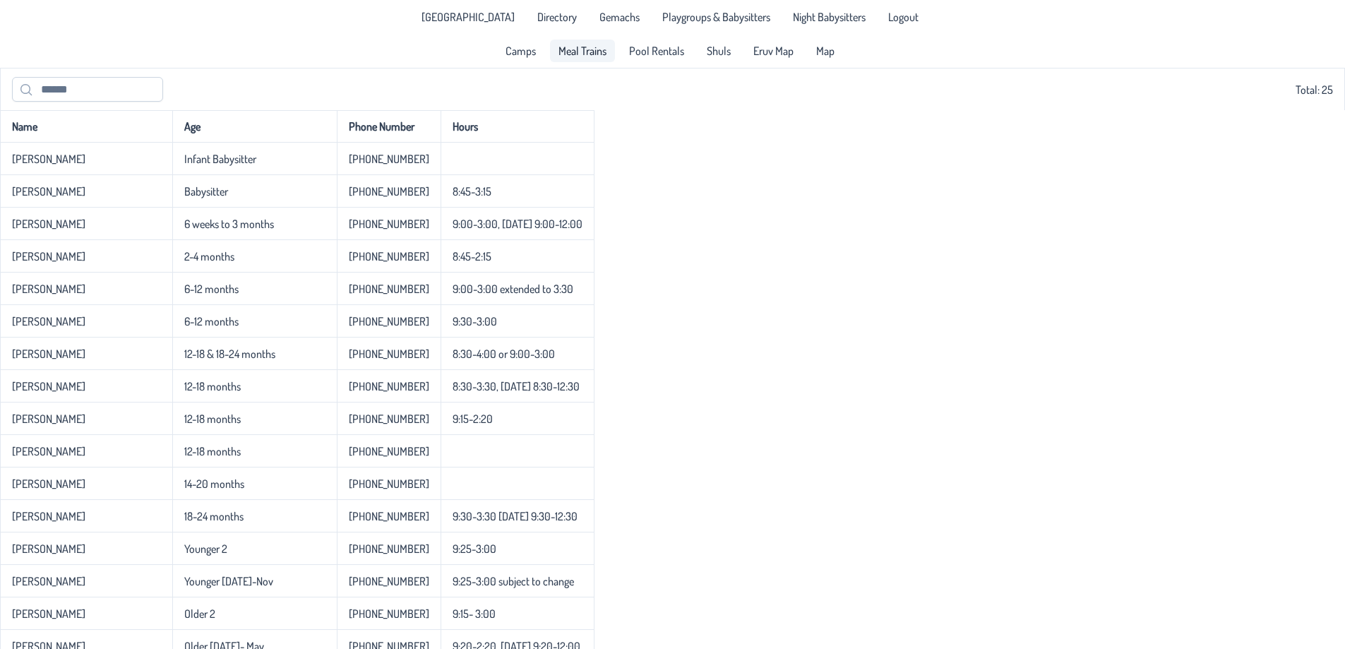
click at [597, 56] on span "Meal Trains" at bounding box center [583, 50] width 48 height 11
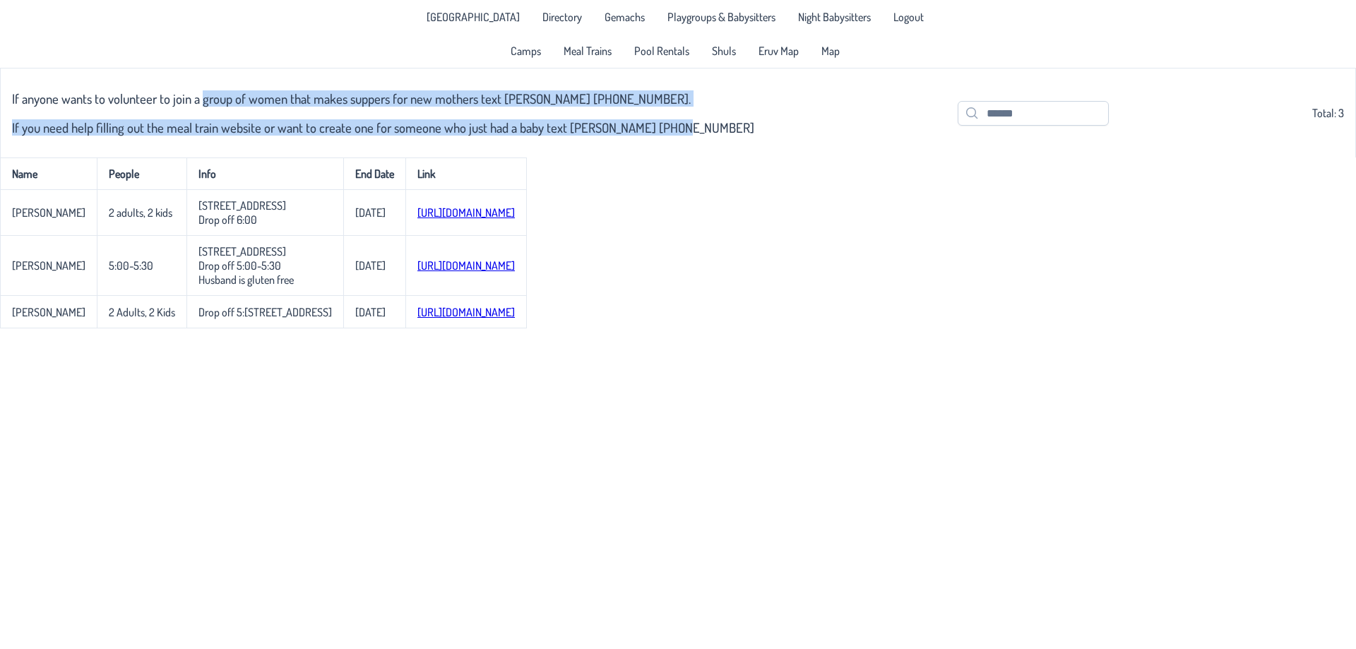
drag, startPoint x: 205, startPoint y: 96, endPoint x: 673, endPoint y: 108, distance: 468.3
click at [673, 108] on div "If anyone wants to volunteer to join a group of women that makes suppers for ne…" at bounding box center [383, 113] width 742 height 72
drag, startPoint x: 673, startPoint y: 108, endPoint x: 135, endPoint y: 76, distance: 539.0
click at [135, 76] on div "If anyone wants to volunteer to join a group of women that makes suppers for ne…" at bounding box center [678, 113] width 1356 height 90
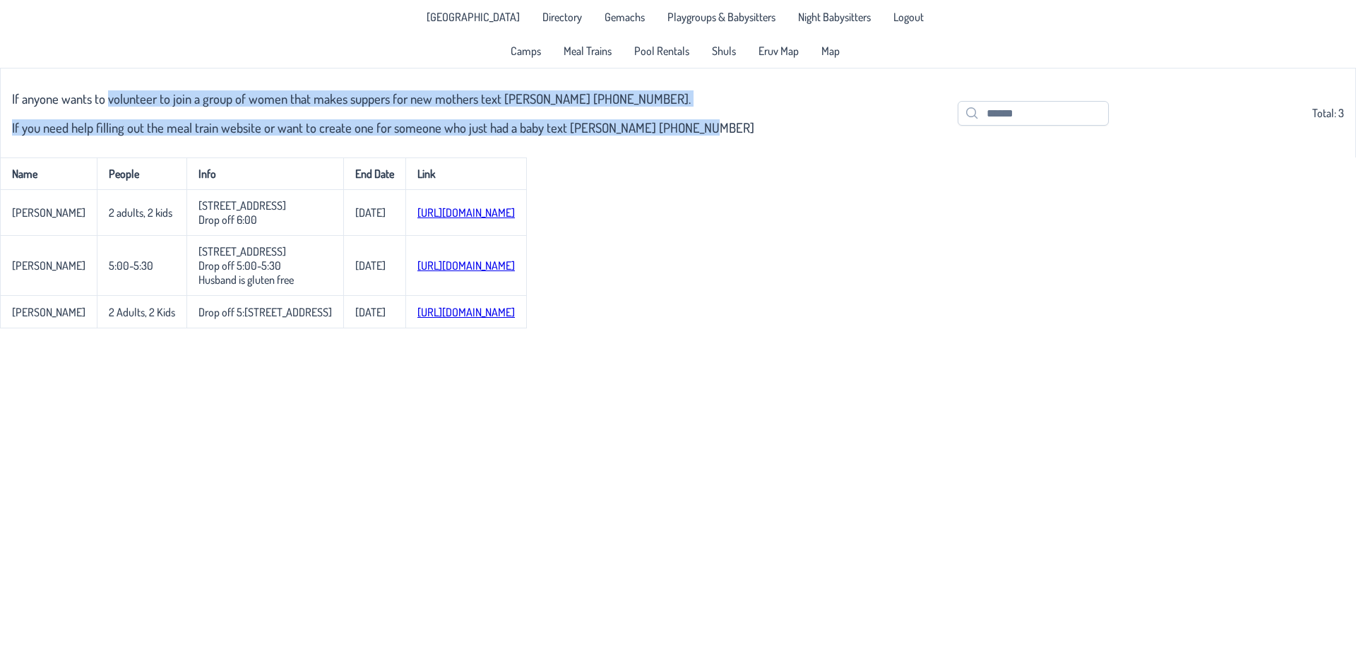
click at [135, 76] on div "If anyone wants to volunteer to join a group of women that makes suppers for ne…" at bounding box center [678, 113] width 1356 height 90
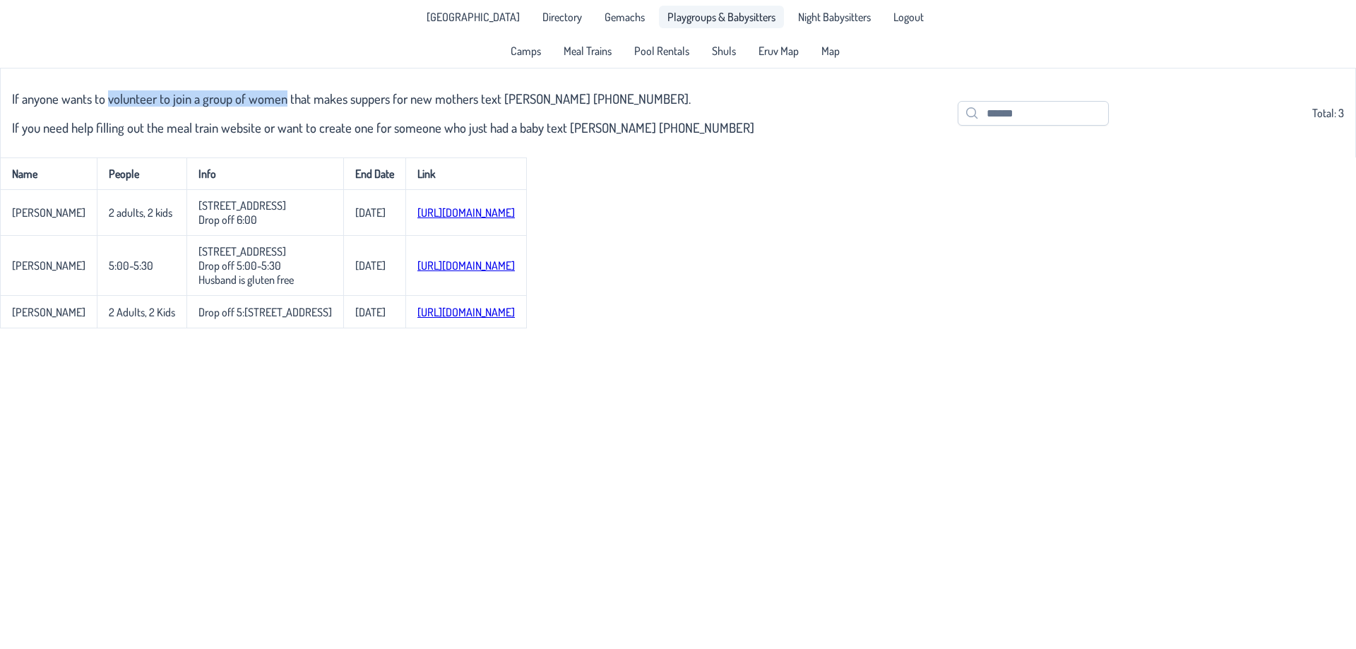
drag, startPoint x: 135, startPoint y: 76, endPoint x: 708, endPoint y: 9, distance: 576.6
click at [307, 78] on div "If anyone wants to volunteer to join a group of women that makes suppers for ne…" at bounding box center [678, 113] width 1356 height 90
click at [805, 13] on span "Night Babysitters" at bounding box center [834, 16] width 73 height 11
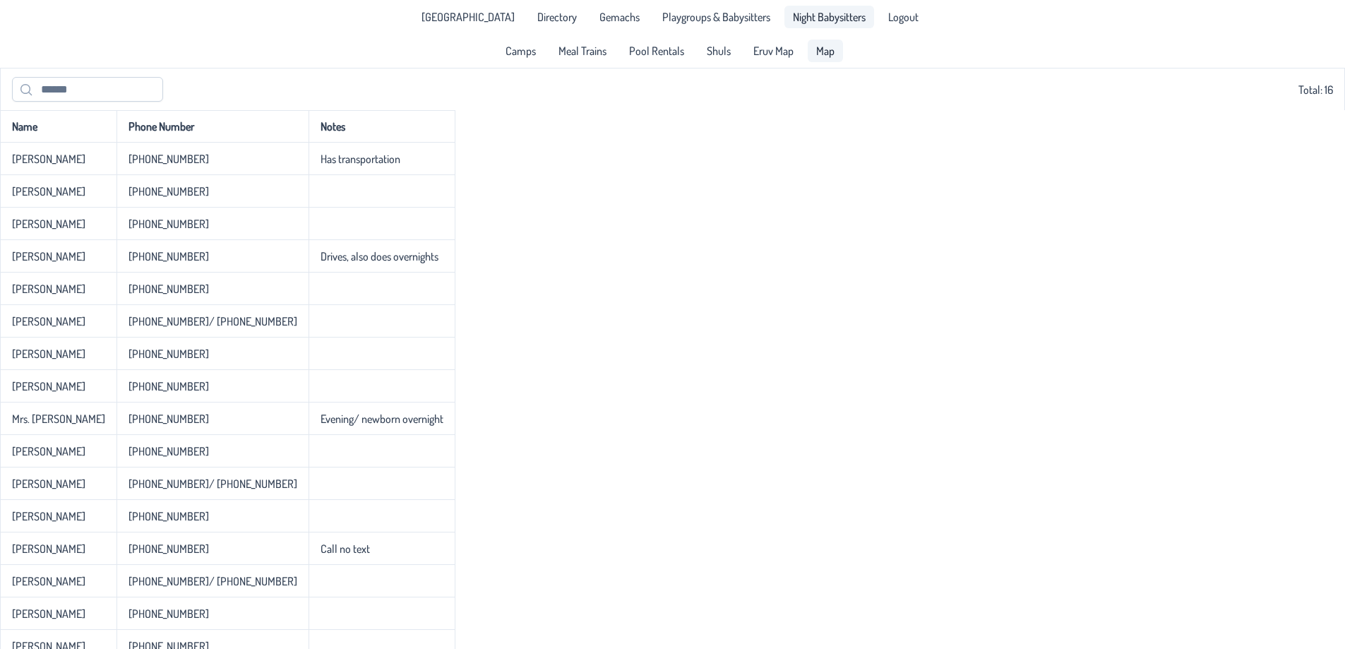
click at [811, 55] on link "Map" at bounding box center [825, 51] width 35 height 23
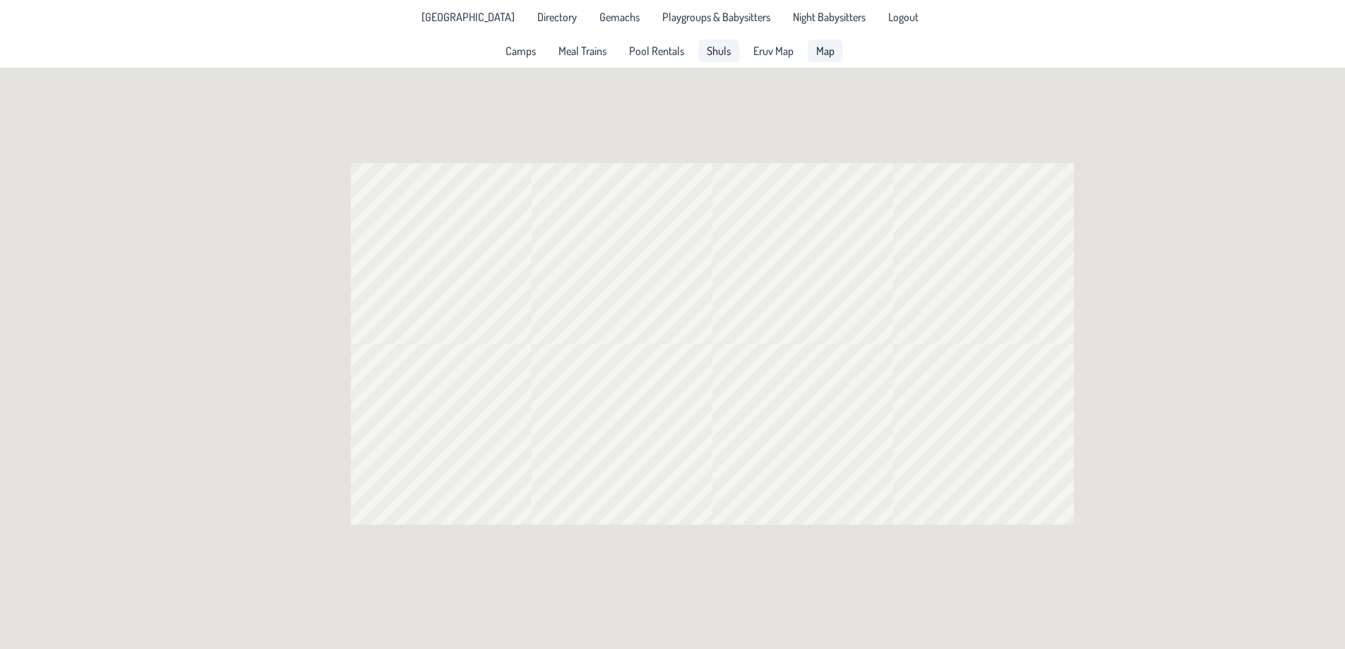
click at [710, 54] on span "Shuls" at bounding box center [719, 50] width 24 height 11
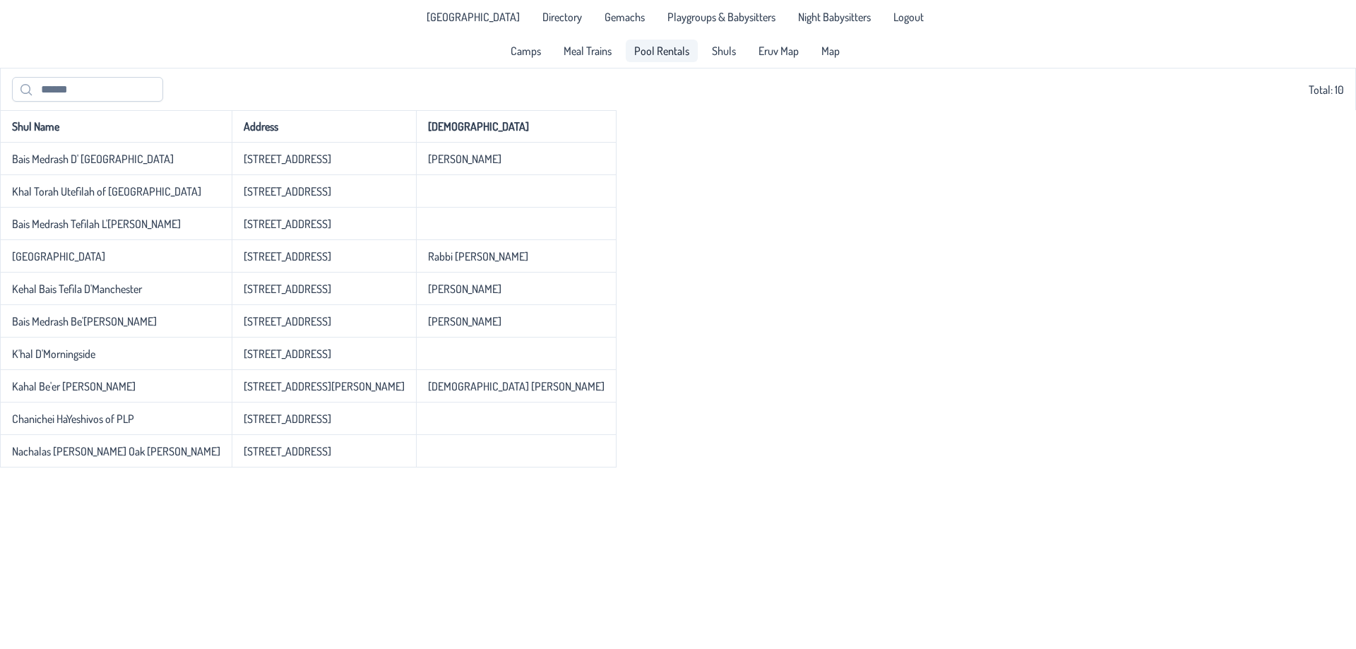
click at [636, 50] on span "Pool Rentals" at bounding box center [661, 50] width 55 height 11
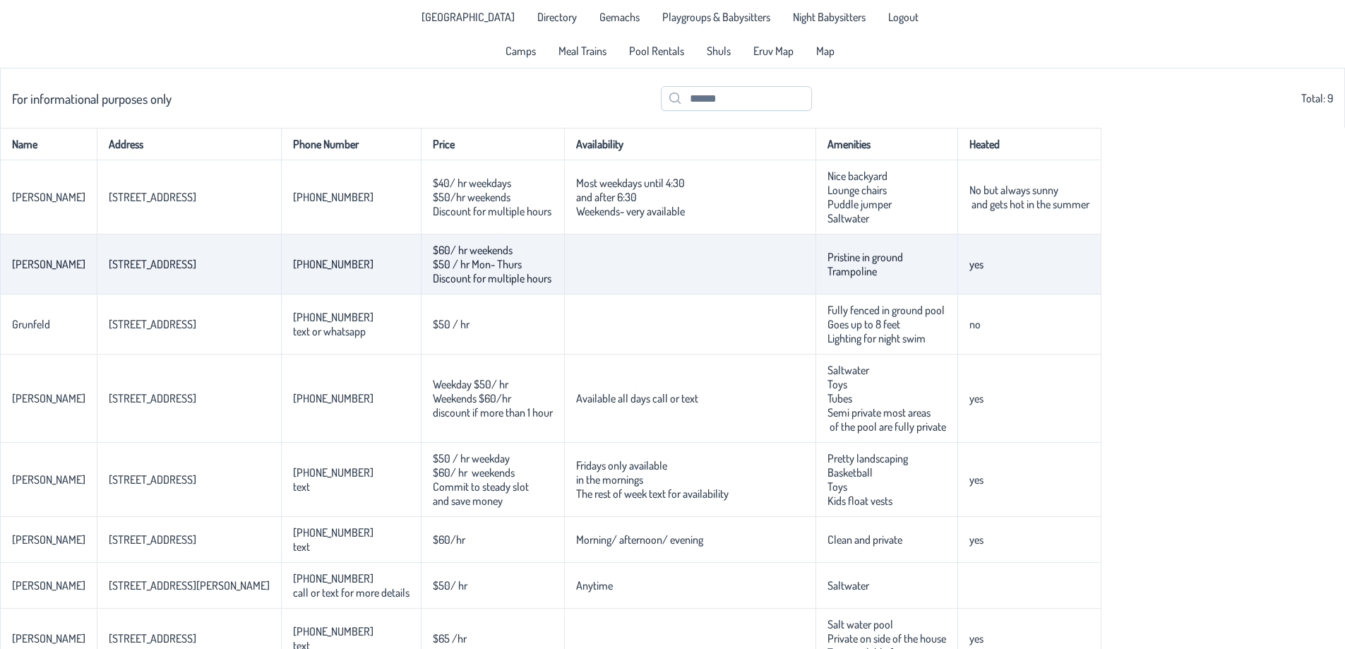
drag, startPoint x: 924, startPoint y: 514, endPoint x: 577, endPoint y: 255, distance: 433.4
click at [581, 287] on tbody "[PERSON_NAME] [STREET_ADDRESS] [PHONE_NUMBER] $40/ hr weekdays $50/hr weekends …" at bounding box center [551, 451] width 1102 height 583
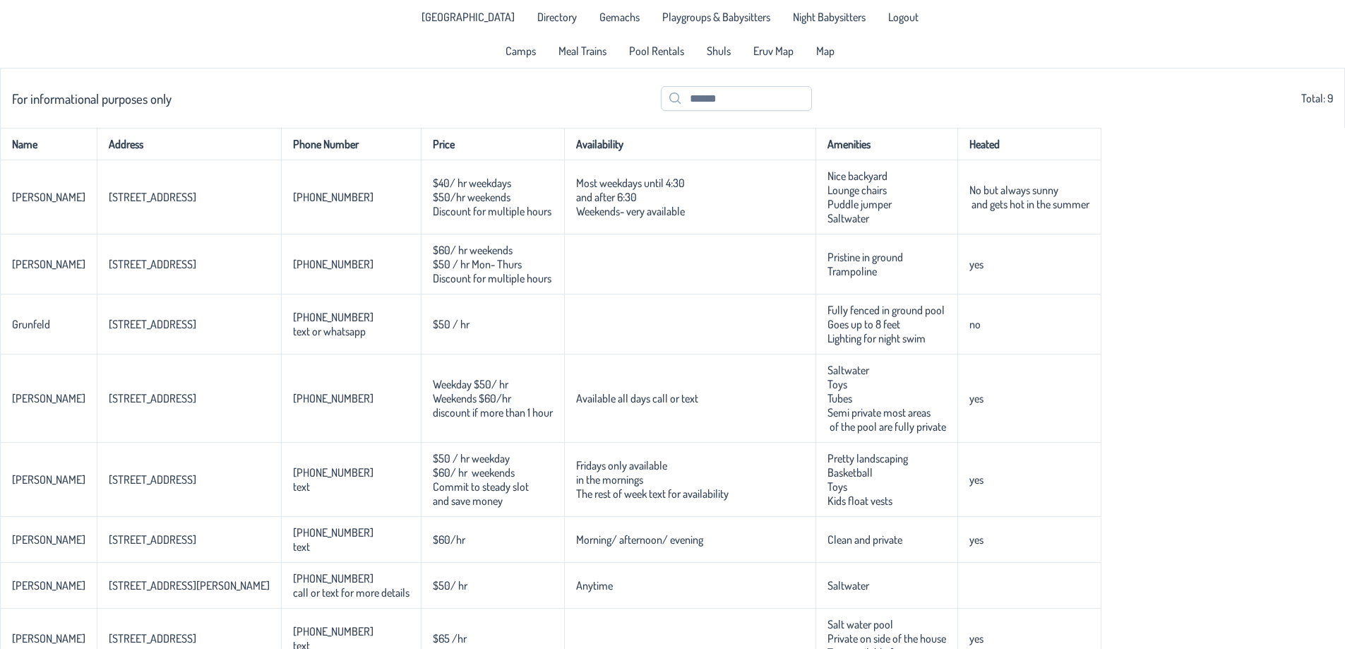
click at [1147, 272] on div "Name Address Phone Number Price Availability Amenities Heated [PERSON_NAME] [ST…" at bounding box center [672, 435] width 1345 height 615
drag, startPoint x: 893, startPoint y: 192, endPoint x: 1059, endPoint y: 220, distance: 168.3
click at [1006, 210] on p-celleditor "No but always sunny and gets hot in the summer" at bounding box center [1030, 197] width 120 height 28
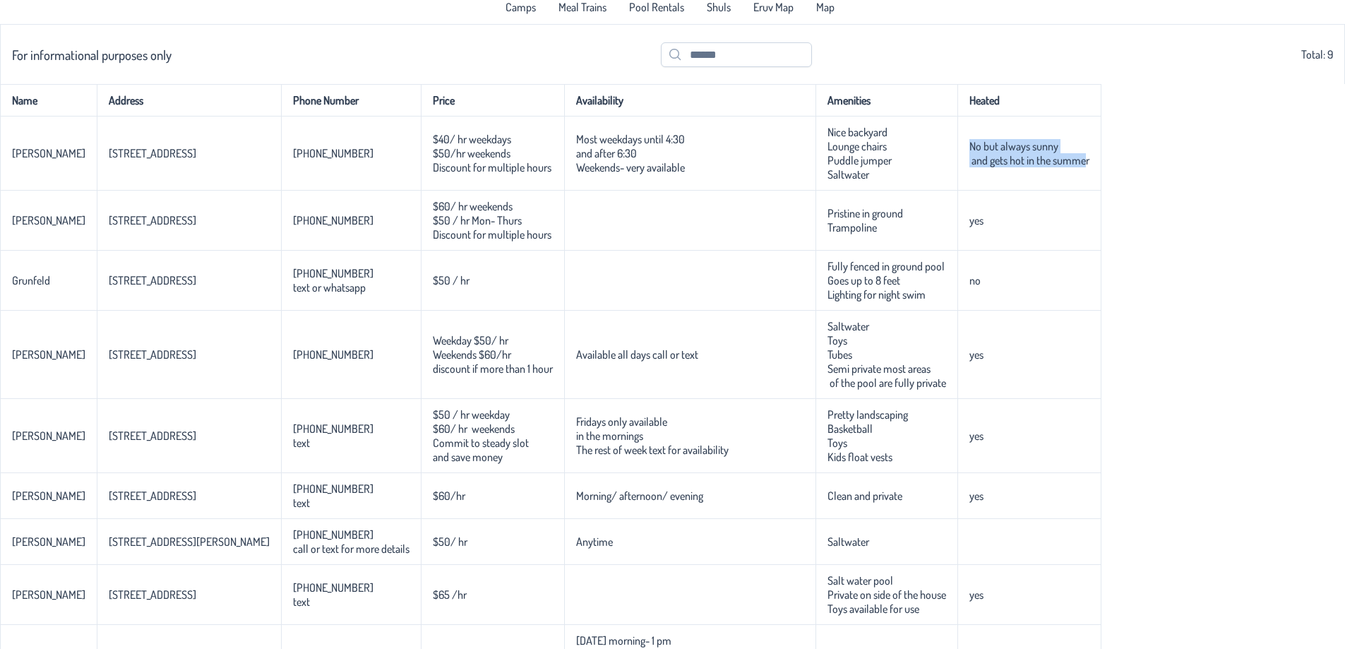
scroll to position [94, 0]
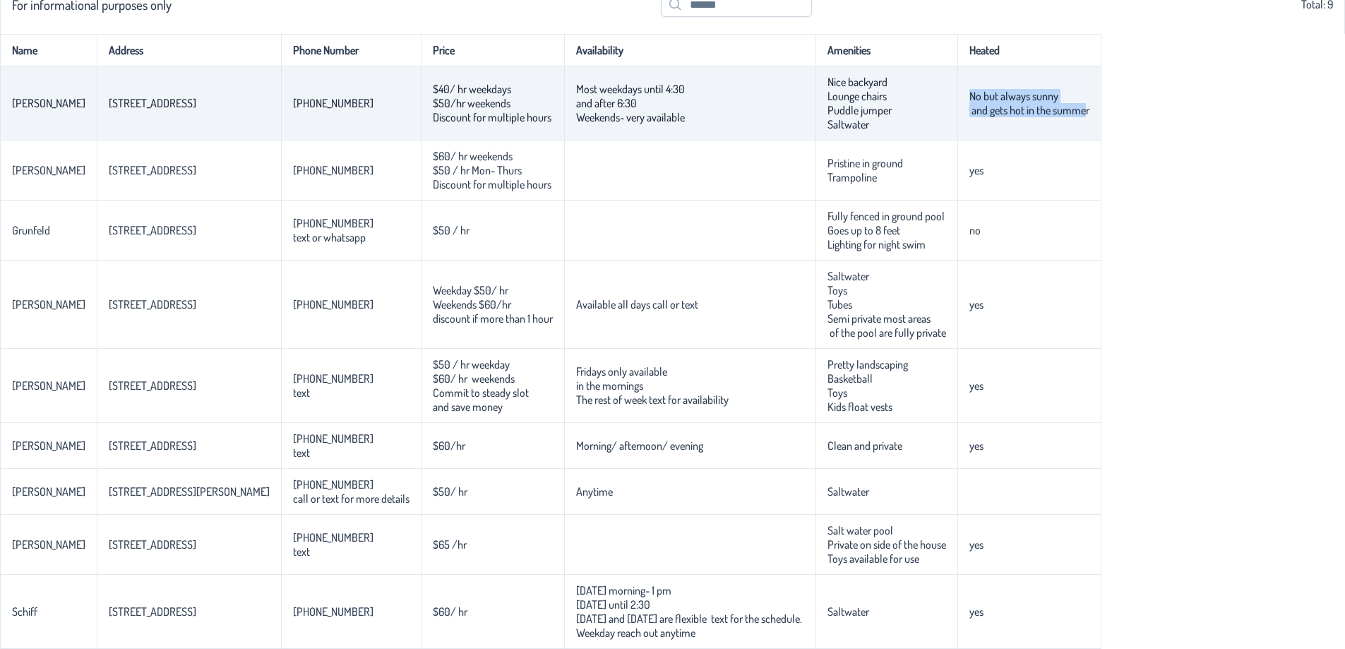
drag, startPoint x: 930, startPoint y: 229, endPoint x: 237, endPoint y: 131, distance: 700.4
click at [237, 131] on tbody "[PERSON_NAME] [STREET_ADDRESS] [PHONE_NUMBER] $40/ hr weekdays $50/hr weekends …" at bounding box center [551, 357] width 1102 height 583
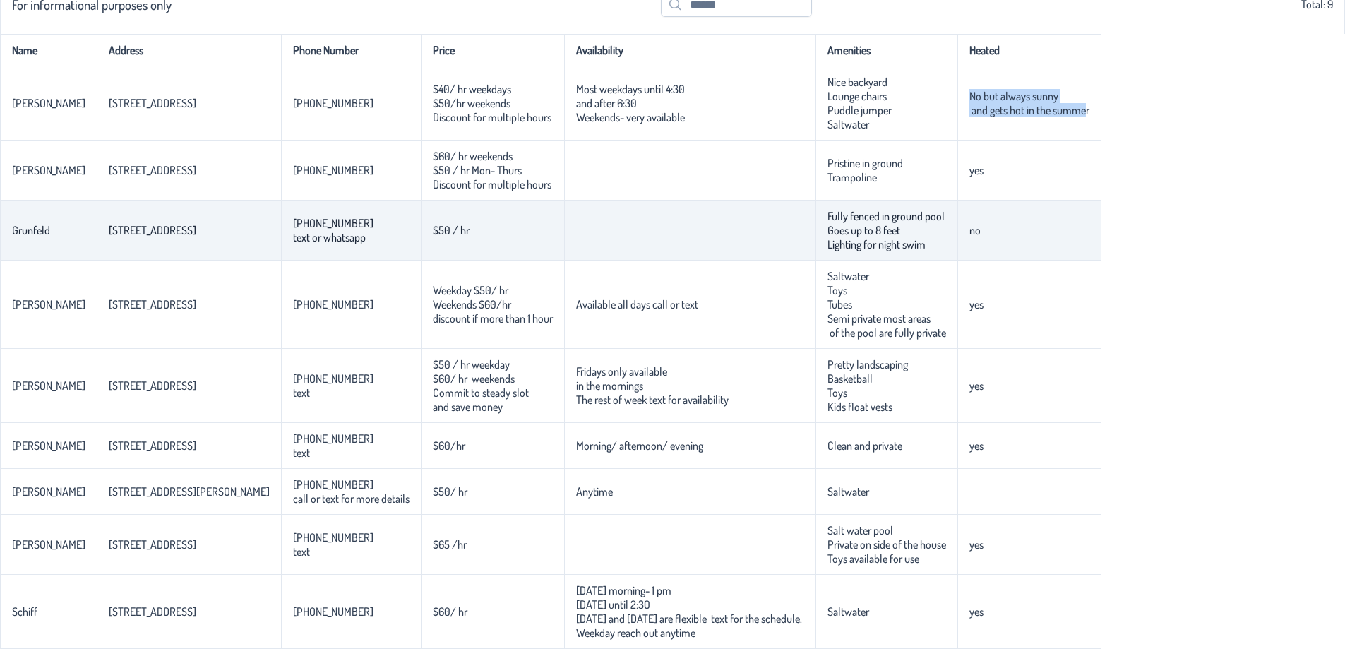
click at [965, 237] on td "no" at bounding box center [1030, 231] width 144 height 60
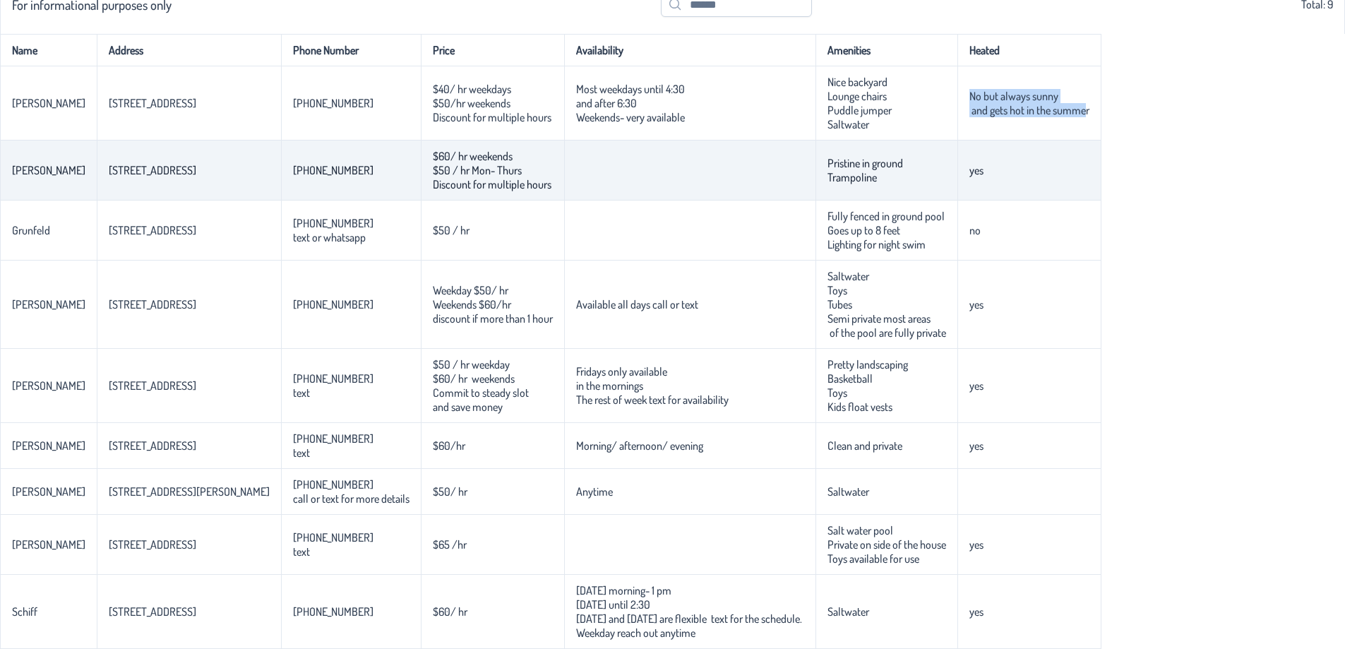
drag, startPoint x: 859, startPoint y: 246, endPoint x: 266, endPoint y: 186, distance: 595.5
click at [265, 199] on tbody "[PERSON_NAME] [STREET_ADDRESS] [PHONE_NUMBER] $40/ hr weekdays $50/hr weekends …" at bounding box center [551, 357] width 1102 height 583
click at [863, 165] on td "Pristine in ground Trampoline" at bounding box center [887, 171] width 142 height 60
